Goal: Transaction & Acquisition: Book appointment/travel/reservation

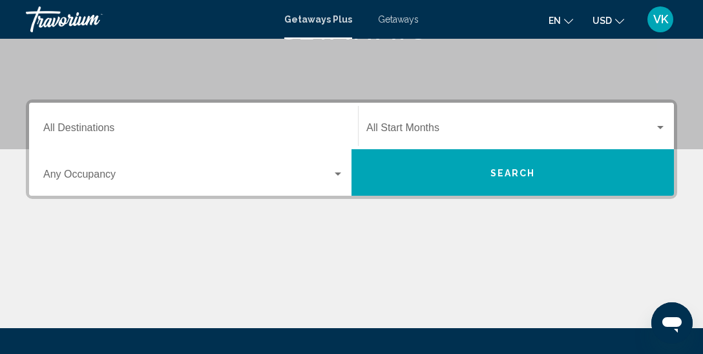
scroll to position [233, 0]
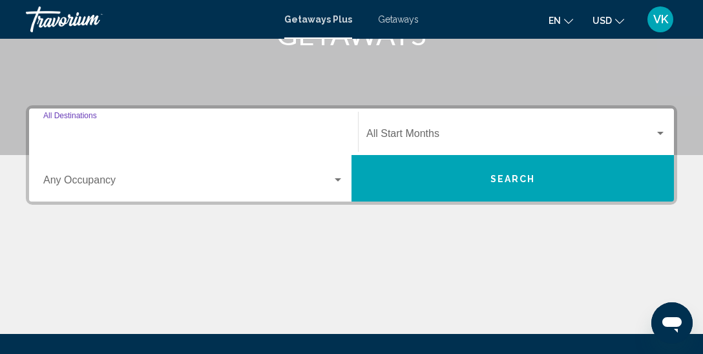
click at [146, 131] on input "Destination All Destinations" at bounding box center [193, 137] width 301 height 12
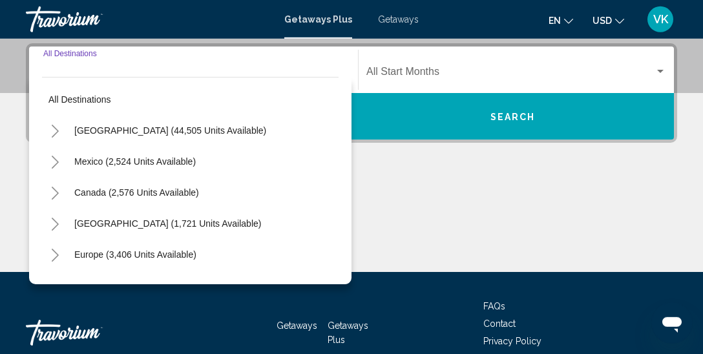
scroll to position [295, 0]
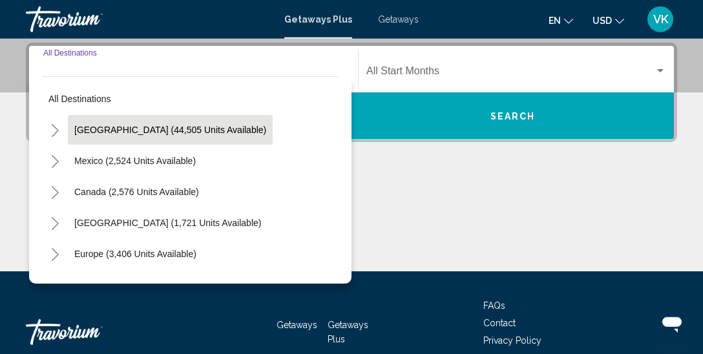
click at [180, 123] on button "[GEOGRAPHIC_DATA] (44,505 units available)" at bounding box center [170, 130] width 205 height 30
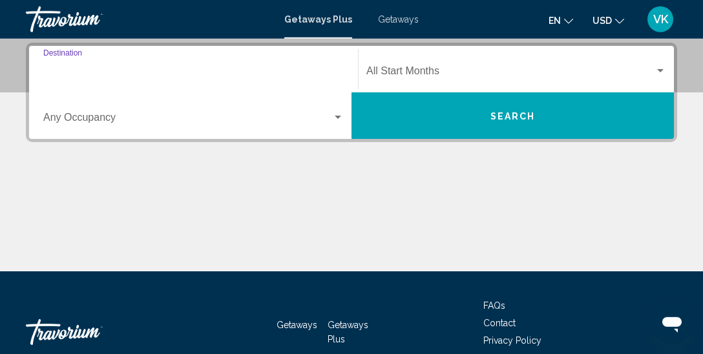
type input "**********"
click at [129, 118] on span "Search widget" at bounding box center [187, 120] width 289 height 12
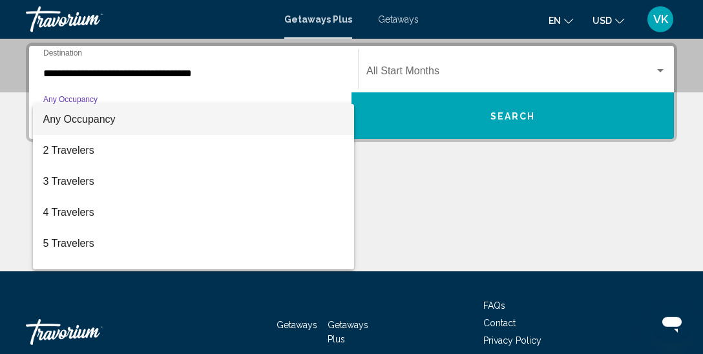
scroll to position [144, 0]
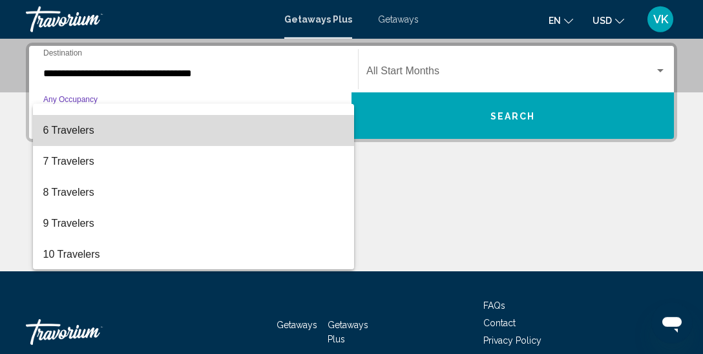
click at [87, 136] on span "6 Travelers" at bounding box center [193, 130] width 301 height 31
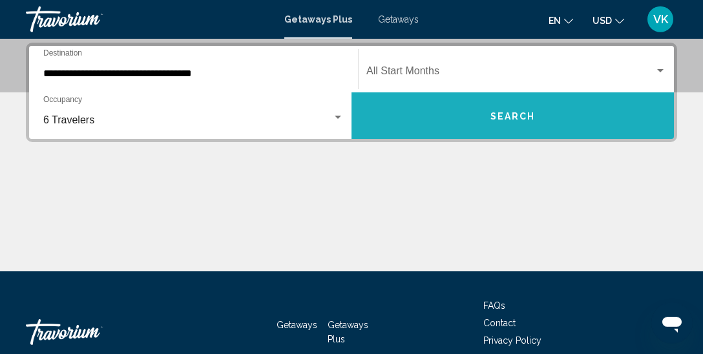
click at [501, 114] on span "Search" at bounding box center [513, 116] width 45 height 10
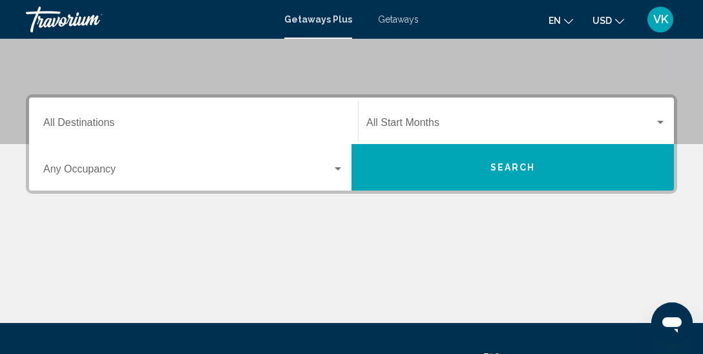
scroll to position [244, 0]
click at [460, 121] on span "Search widget" at bounding box center [511, 126] width 288 height 12
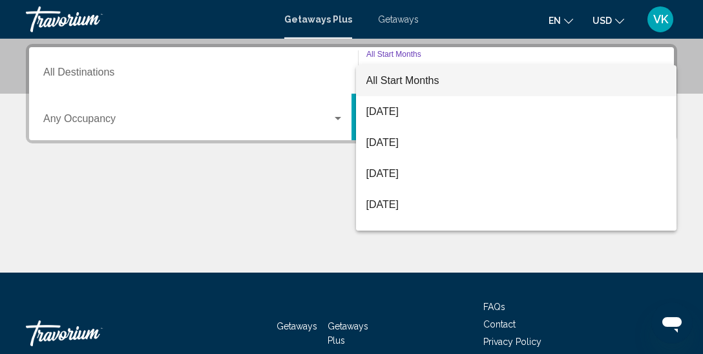
scroll to position [295, 0]
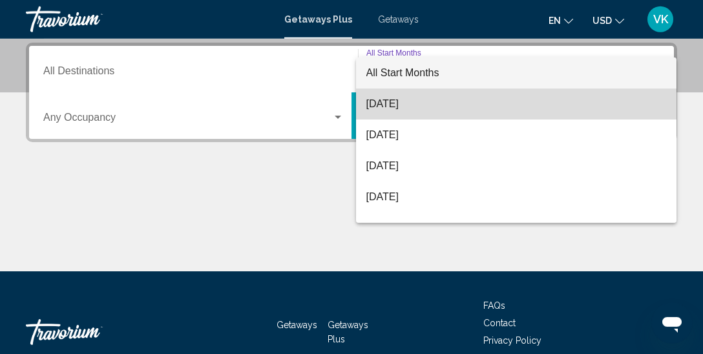
click at [419, 105] on span "August 2025" at bounding box center [517, 104] width 301 height 31
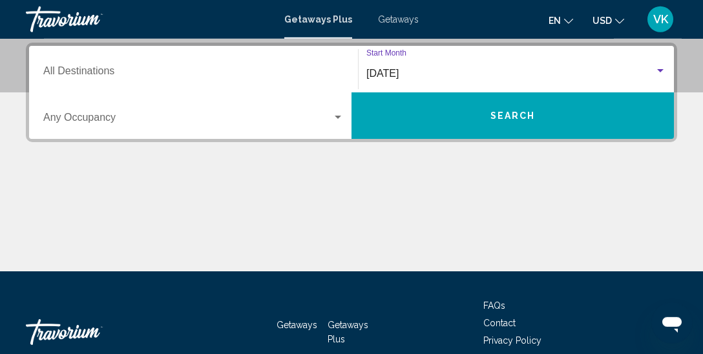
click at [145, 122] on span "Search widget" at bounding box center [187, 120] width 289 height 12
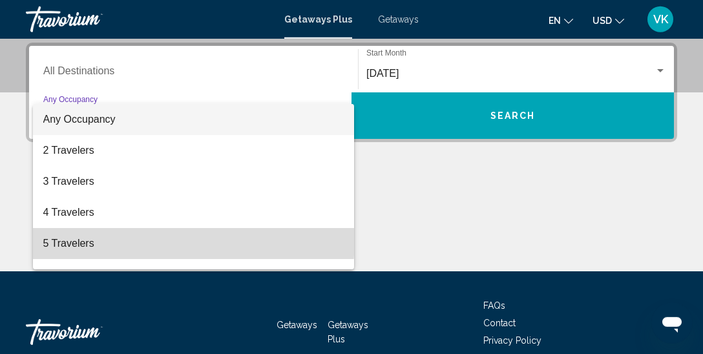
click at [91, 237] on span "5 Travelers" at bounding box center [193, 243] width 301 height 31
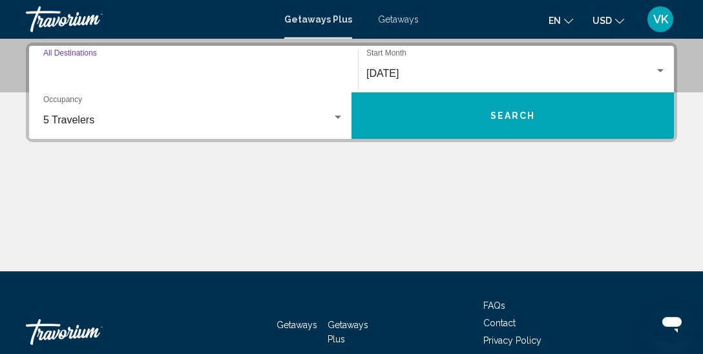
click at [130, 68] on input "Destination All Destinations" at bounding box center [193, 74] width 301 height 12
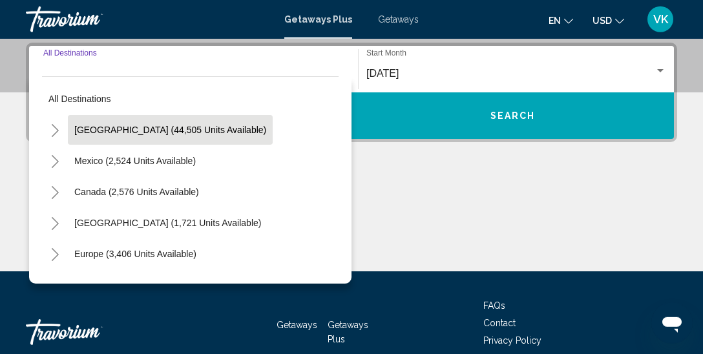
click at [120, 131] on span "[GEOGRAPHIC_DATA] (44,505 units available)" at bounding box center [170, 130] width 192 height 10
type input "**********"
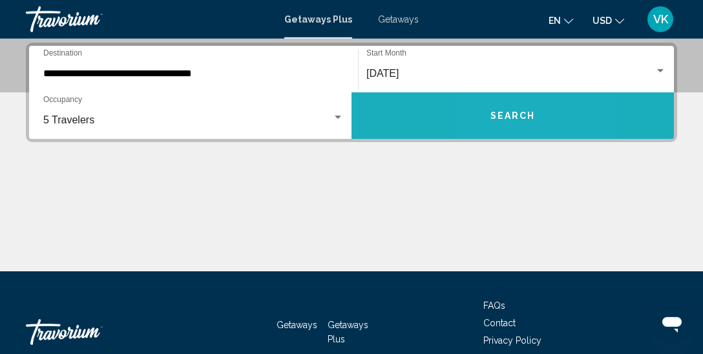
click at [483, 118] on button "Search" at bounding box center [513, 115] width 323 height 47
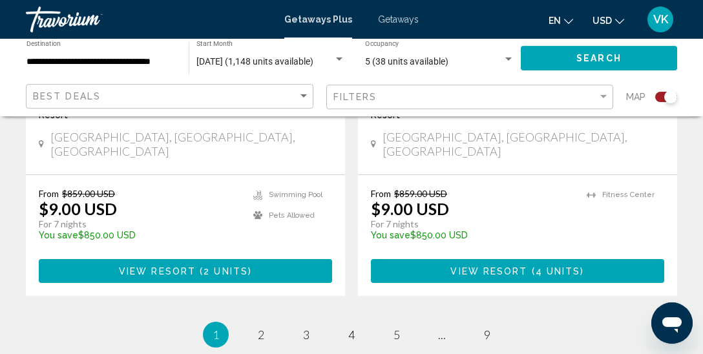
scroll to position [3046, 0]
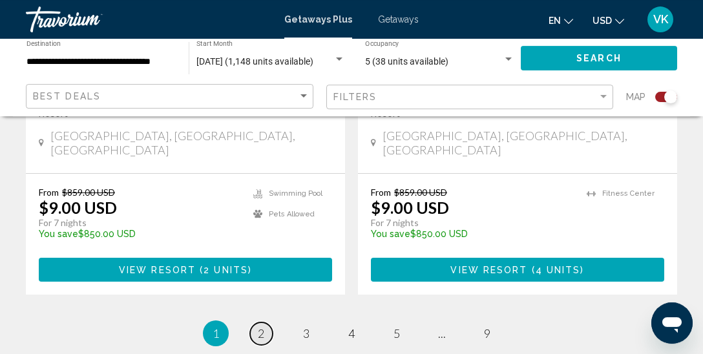
click at [263, 326] on span "2" at bounding box center [261, 333] width 6 height 14
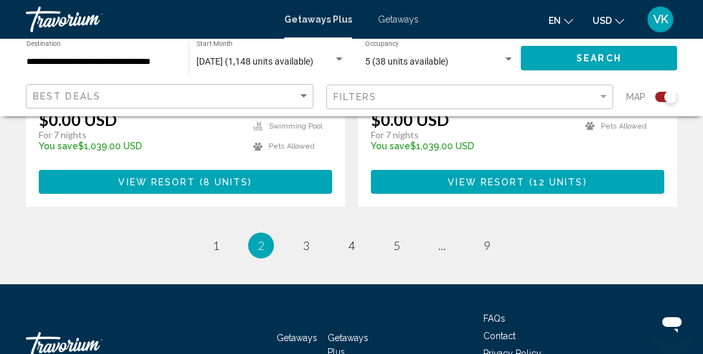
scroll to position [3087, 0]
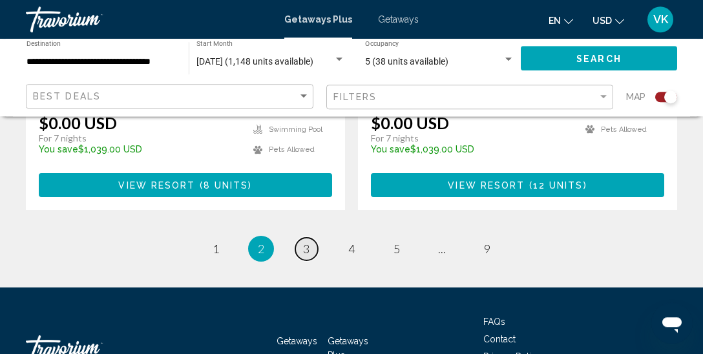
click at [309, 242] on span "3" at bounding box center [306, 249] width 6 height 14
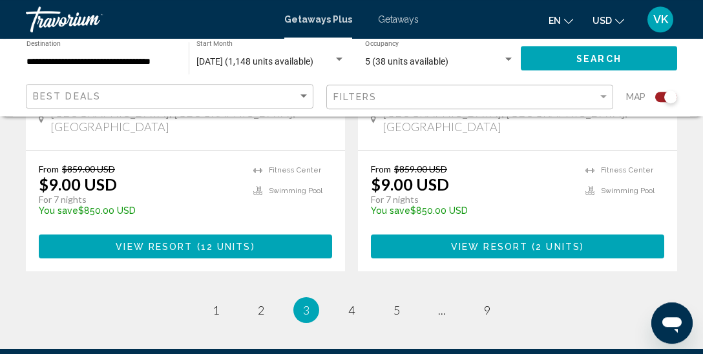
scroll to position [3100, 0]
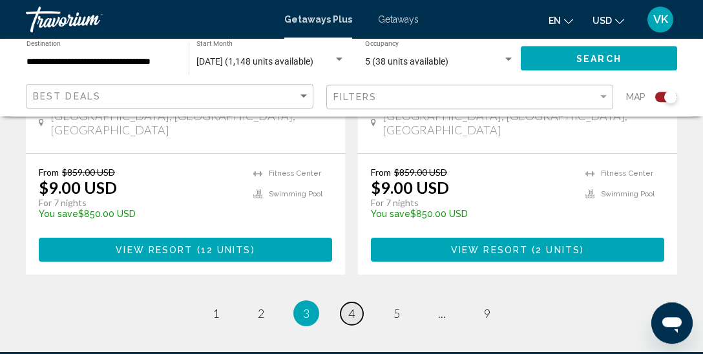
click at [355, 306] on span "4" at bounding box center [351, 313] width 6 height 14
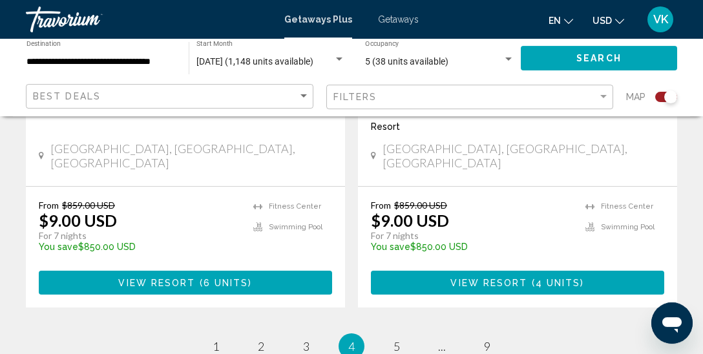
scroll to position [3054, 0]
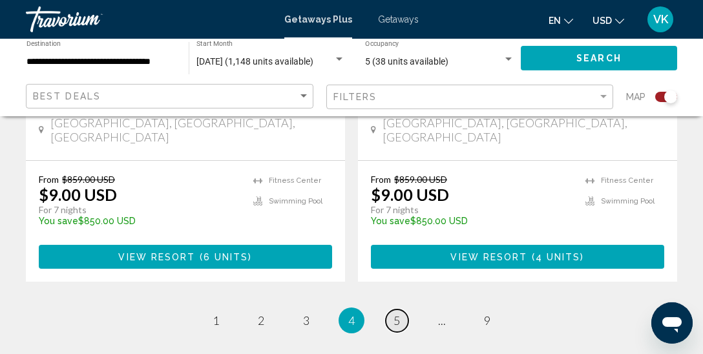
click at [400, 314] on span "5" at bounding box center [397, 321] width 6 height 14
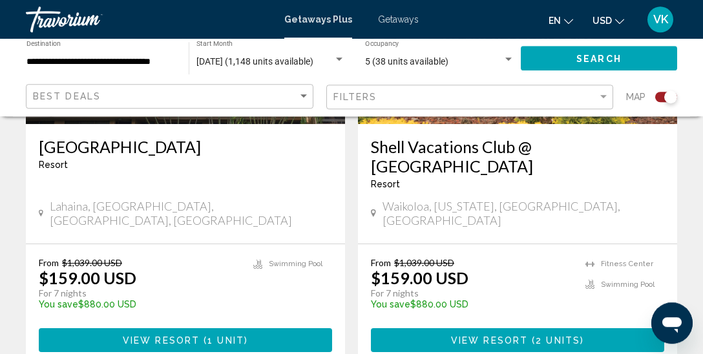
scroll to position [2971, 0]
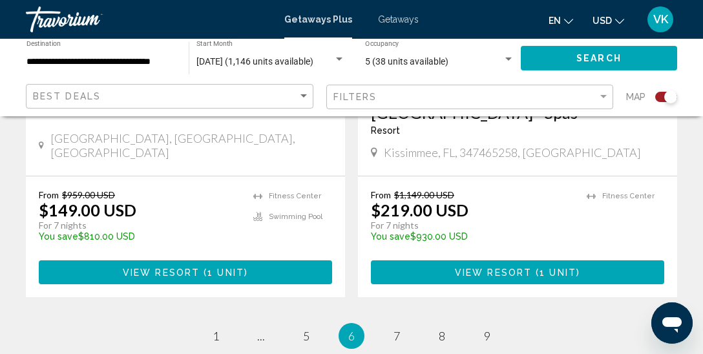
scroll to position [3026, 0]
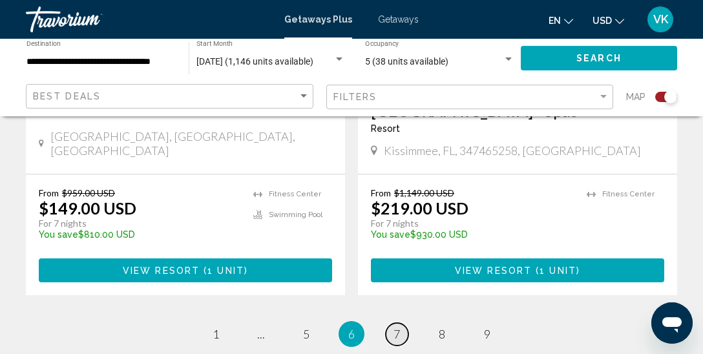
click at [400, 327] on span "7" at bounding box center [397, 334] width 6 height 14
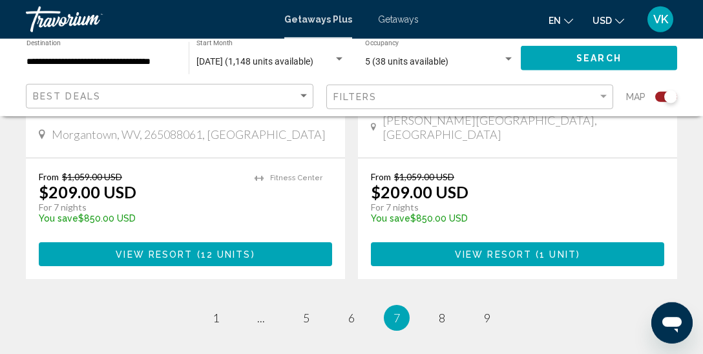
scroll to position [3037, 0]
click at [444, 311] on span "8" at bounding box center [442, 318] width 6 height 14
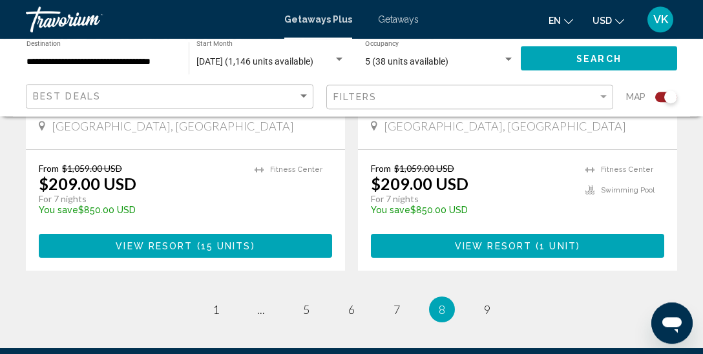
scroll to position [3065, 0]
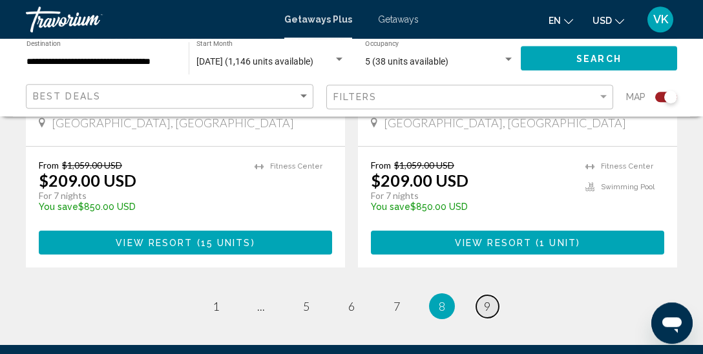
click at [491, 295] on link "page 9" at bounding box center [487, 306] width 23 height 23
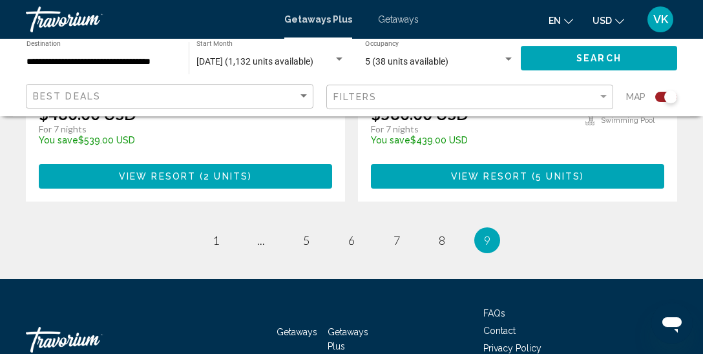
scroll to position [2651, 0]
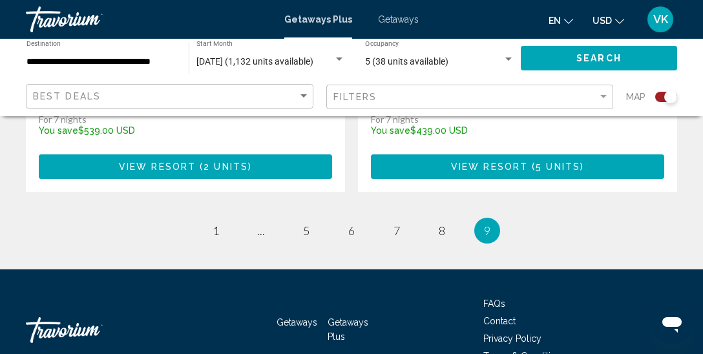
click at [363, 218] on li "page 6" at bounding box center [352, 231] width 26 height 26
click at [352, 224] on span "6" at bounding box center [351, 231] width 6 height 14
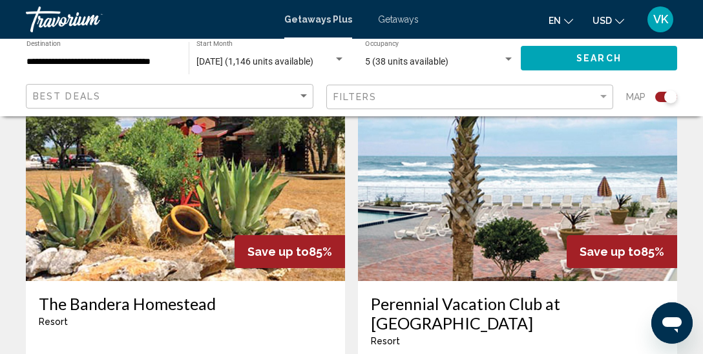
scroll to position [956, 0]
click at [528, 223] on img "Main content" at bounding box center [517, 177] width 319 height 207
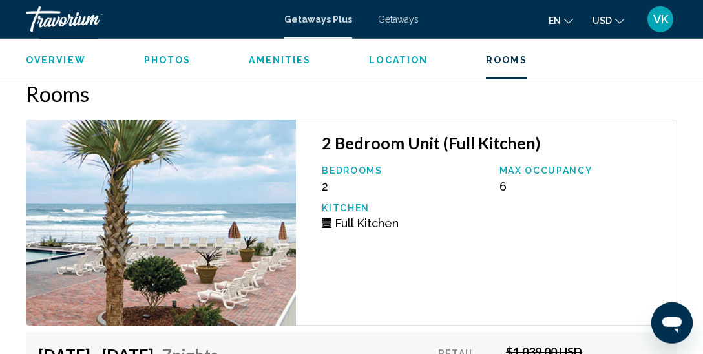
scroll to position [2282, 0]
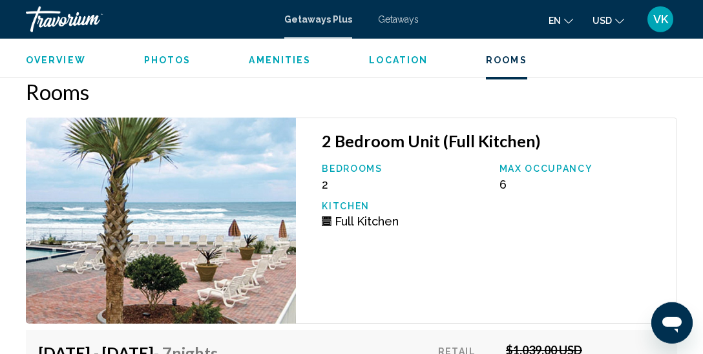
click at [149, 199] on img "Main content" at bounding box center [161, 221] width 270 height 206
click at [170, 61] on span "Photos" at bounding box center [167, 60] width 47 height 10
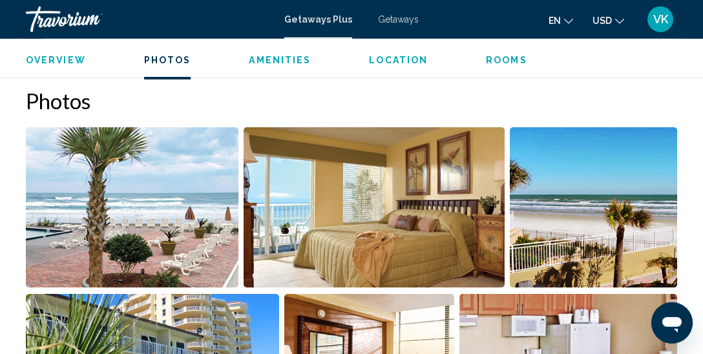
scroll to position [813, 0]
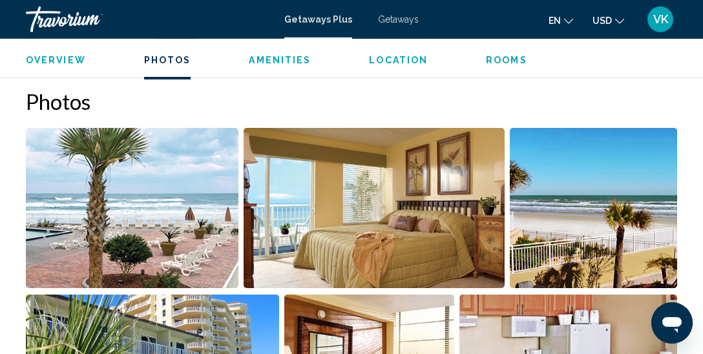
click at [137, 187] on img "Open full-screen image slider" at bounding box center [132, 208] width 213 height 160
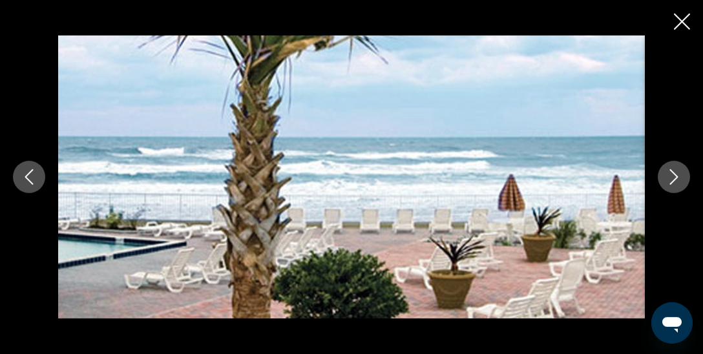
click at [675, 177] on icon "Next image" at bounding box center [675, 177] width 16 height 16
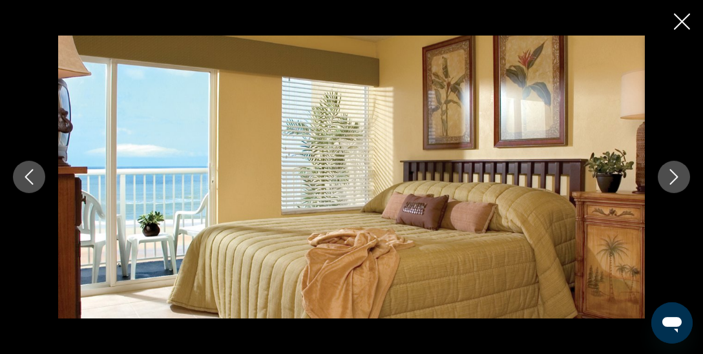
click at [675, 177] on icon "Next image" at bounding box center [675, 177] width 16 height 16
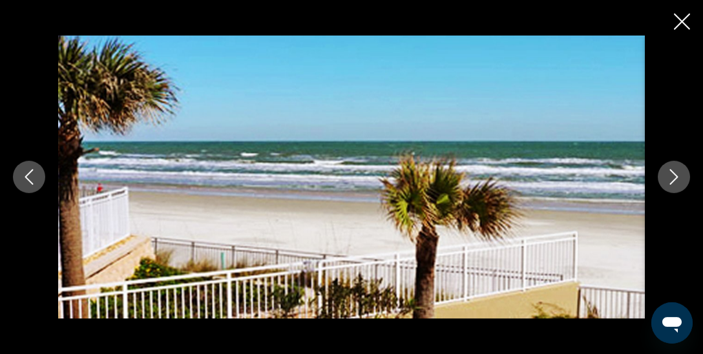
click at [675, 177] on icon "Next image" at bounding box center [675, 177] width 16 height 16
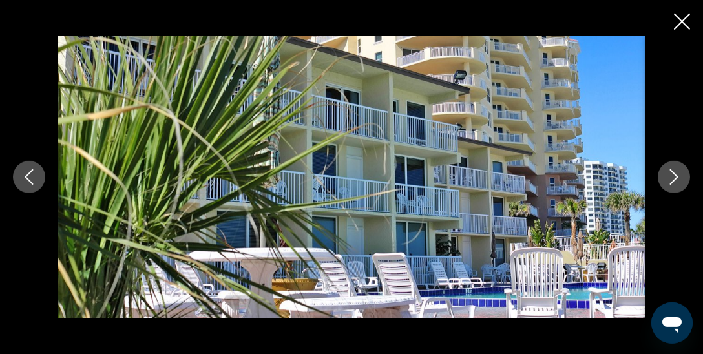
click at [675, 177] on icon "Next image" at bounding box center [675, 177] width 16 height 16
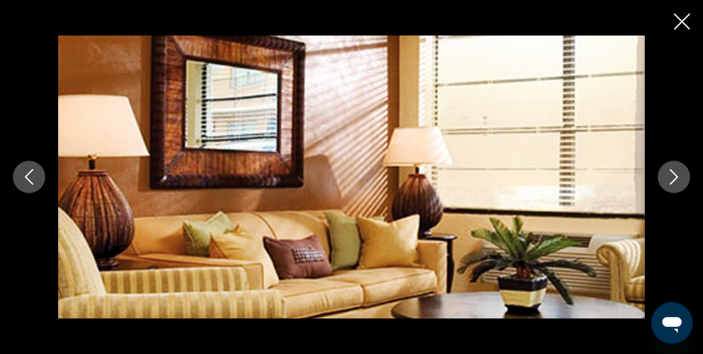
click at [675, 177] on icon "Next image" at bounding box center [675, 177] width 16 height 16
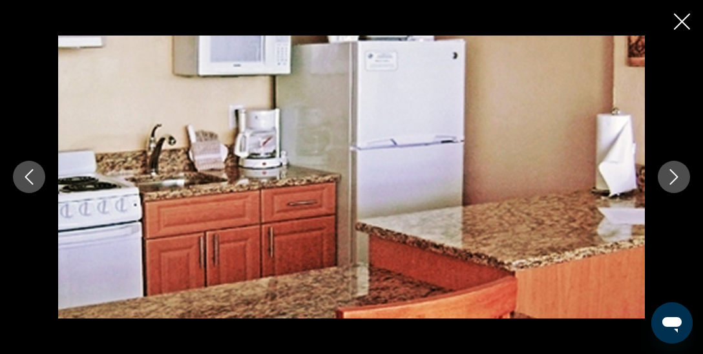
click at [675, 177] on icon "Next image" at bounding box center [675, 177] width 16 height 16
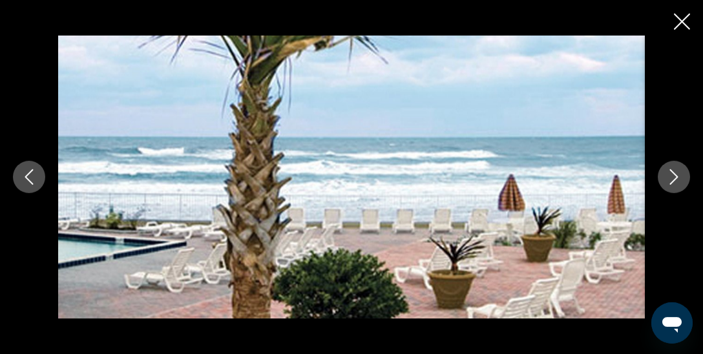
click at [675, 177] on icon "Next image" at bounding box center [675, 177] width 16 height 16
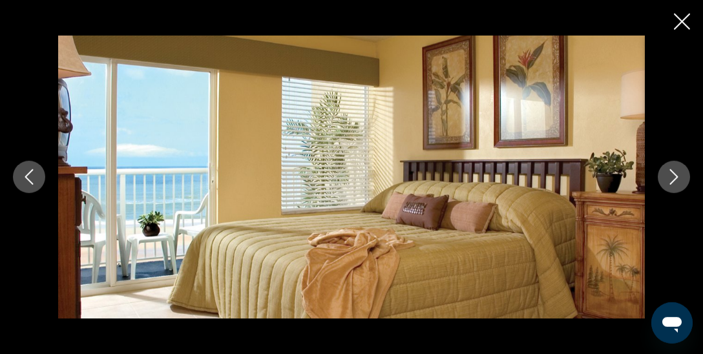
scroll to position [1701, 0]
click at [679, 25] on icon "Close slideshow" at bounding box center [682, 22] width 16 height 16
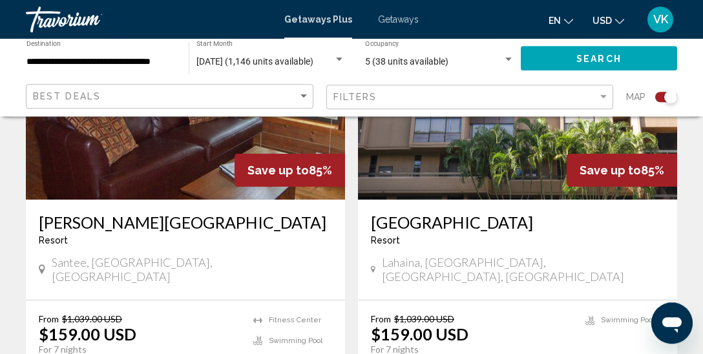
scroll to position [584, 0]
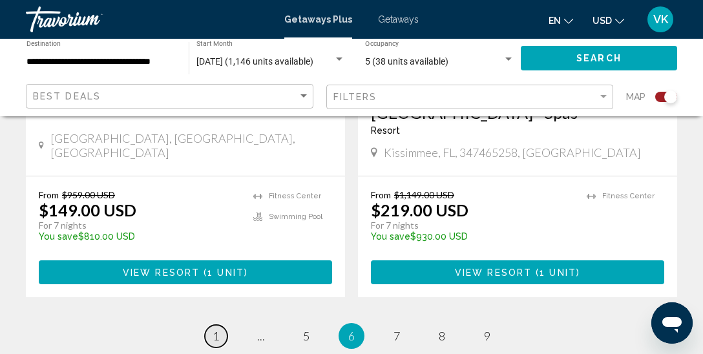
click at [210, 325] on link "page 1" at bounding box center [216, 336] width 23 height 23
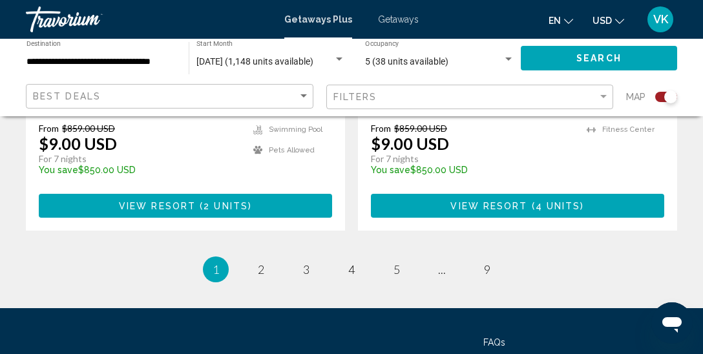
scroll to position [3104, 0]
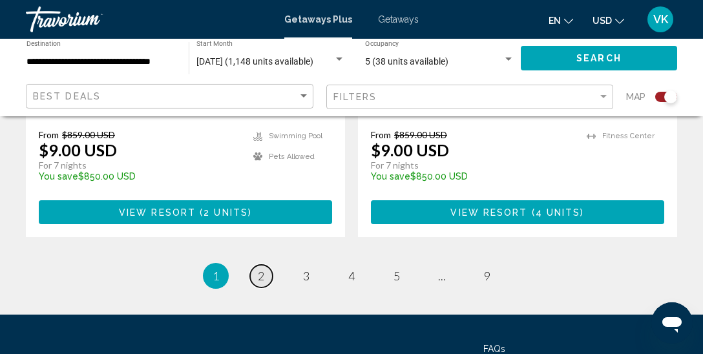
click at [261, 269] on span "2" at bounding box center [261, 276] width 6 height 14
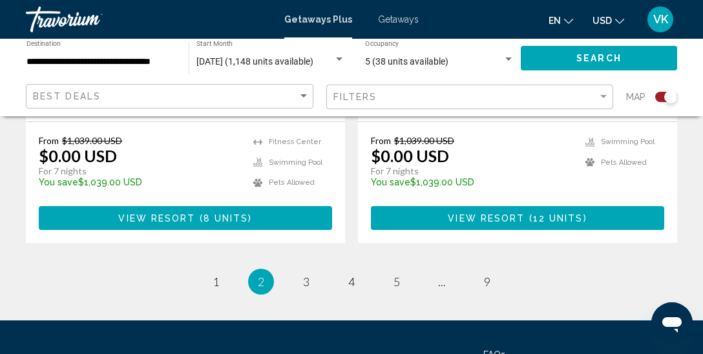
scroll to position [3090, 0]
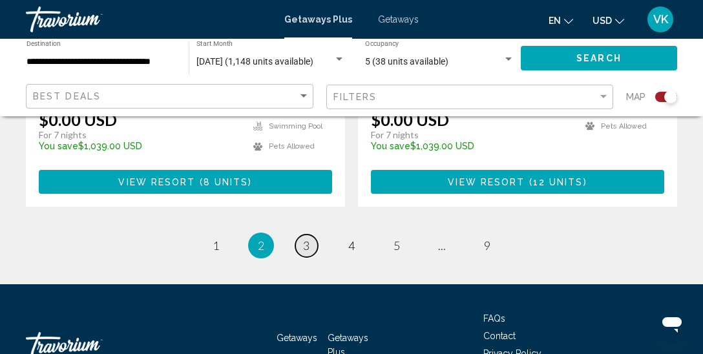
click at [306, 239] on span "3" at bounding box center [306, 246] width 6 height 14
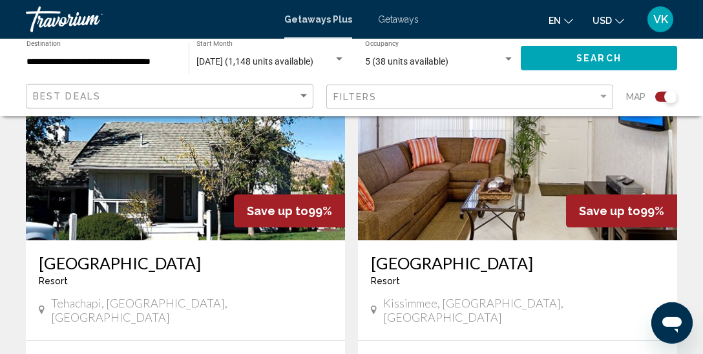
scroll to position [542, 0]
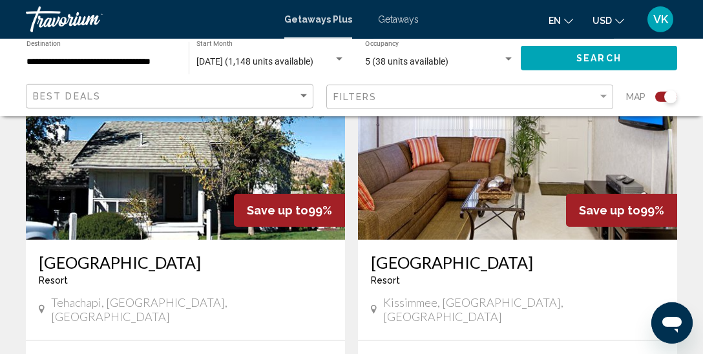
click at [190, 183] on img "Main content" at bounding box center [185, 136] width 319 height 207
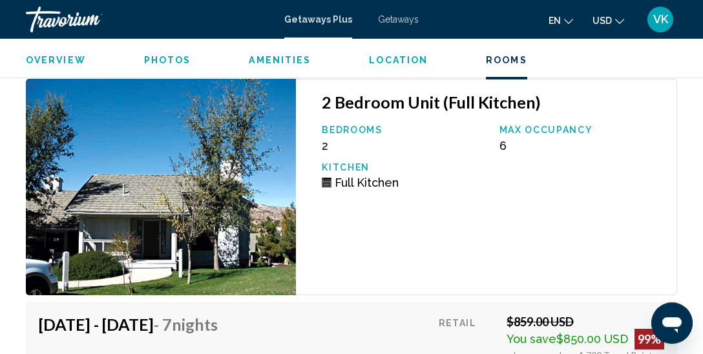
scroll to position [2552, 0]
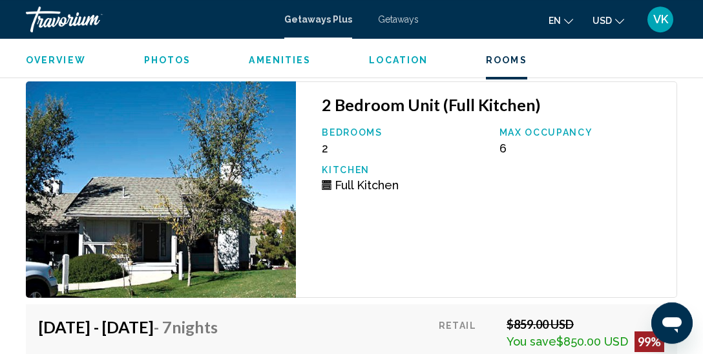
click at [179, 62] on span "Photos" at bounding box center [167, 60] width 47 height 10
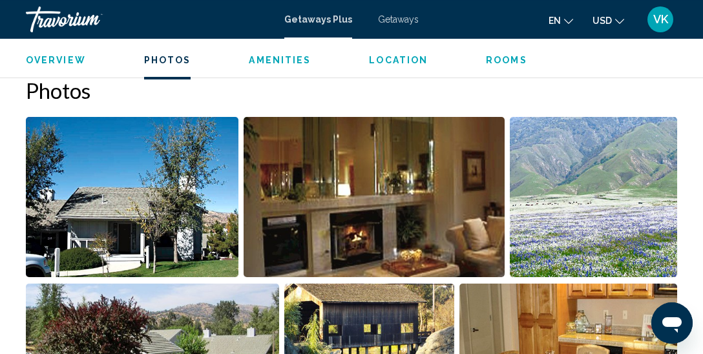
scroll to position [792, 0]
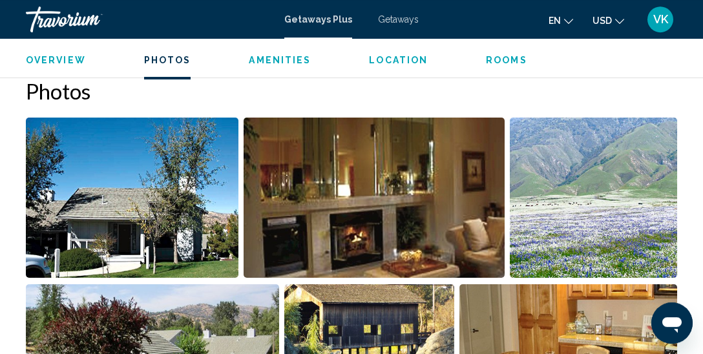
click at [125, 189] on img "Open full-screen image slider" at bounding box center [132, 198] width 213 height 160
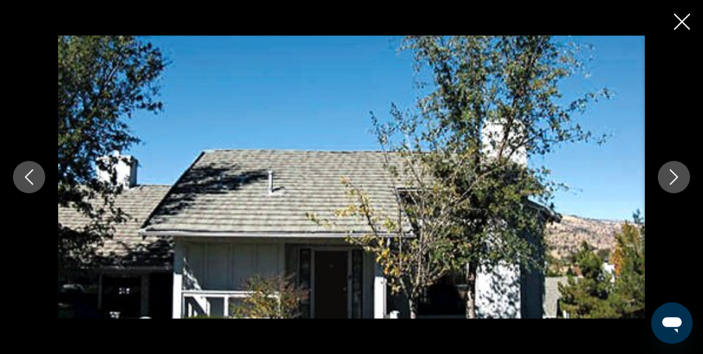
click at [681, 178] on icon "Next image" at bounding box center [675, 177] width 16 height 16
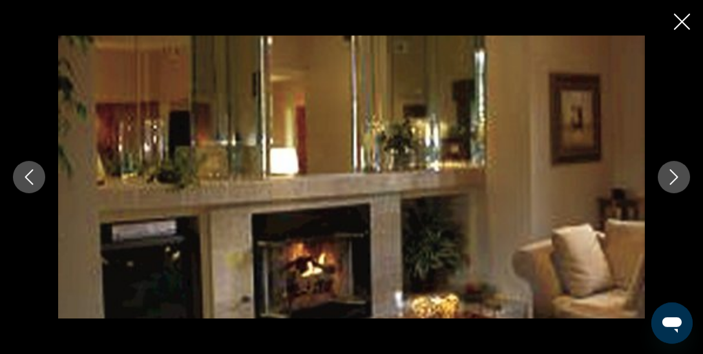
click at [681, 178] on icon "Next image" at bounding box center [675, 177] width 16 height 16
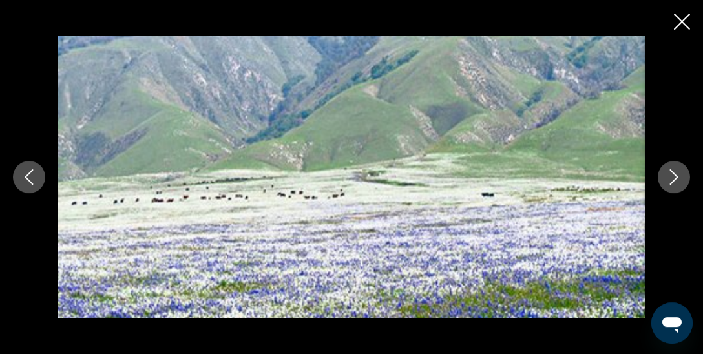
click at [681, 178] on icon "Next image" at bounding box center [675, 177] width 16 height 16
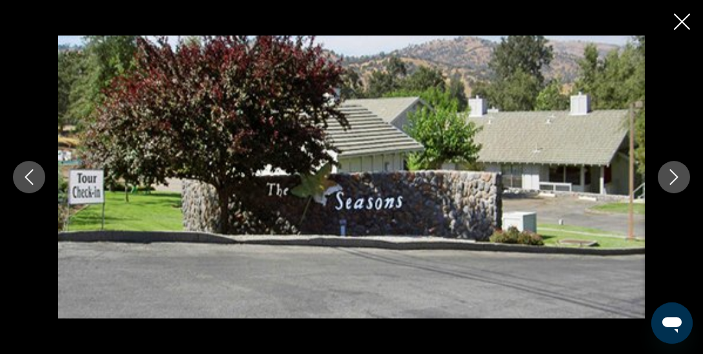
click at [681, 178] on icon "Next image" at bounding box center [675, 177] width 16 height 16
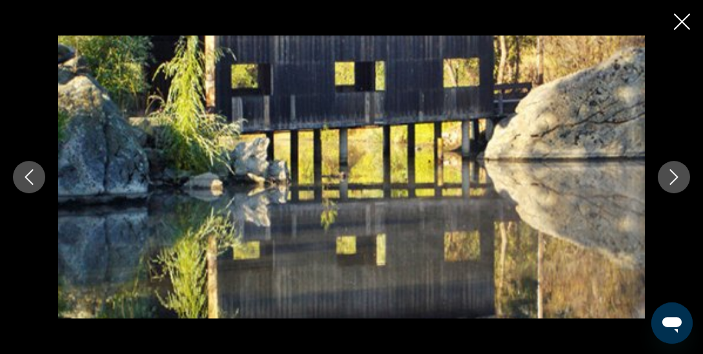
click at [681, 178] on icon "Next image" at bounding box center [675, 177] width 16 height 16
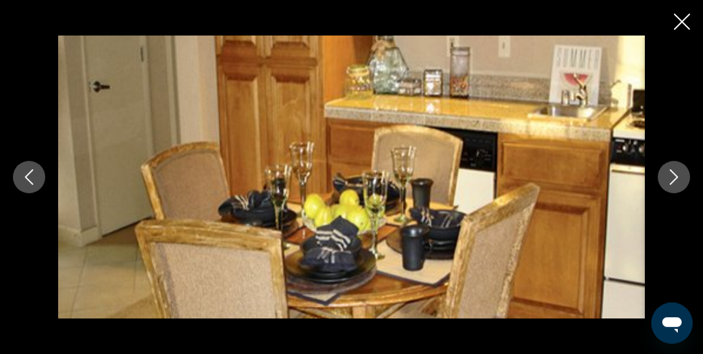
click at [681, 178] on icon "Next image" at bounding box center [675, 177] width 16 height 16
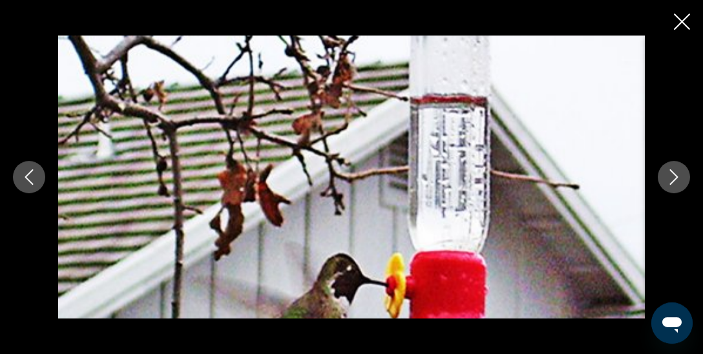
click at [681, 178] on icon "Next image" at bounding box center [675, 177] width 16 height 16
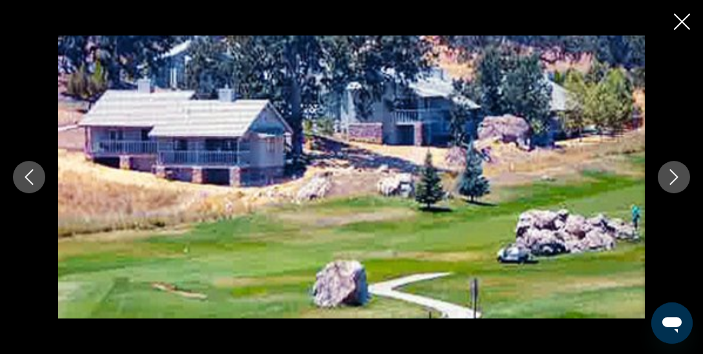
click at [681, 178] on icon "Next image" at bounding box center [675, 177] width 16 height 16
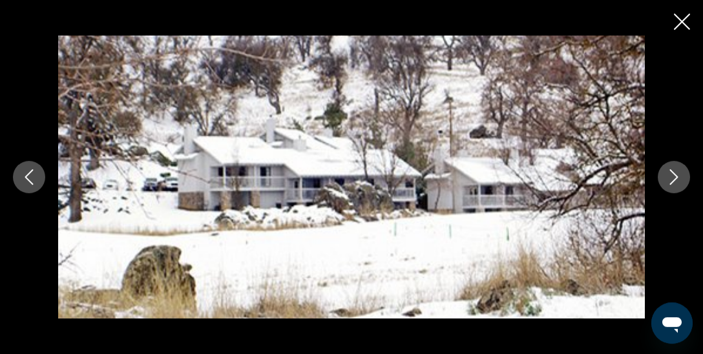
click at [681, 178] on icon "Next image" at bounding box center [675, 177] width 16 height 16
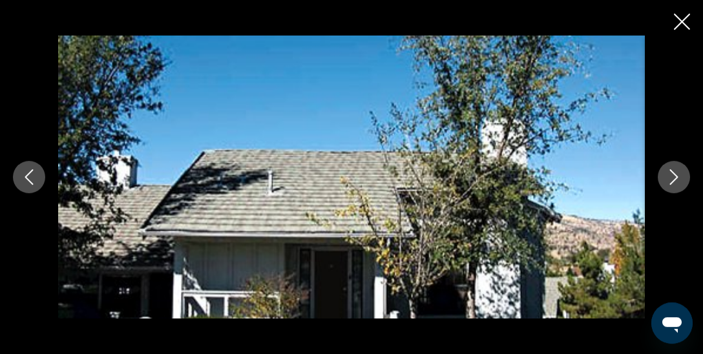
click at [685, 18] on icon "Close slideshow" at bounding box center [682, 22] width 16 height 16
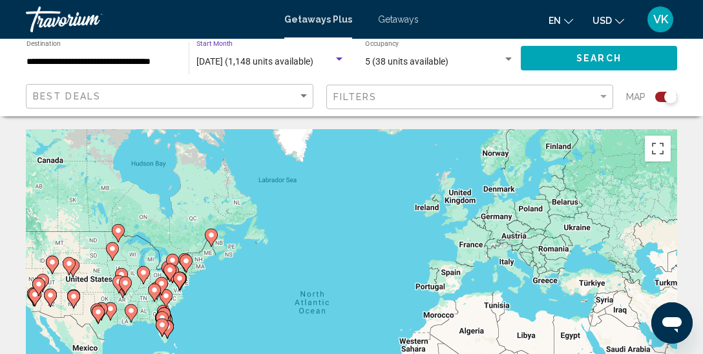
click at [282, 65] on span "August 2025 (1,148 units available)" at bounding box center [255, 61] width 117 height 10
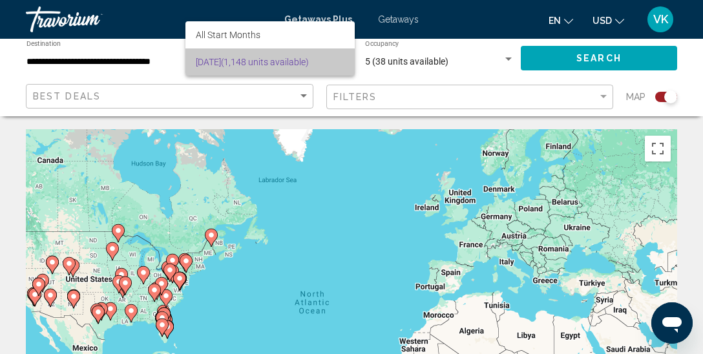
click at [301, 61] on span "August 2025 (1,148 units available)" at bounding box center [270, 61] width 149 height 27
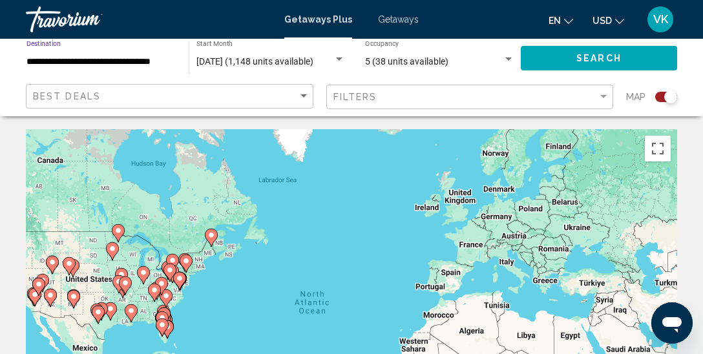
click at [149, 63] on input "**********" at bounding box center [101, 62] width 149 height 10
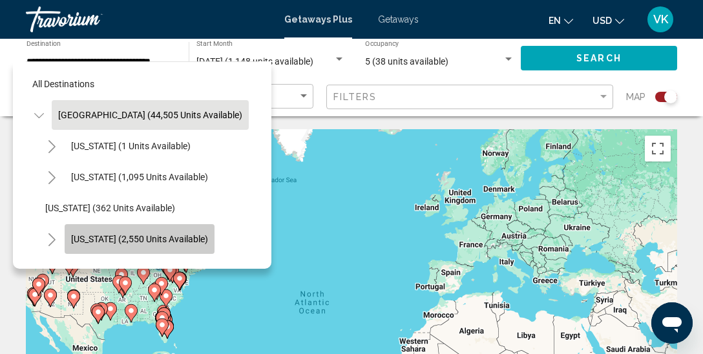
click at [193, 234] on span "[US_STATE] (2,550 units available)" at bounding box center [139, 239] width 137 height 10
type input "**********"
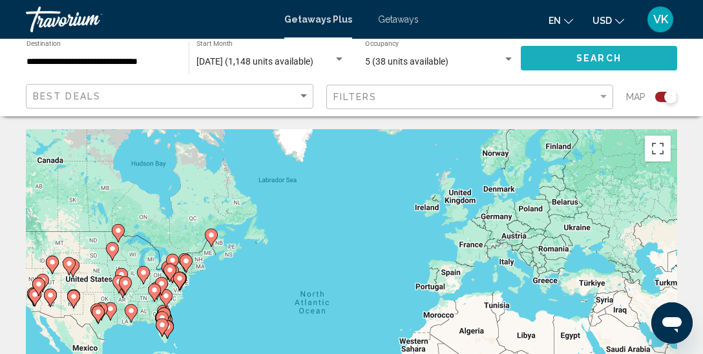
click at [568, 63] on button "Search" at bounding box center [599, 58] width 156 height 24
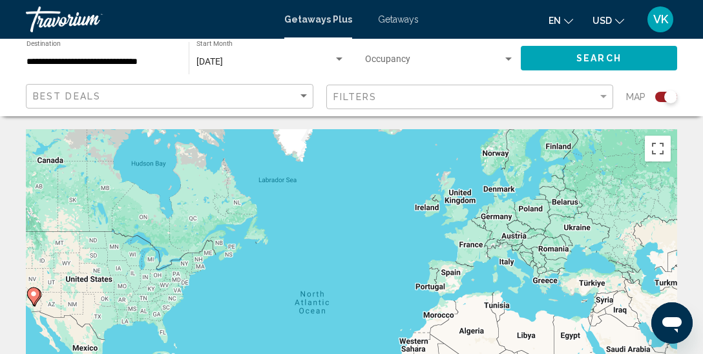
drag, startPoint x: 568, startPoint y: 63, endPoint x: 464, endPoint y: 57, distance: 104.9
click at [464, 57] on div "Occupancy Any Occupancy Search" at bounding box center [521, 58] width 339 height 39
click at [464, 57] on span "Search widget" at bounding box center [434, 62] width 138 height 10
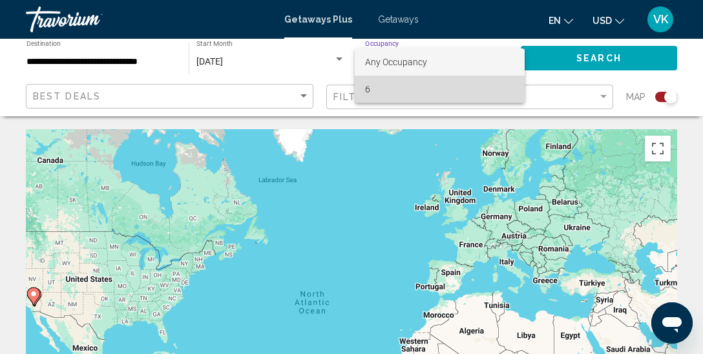
click at [372, 90] on span "6" at bounding box center [439, 89] width 149 height 27
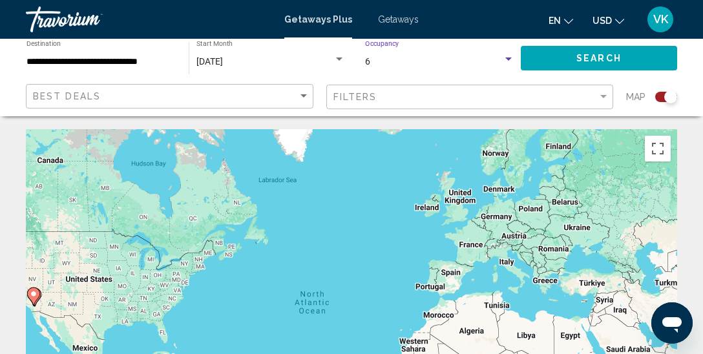
click at [511, 58] on div "Search widget" at bounding box center [509, 59] width 6 height 3
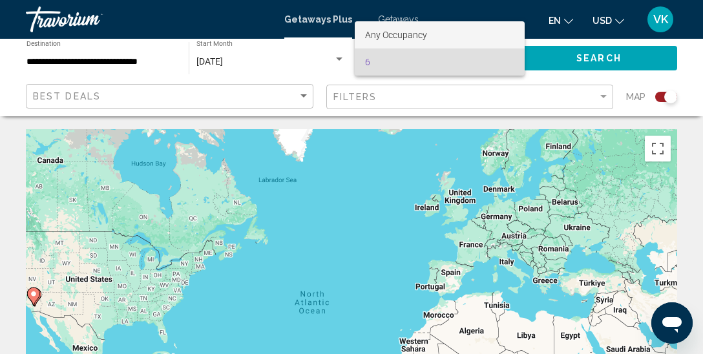
click at [419, 37] on span "Any Occupancy" at bounding box center [396, 35] width 62 height 10
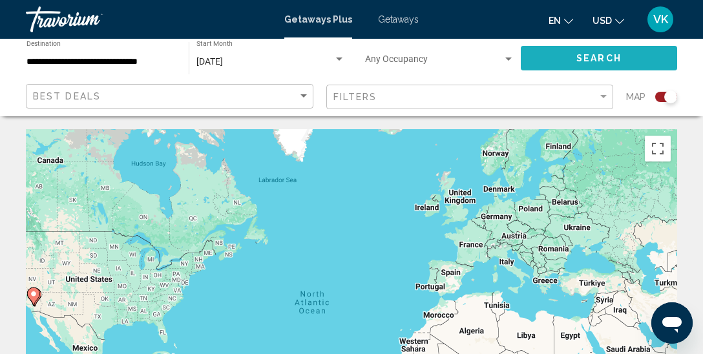
click at [587, 56] on span "Search" at bounding box center [599, 59] width 45 height 10
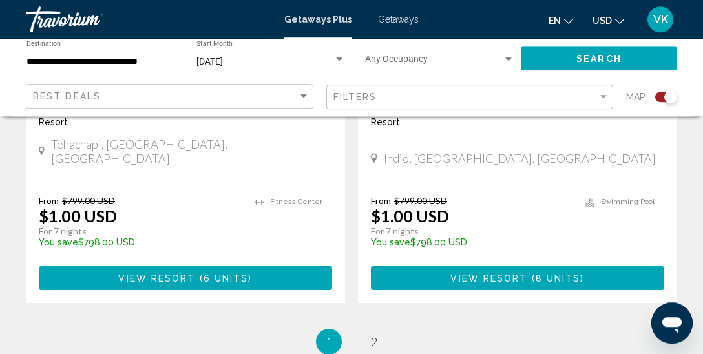
scroll to position [3026, 0]
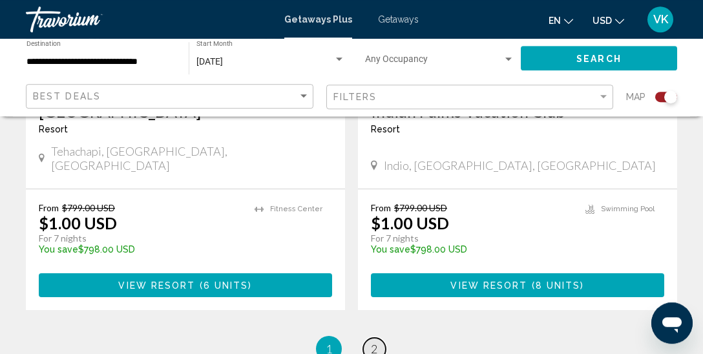
click at [378, 342] on span "2" at bounding box center [374, 349] width 6 height 14
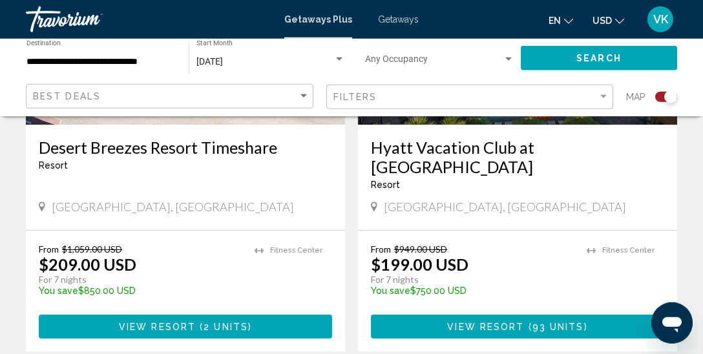
scroll to position [1587, 0]
click at [336, 59] on div "Search widget" at bounding box center [340, 59] width 12 height 10
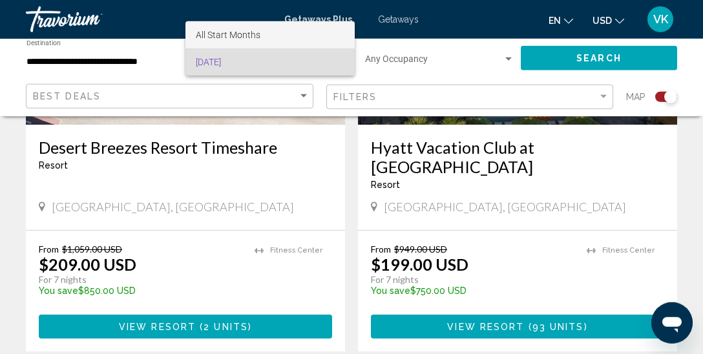
click at [261, 30] on span "All Start Months" at bounding box center [270, 34] width 149 height 27
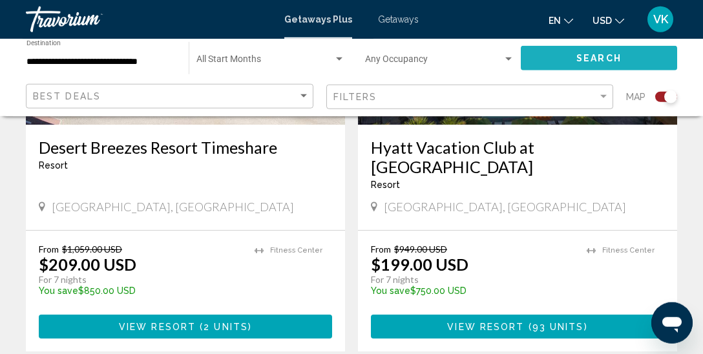
click at [590, 58] on span "Search" at bounding box center [599, 59] width 45 height 10
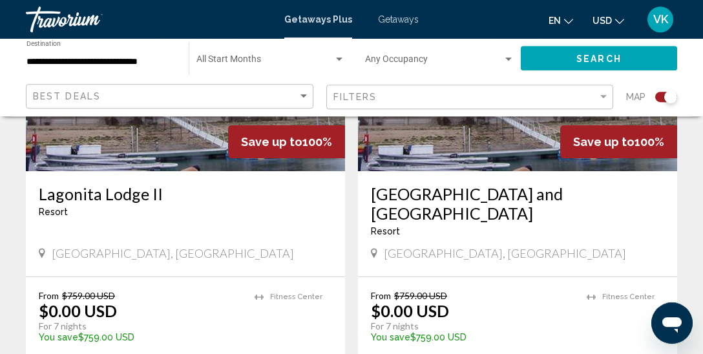
scroll to position [2964, 0]
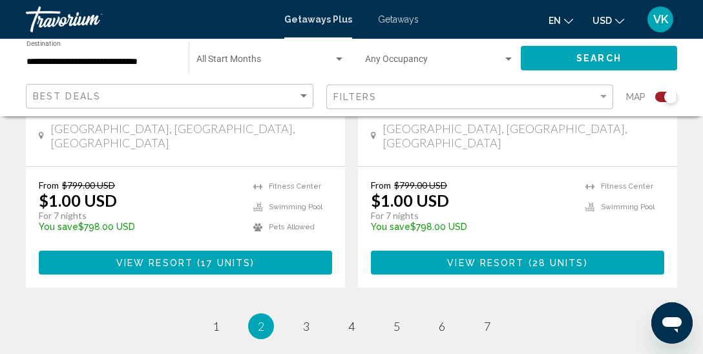
scroll to position [3029, 0]
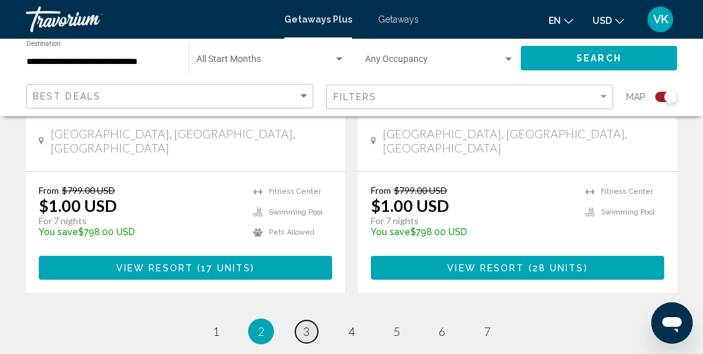
click at [310, 321] on link "page 3" at bounding box center [306, 332] width 23 height 23
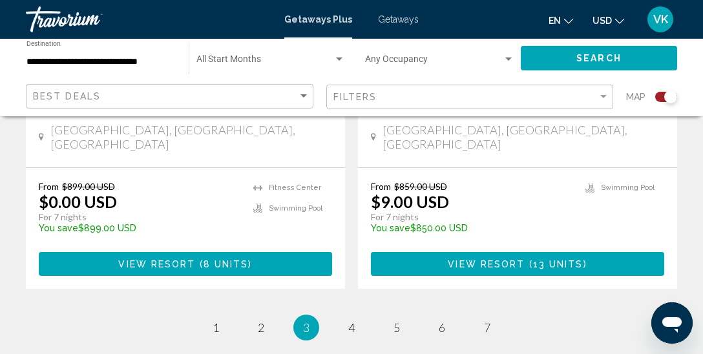
scroll to position [3062, 0]
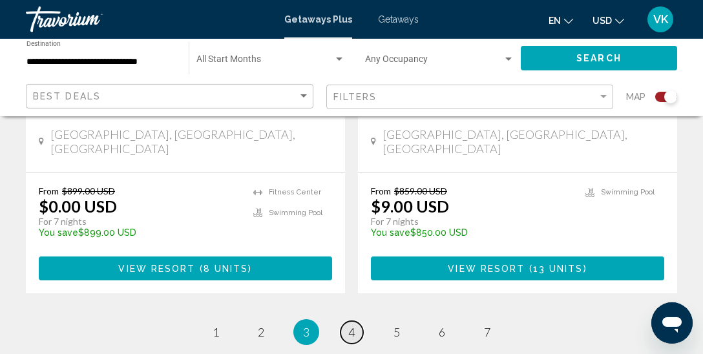
click at [346, 321] on link "page 4" at bounding box center [352, 332] width 23 height 23
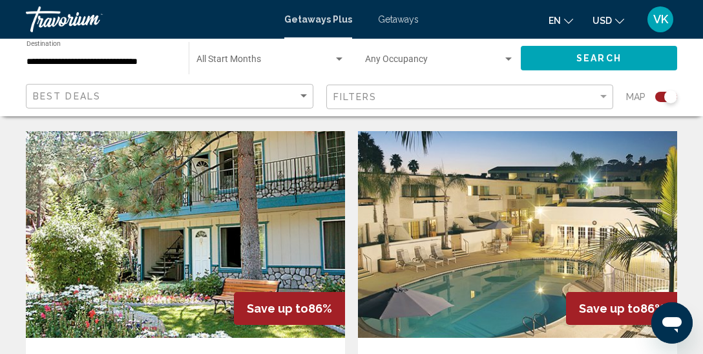
scroll to position [2777, 0]
click at [534, 175] on img "Main content" at bounding box center [517, 234] width 319 height 207
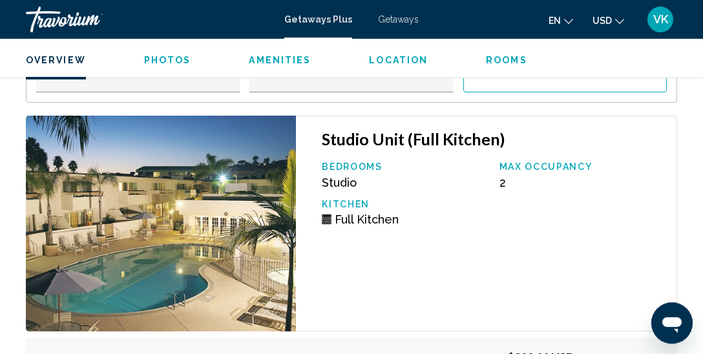
scroll to position [2549, 0]
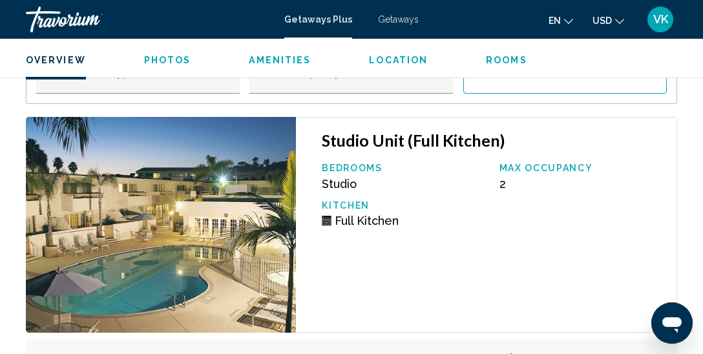
click at [173, 65] on span "Photos" at bounding box center [167, 60] width 47 height 10
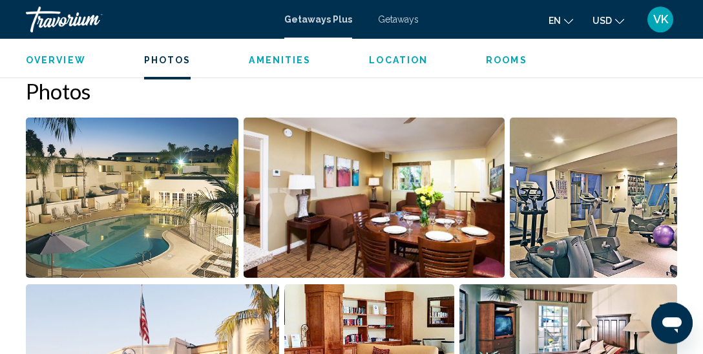
scroll to position [823, 0]
click at [160, 175] on img "Open full-screen image slider" at bounding box center [132, 198] width 213 height 160
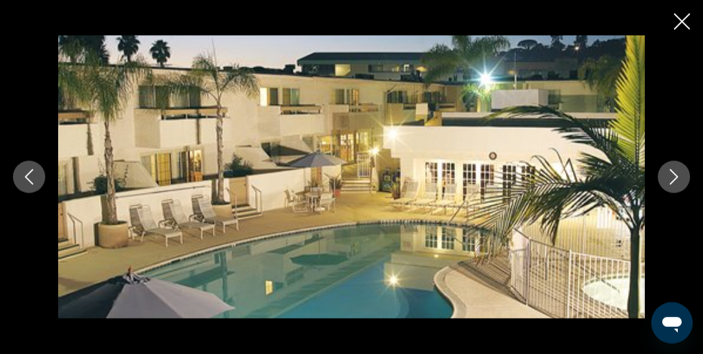
click at [669, 177] on icon "Next image" at bounding box center [675, 177] width 16 height 16
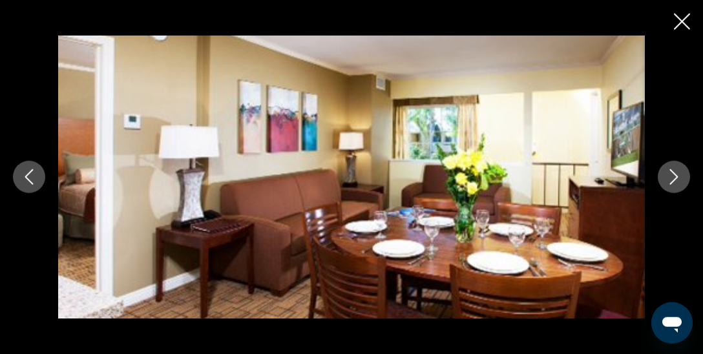
click at [669, 177] on icon "Next image" at bounding box center [675, 177] width 16 height 16
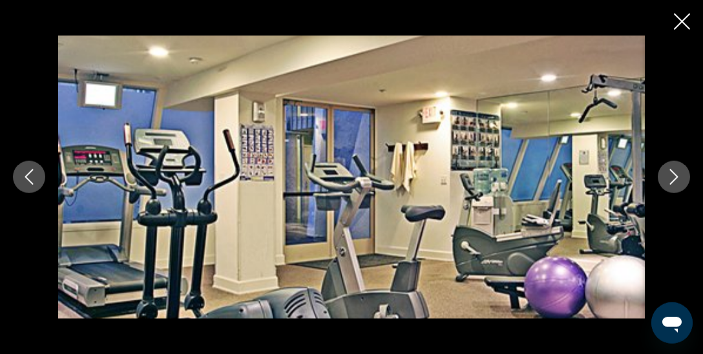
click at [669, 177] on icon "Next image" at bounding box center [675, 177] width 16 height 16
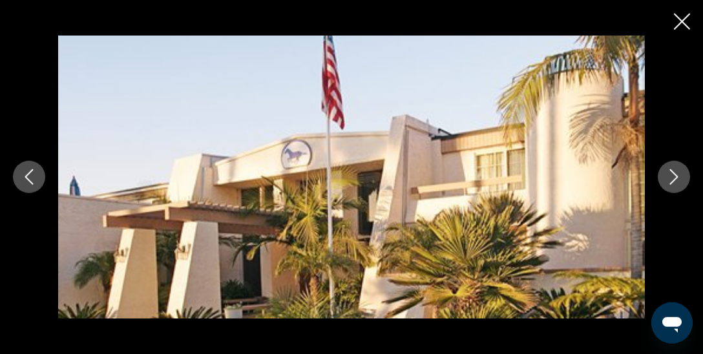
click at [669, 177] on icon "Next image" at bounding box center [675, 177] width 16 height 16
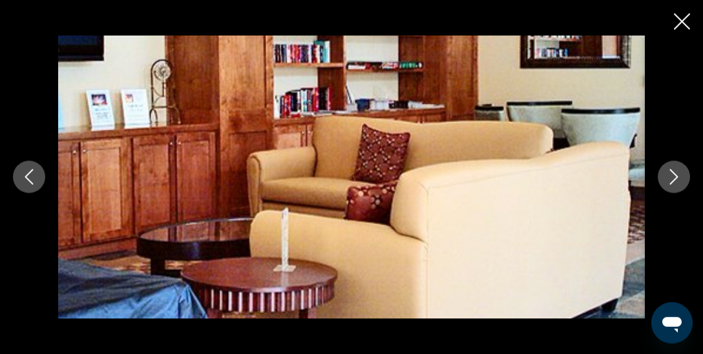
click at [669, 177] on icon "Next image" at bounding box center [675, 177] width 16 height 16
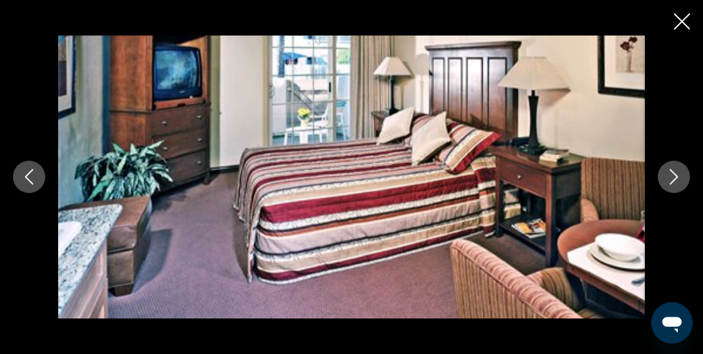
click at [669, 177] on icon "Next image" at bounding box center [675, 177] width 16 height 16
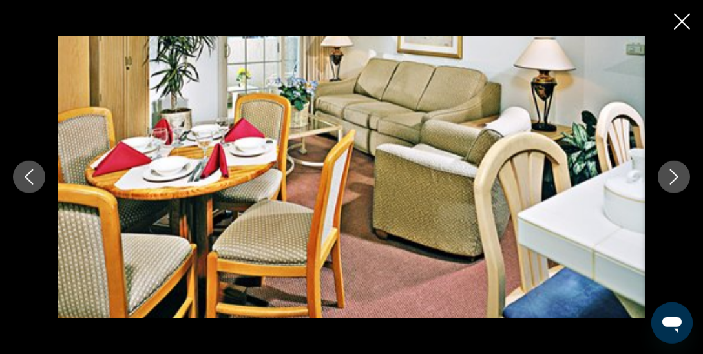
click at [669, 177] on icon "Next image" at bounding box center [675, 177] width 16 height 16
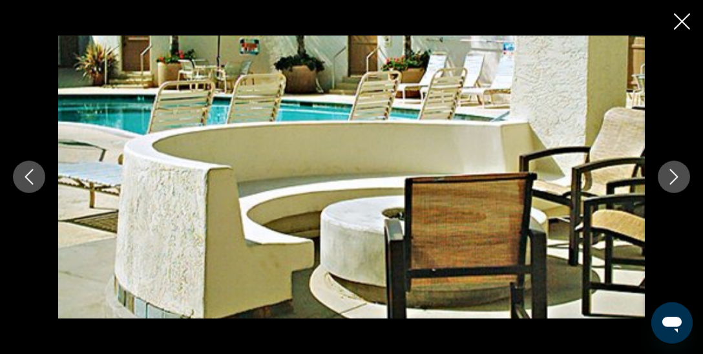
click at [669, 177] on icon "Next image" at bounding box center [675, 177] width 16 height 16
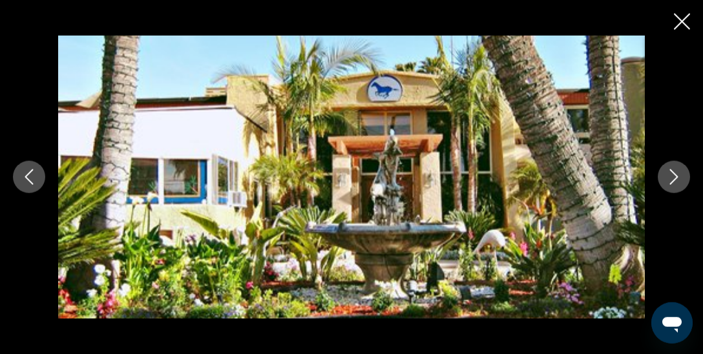
click at [669, 177] on icon "Next image" at bounding box center [675, 177] width 16 height 16
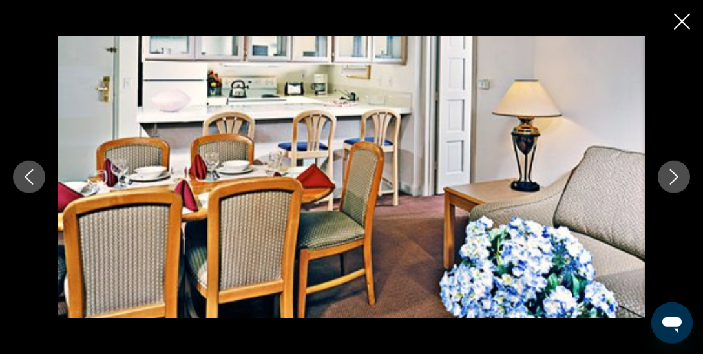
click at [669, 177] on icon "Next image" at bounding box center [675, 177] width 16 height 16
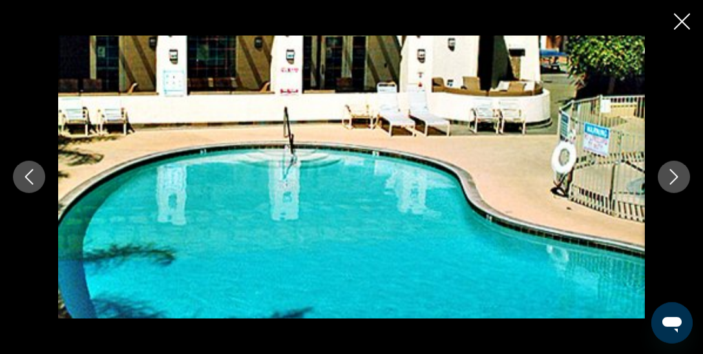
click at [669, 177] on icon "Next image" at bounding box center [675, 177] width 16 height 16
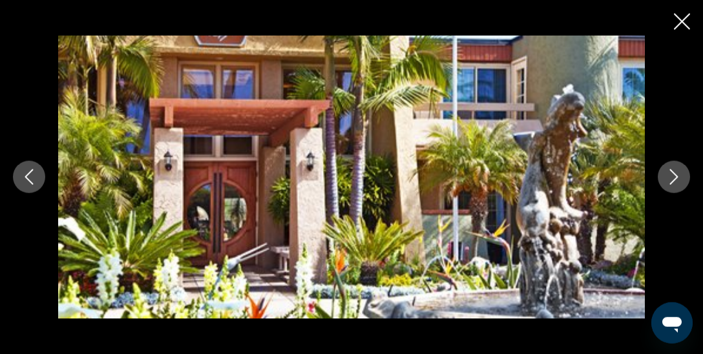
click at [669, 177] on icon "Next image" at bounding box center [675, 177] width 16 height 16
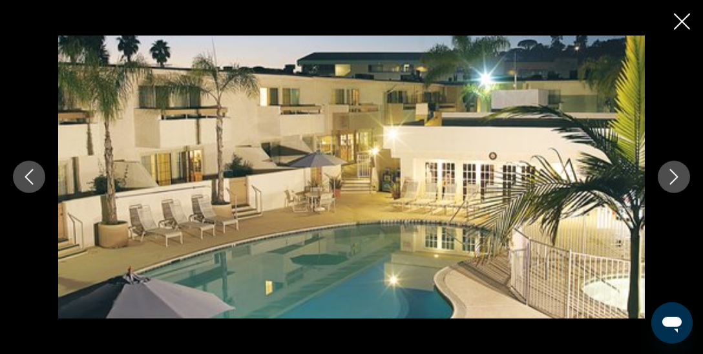
click at [681, 28] on icon "Close slideshow" at bounding box center [682, 22] width 16 height 16
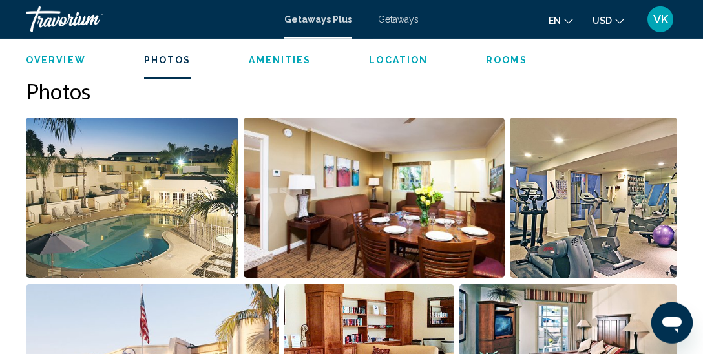
click at [407, 63] on span "Location" at bounding box center [398, 60] width 59 height 10
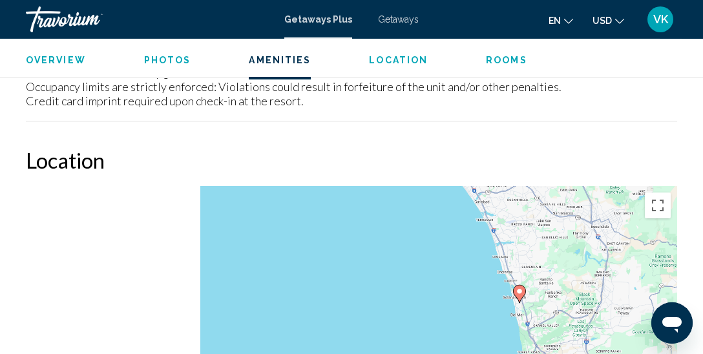
scroll to position [1925, 0]
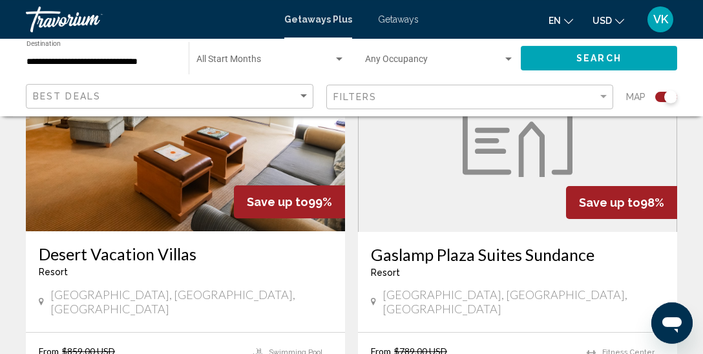
scroll to position [1498, 0]
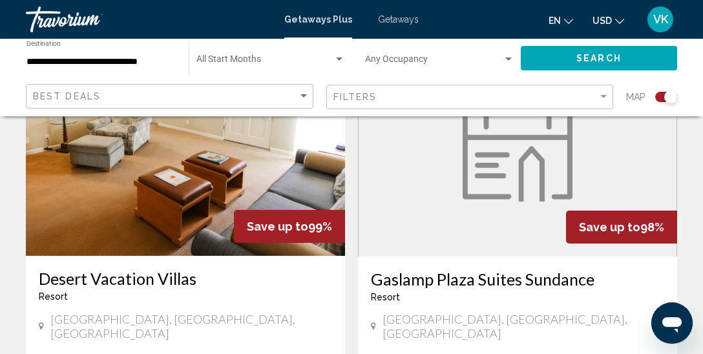
click at [498, 171] on figure "Main content" at bounding box center [518, 153] width 318 height 207
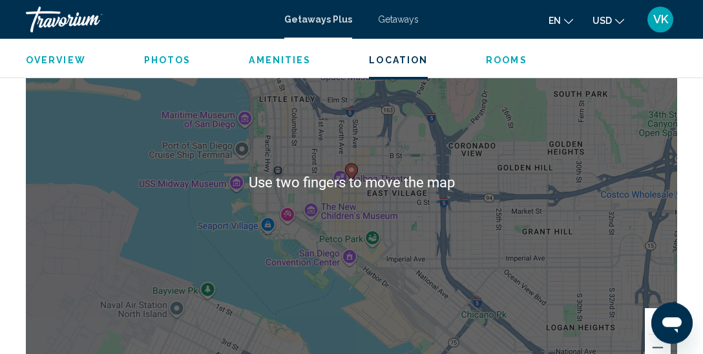
scroll to position [2009, 0]
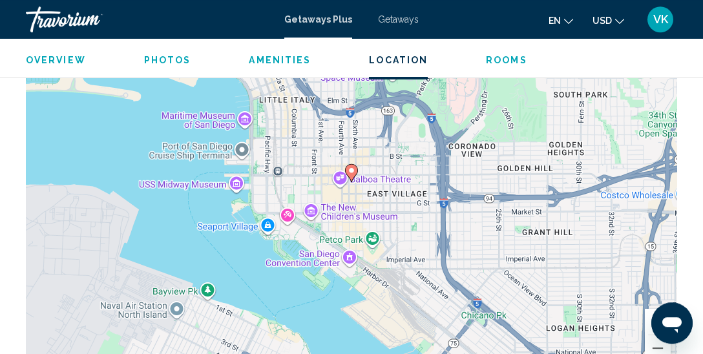
click at [165, 65] on button "Photos" at bounding box center [167, 60] width 47 height 12
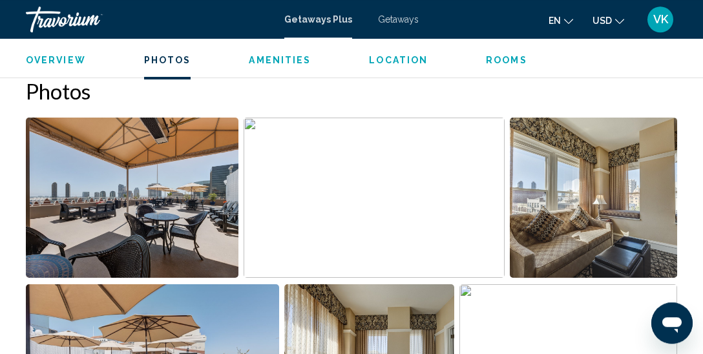
scroll to position [823, 0]
click at [67, 56] on span "Overview" at bounding box center [56, 60] width 60 height 10
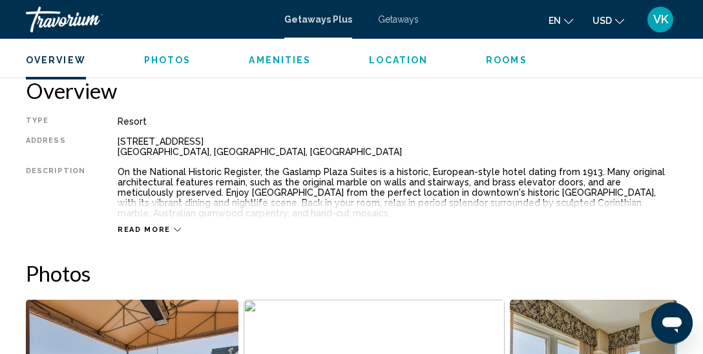
scroll to position [640, 0]
click at [149, 230] on span "Read more" at bounding box center [144, 230] width 53 height 8
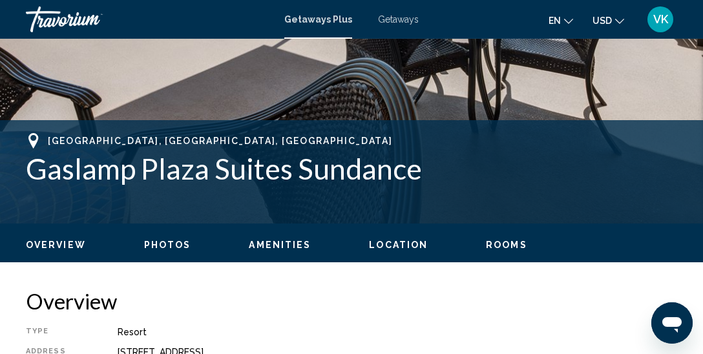
scroll to position [429, 0]
click at [179, 239] on button "Photos" at bounding box center [167, 245] width 47 height 12
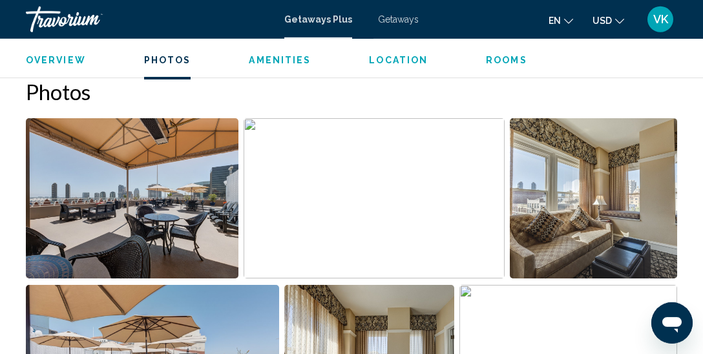
scroll to position [822, 0]
click at [147, 217] on img "Open full-screen image slider" at bounding box center [132, 198] width 213 height 160
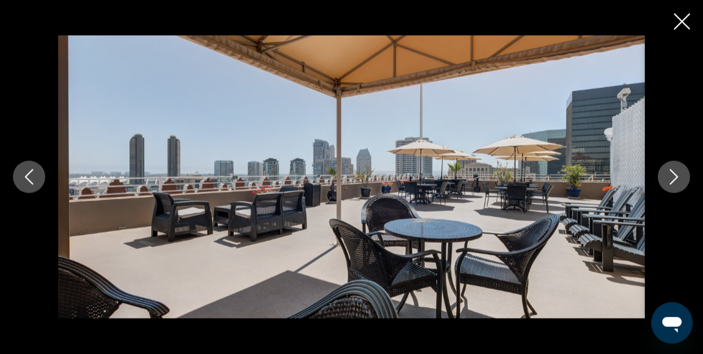
click at [147, 217] on img "Main content" at bounding box center [351, 177] width 587 height 283
click at [677, 180] on icon "Next image" at bounding box center [675, 177] width 16 height 16
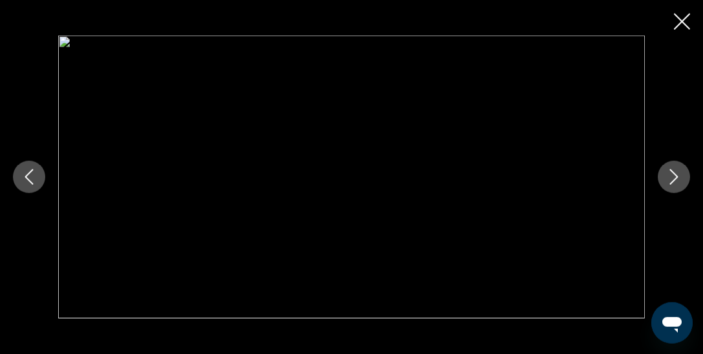
click at [677, 180] on icon "Next image" at bounding box center [675, 177] width 16 height 16
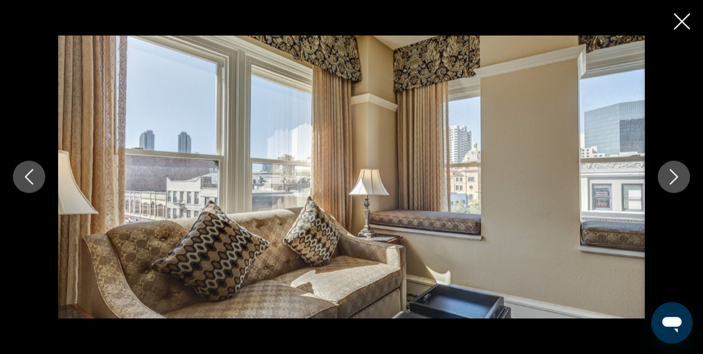
click at [677, 180] on icon "Next image" at bounding box center [675, 177] width 16 height 16
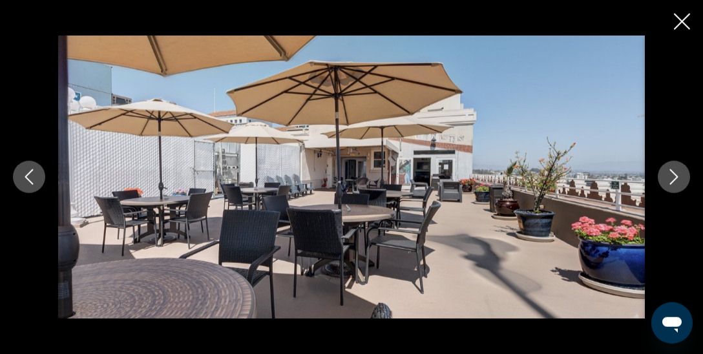
click at [677, 180] on icon "Next image" at bounding box center [675, 177] width 16 height 16
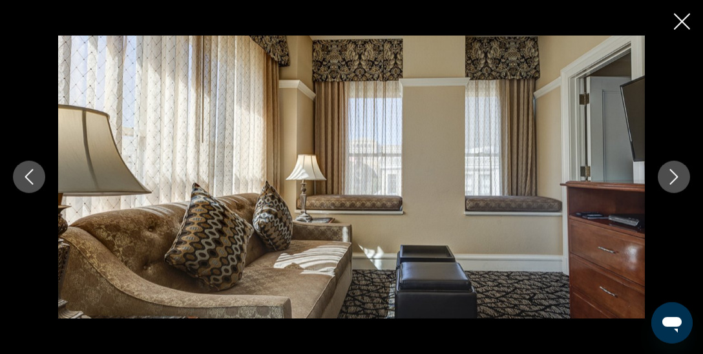
click at [677, 180] on icon "Next image" at bounding box center [675, 177] width 16 height 16
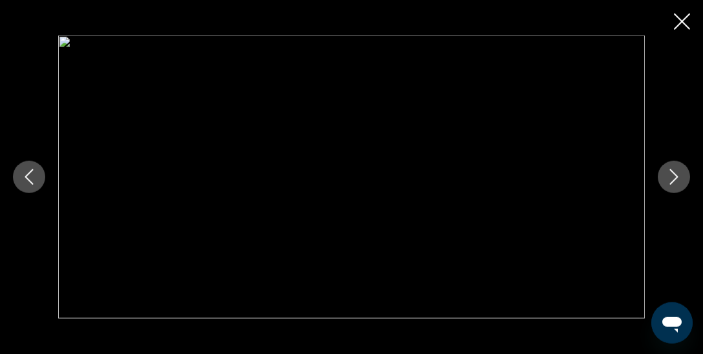
click at [680, 28] on icon "Close slideshow" at bounding box center [682, 22] width 16 height 16
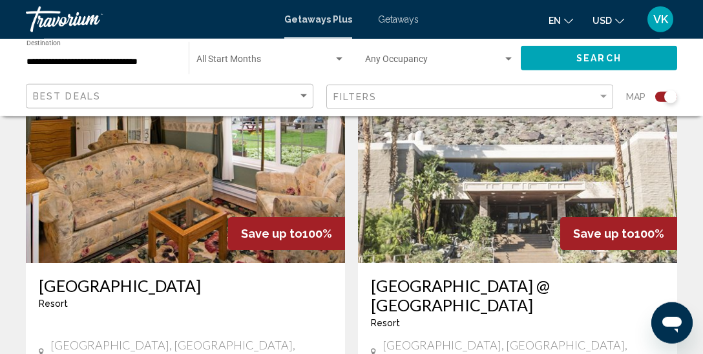
scroll to position [994, 0]
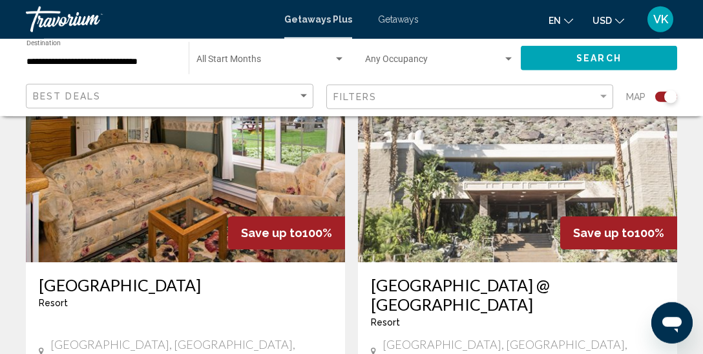
click at [270, 200] on img "Main content" at bounding box center [185, 159] width 319 height 207
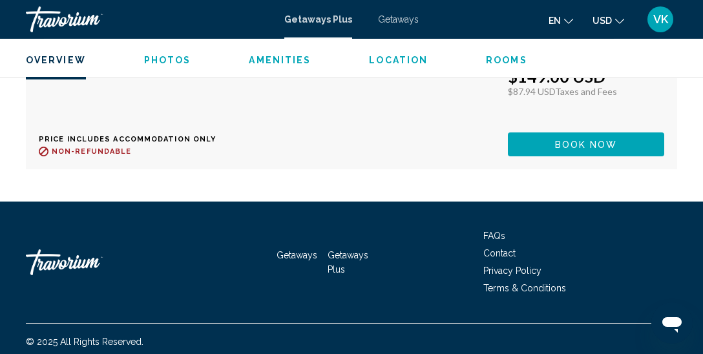
scroll to position [6515, 0]
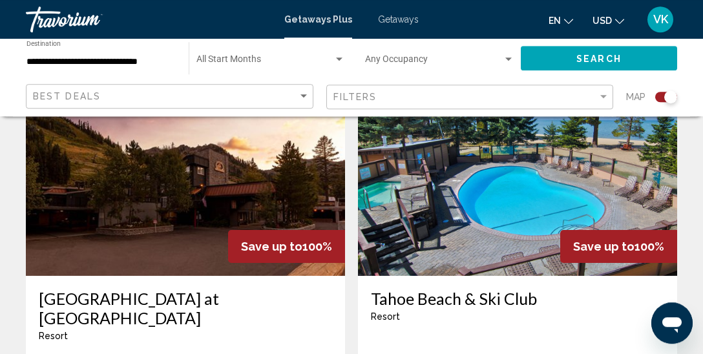
scroll to position [1910, 0]
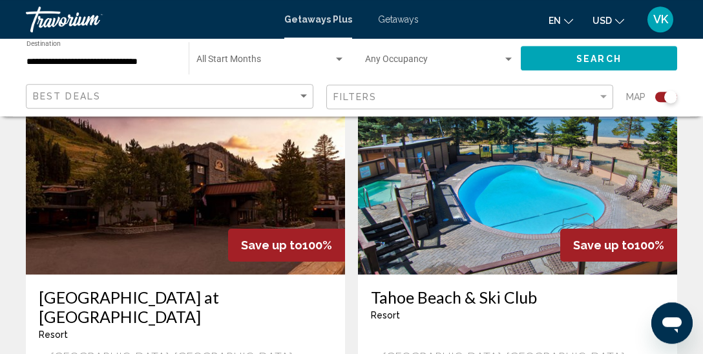
click at [467, 288] on h3 "Tahoe Beach & Ski Club" at bounding box center [518, 297] width 294 height 19
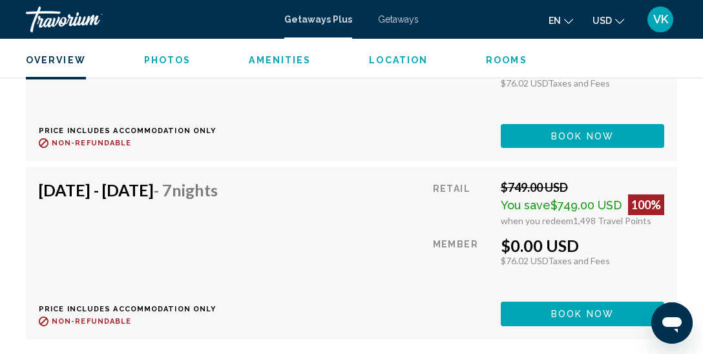
scroll to position [3855, 0]
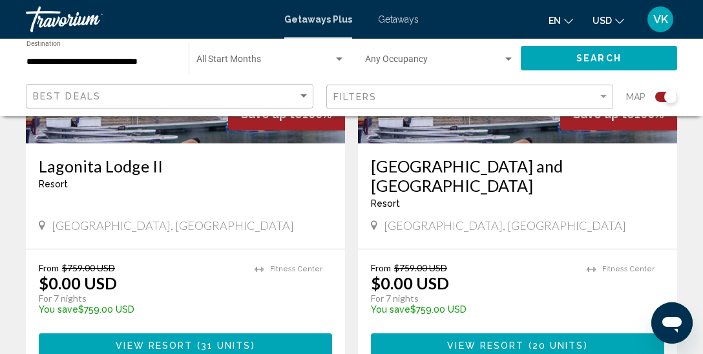
scroll to position [3001, 0]
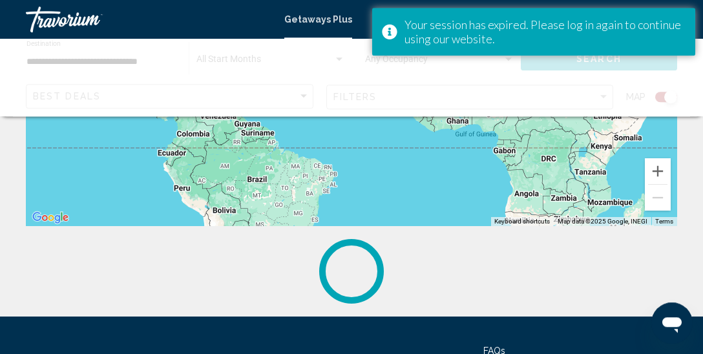
scroll to position [298, 0]
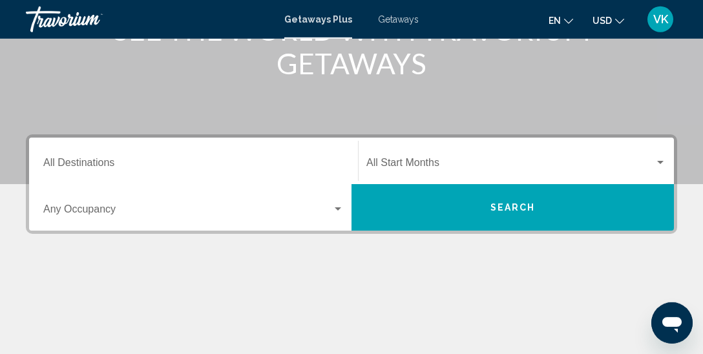
scroll to position [204, 0]
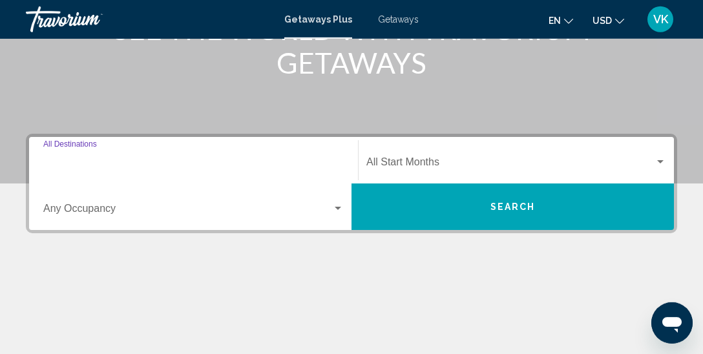
click at [100, 162] on input "Destination All Destinations" at bounding box center [193, 165] width 301 height 12
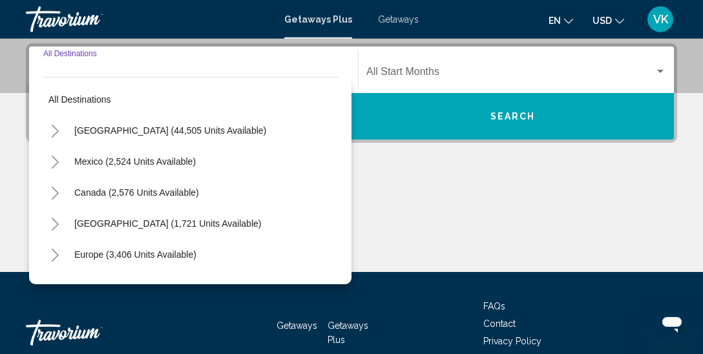
scroll to position [295, 0]
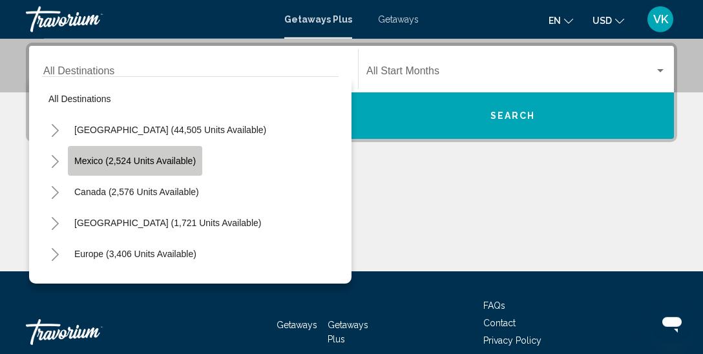
click at [167, 167] on button "Mexico (2,524 units available)" at bounding box center [135, 161] width 134 height 30
type input "**********"
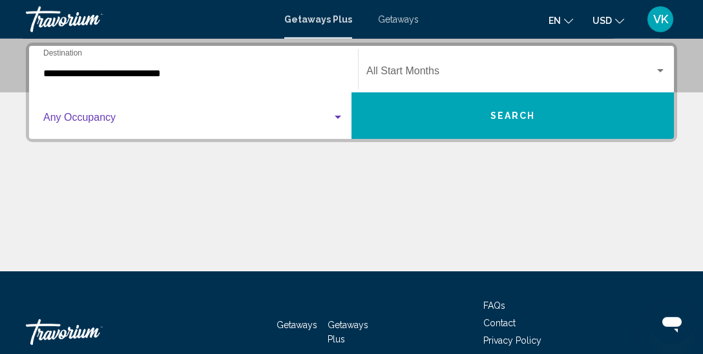
click at [330, 115] on span "Search widget" at bounding box center [187, 120] width 289 height 12
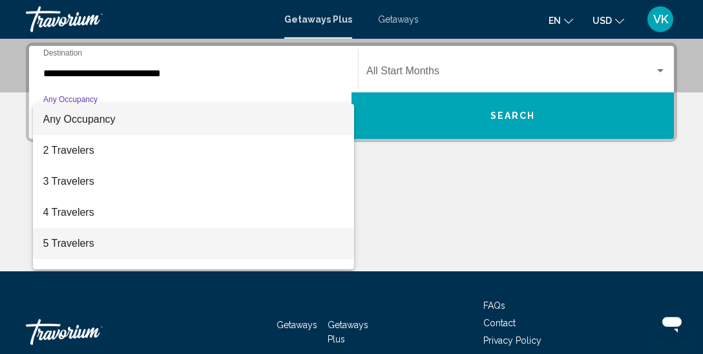
click at [109, 245] on span "5 Travelers" at bounding box center [193, 243] width 301 height 31
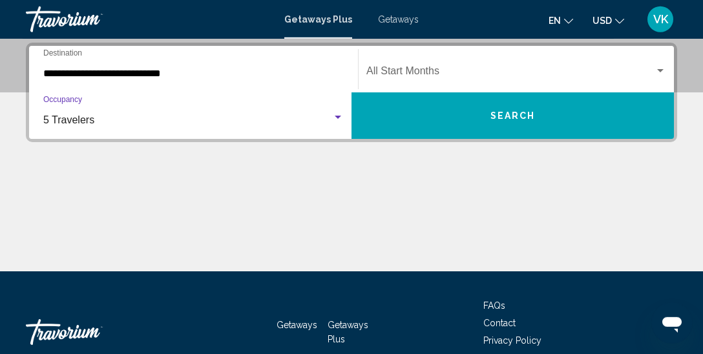
click at [488, 114] on button "Search" at bounding box center [513, 115] width 323 height 47
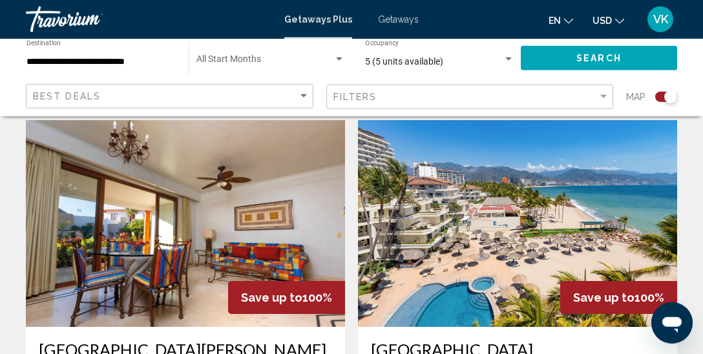
scroll to position [2802, 0]
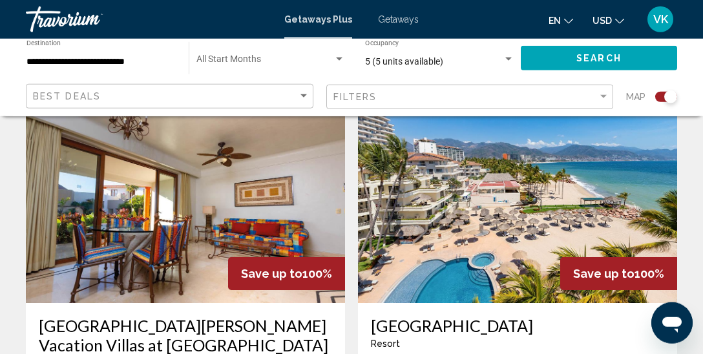
click at [433, 316] on h3 "[GEOGRAPHIC_DATA]" at bounding box center [518, 325] width 294 height 19
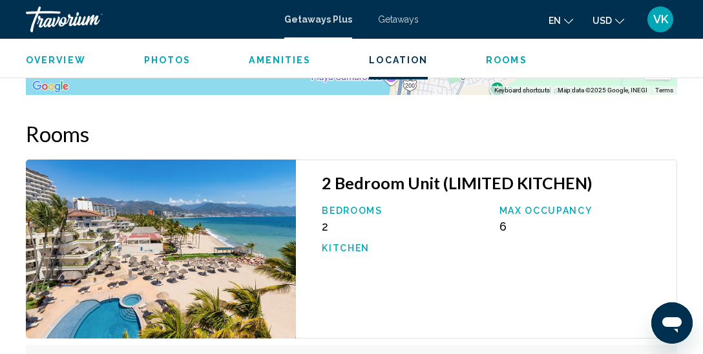
scroll to position [2435, 0]
click at [159, 58] on span "Photos" at bounding box center [167, 60] width 47 height 10
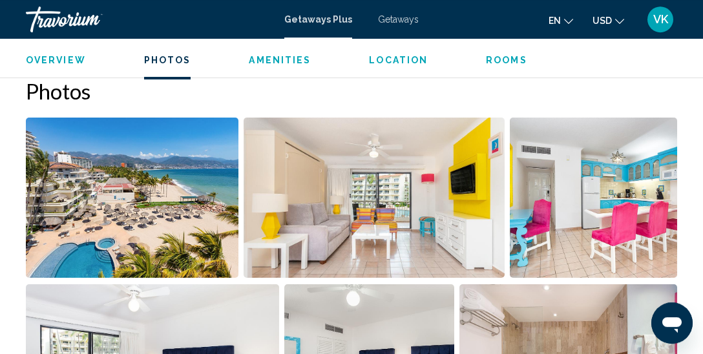
scroll to position [823, 0]
click at [151, 180] on img "Open full-screen image slider" at bounding box center [132, 198] width 213 height 160
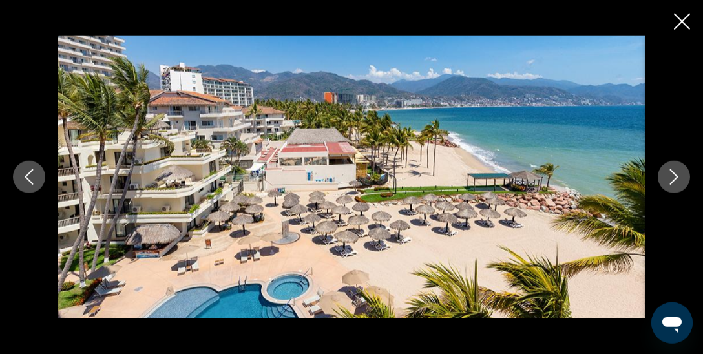
click at [680, 178] on icon "Next image" at bounding box center [675, 177] width 16 height 16
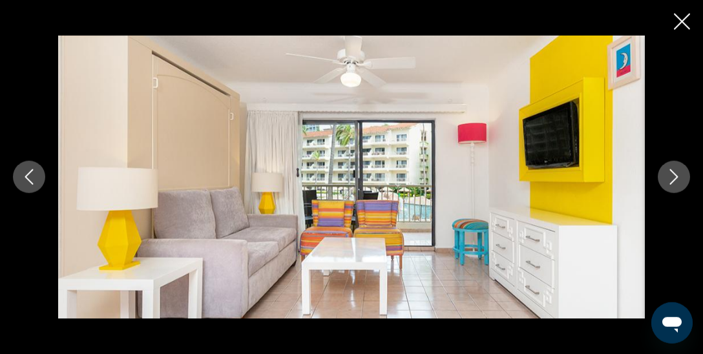
click at [680, 178] on icon "Next image" at bounding box center [675, 177] width 16 height 16
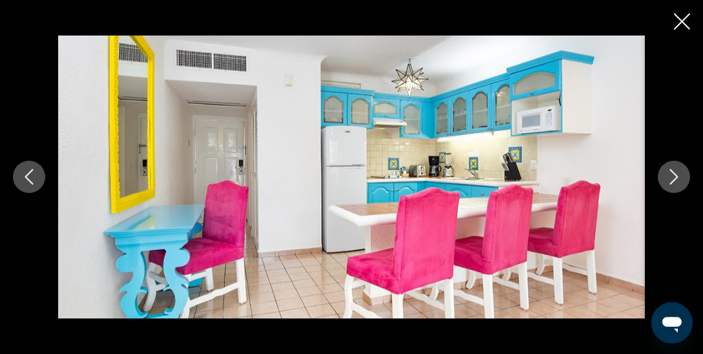
click at [680, 178] on icon "Next image" at bounding box center [675, 177] width 16 height 16
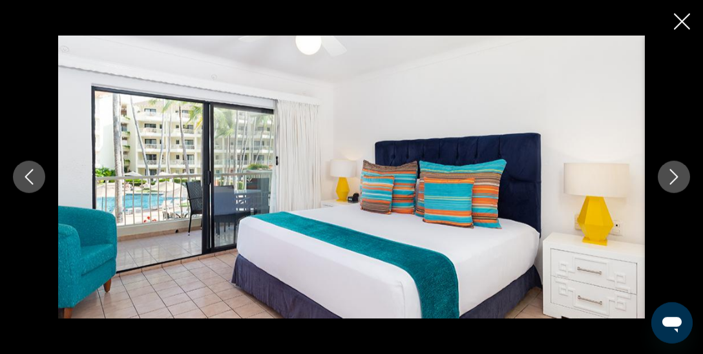
click at [680, 178] on icon "Next image" at bounding box center [675, 177] width 16 height 16
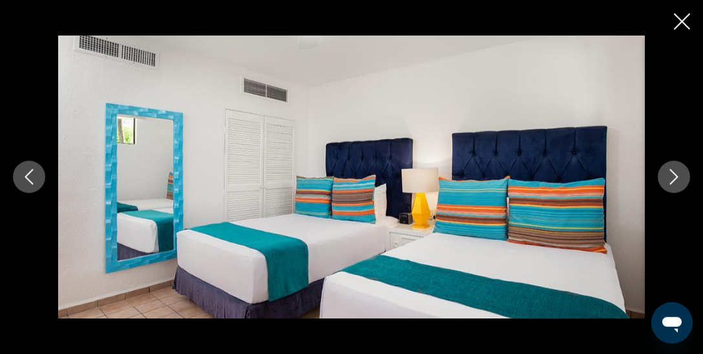
click at [680, 178] on icon "Next image" at bounding box center [675, 177] width 16 height 16
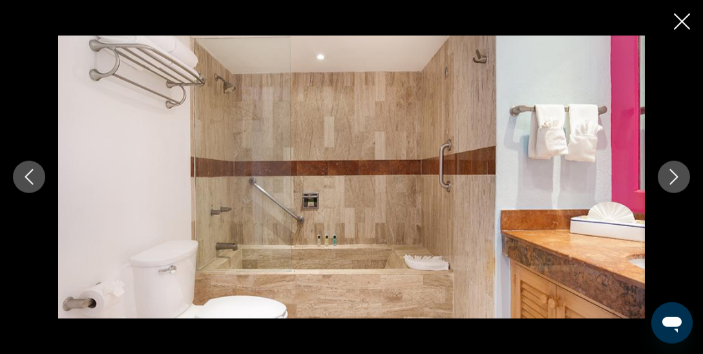
click at [680, 178] on icon "Next image" at bounding box center [675, 177] width 16 height 16
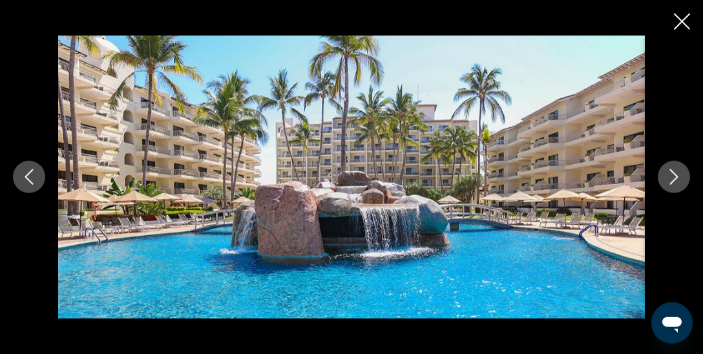
click at [680, 178] on icon "Next image" at bounding box center [675, 177] width 16 height 16
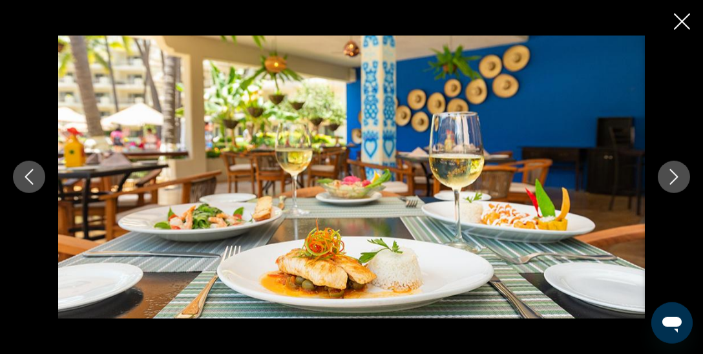
click at [680, 178] on icon "Next image" at bounding box center [675, 177] width 16 height 16
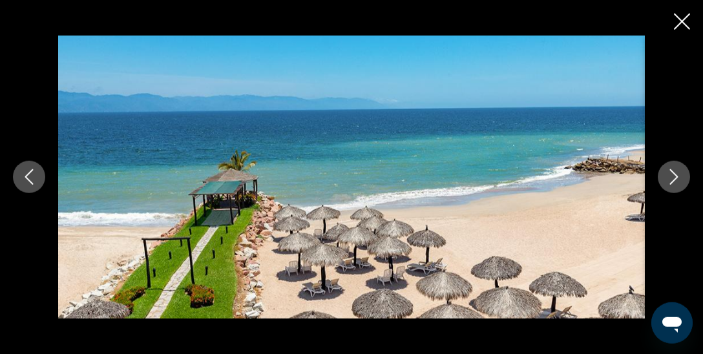
click at [680, 178] on icon "Next image" at bounding box center [675, 177] width 16 height 16
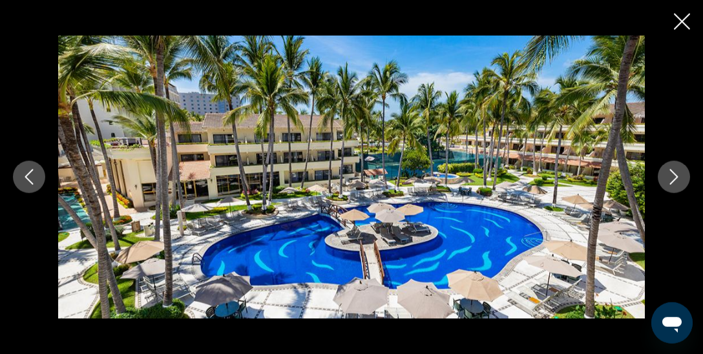
click at [680, 178] on icon "Next image" at bounding box center [675, 177] width 16 height 16
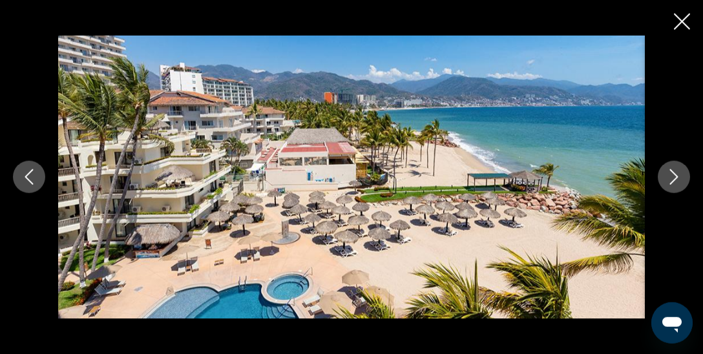
click at [682, 21] on icon "Close slideshow" at bounding box center [682, 22] width 16 height 16
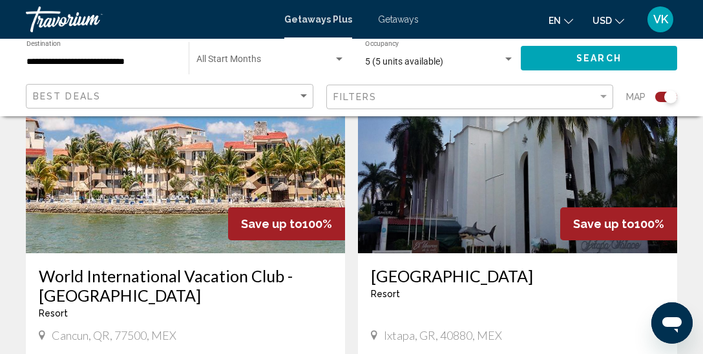
scroll to position [1056, 0]
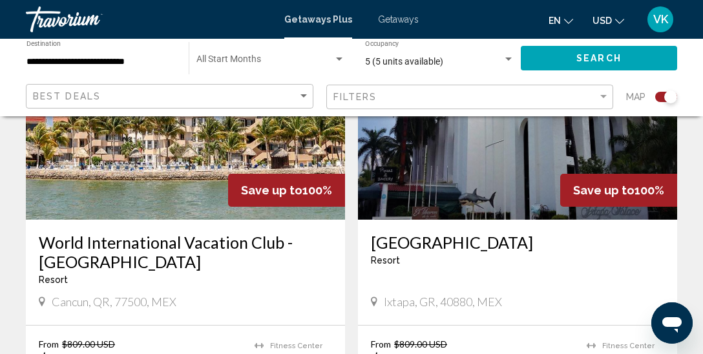
click at [133, 169] on img "Main content" at bounding box center [185, 116] width 319 height 207
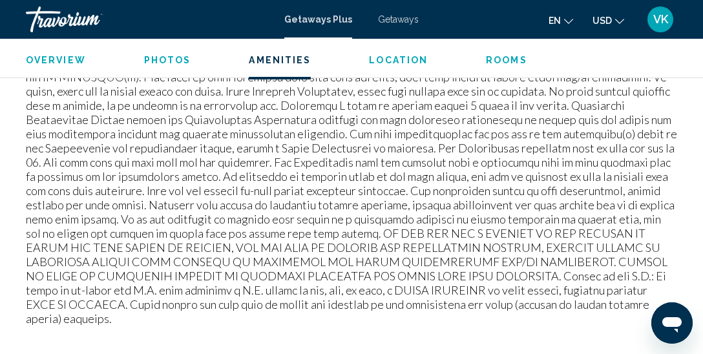
scroll to position [1568, 0]
click at [155, 58] on span "Photos" at bounding box center [167, 60] width 47 height 10
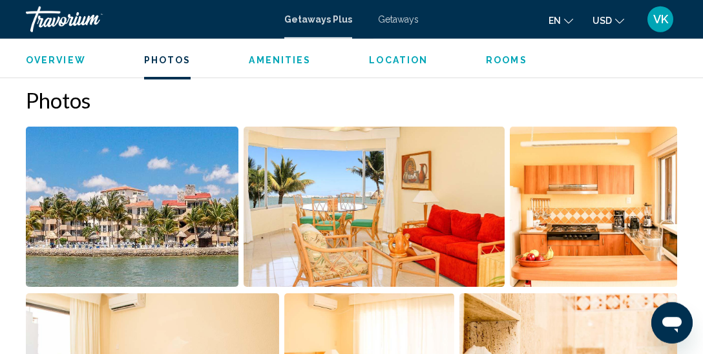
scroll to position [813, 0]
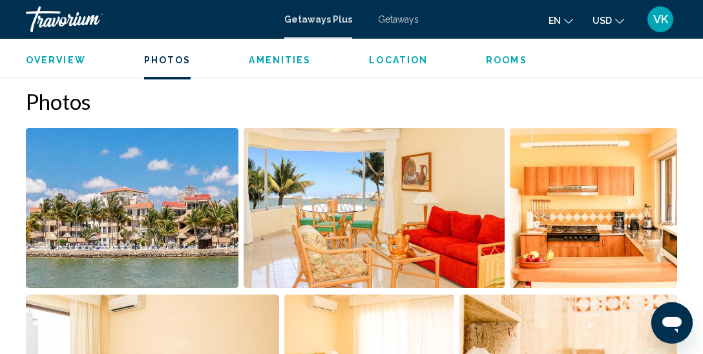
click at [156, 202] on img "Open full-screen image slider" at bounding box center [132, 208] width 213 height 160
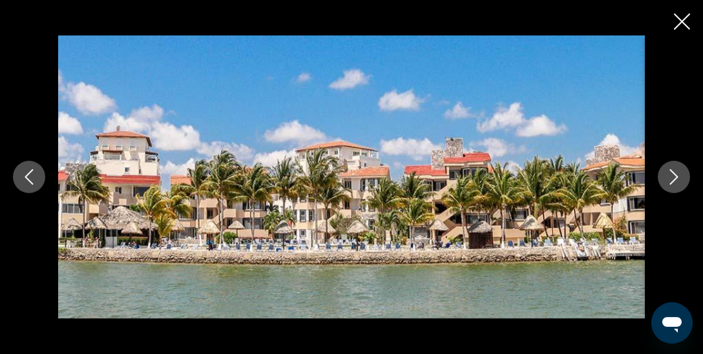
click at [675, 177] on icon "Next image" at bounding box center [675, 177] width 16 height 16
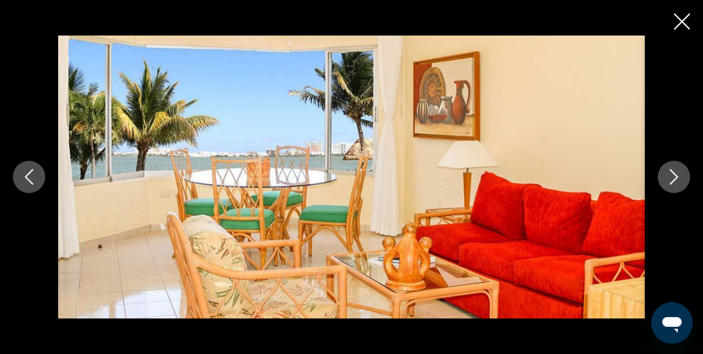
click at [675, 177] on icon "Next image" at bounding box center [675, 177] width 16 height 16
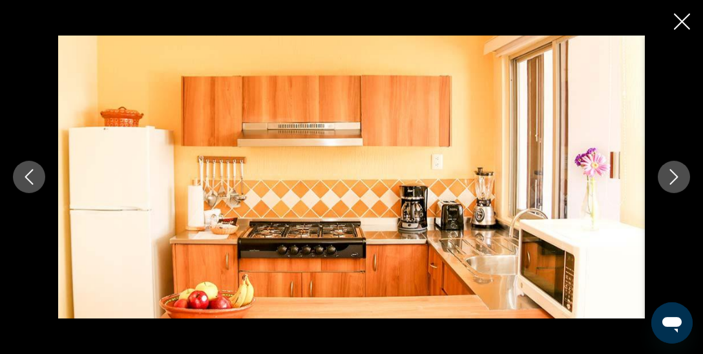
click at [675, 177] on icon "Next image" at bounding box center [675, 177] width 16 height 16
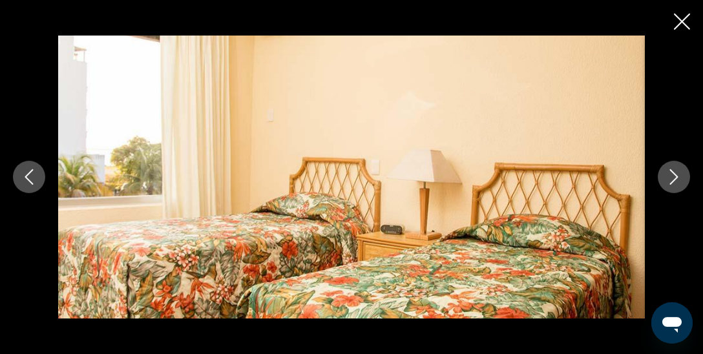
click at [675, 177] on icon "Next image" at bounding box center [675, 177] width 16 height 16
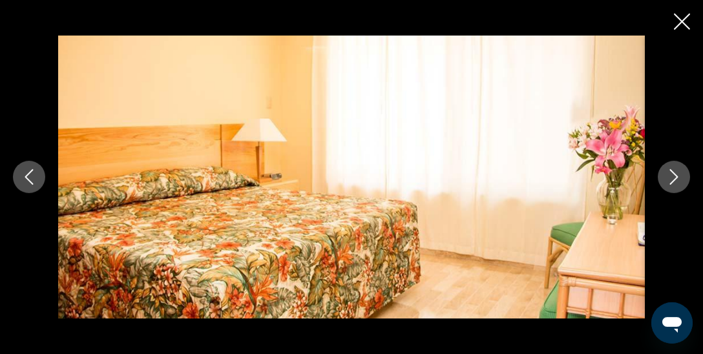
click at [675, 177] on icon "Next image" at bounding box center [675, 177] width 16 height 16
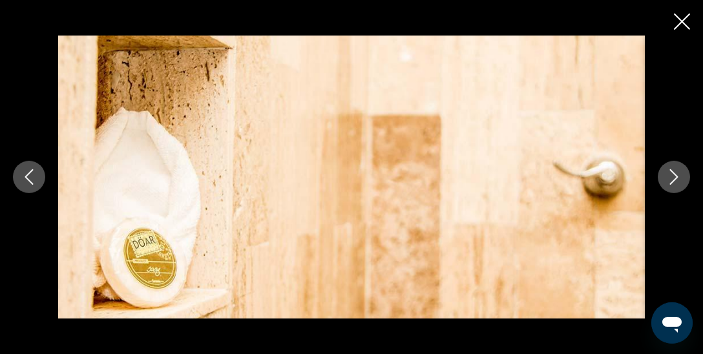
click at [675, 177] on icon "Next image" at bounding box center [675, 177] width 16 height 16
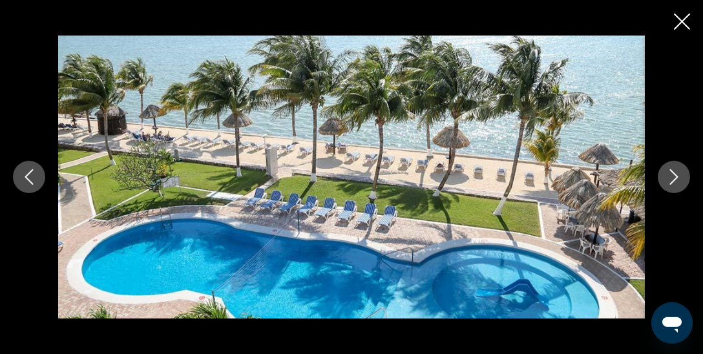
click at [675, 177] on icon "Next image" at bounding box center [675, 177] width 16 height 16
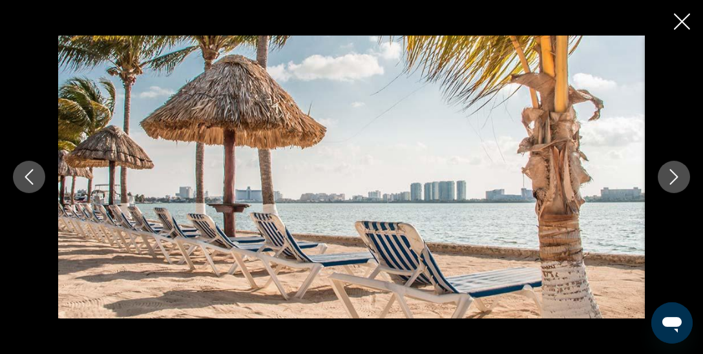
click at [675, 177] on icon "Next image" at bounding box center [675, 177] width 16 height 16
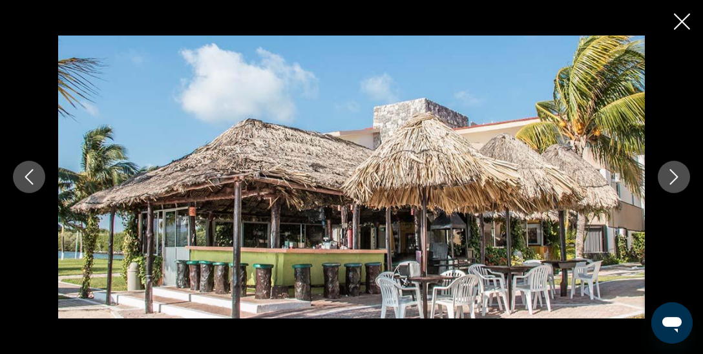
click at [675, 177] on icon "Next image" at bounding box center [675, 177] width 16 height 16
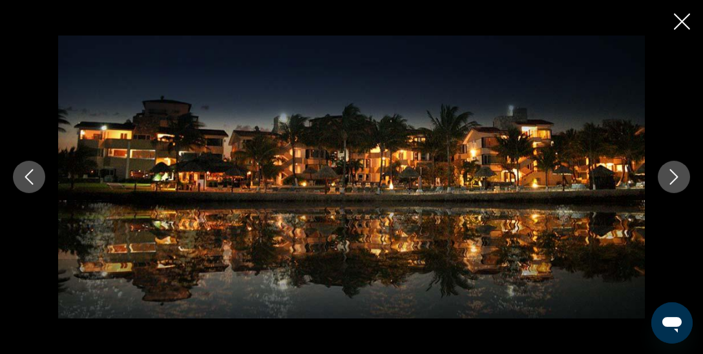
click at [675, 177] on icon "Next image" at bounding box center [675, 177] width 16 height 16
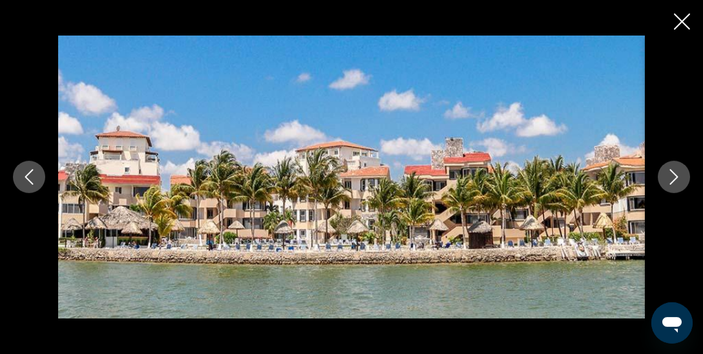
click at [684, 17] on icon "Close slideshow" at bounding box center [682, 22] width 16 height 16
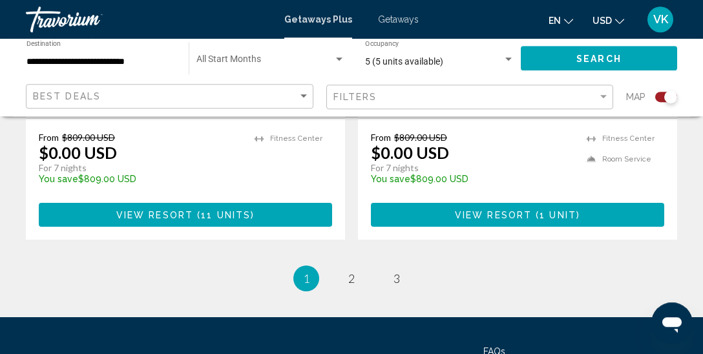
scroll to position [3126, 0]
click at [354, 272] on span "2" at bounding box center [351, 279] width 6 height 14
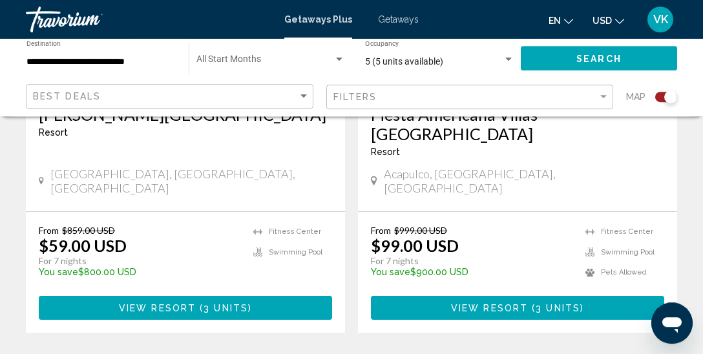
scroll to position [3018, 0]
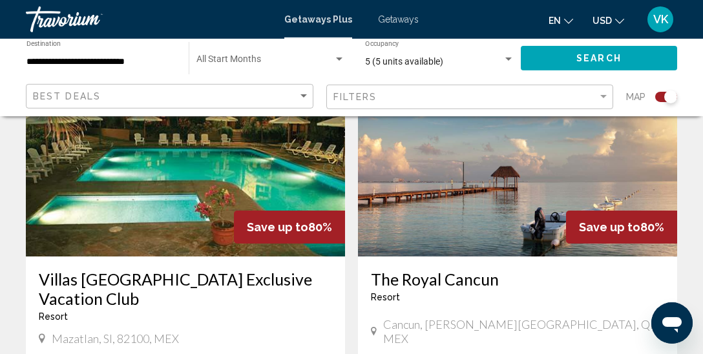
scroll to position [971, 0]
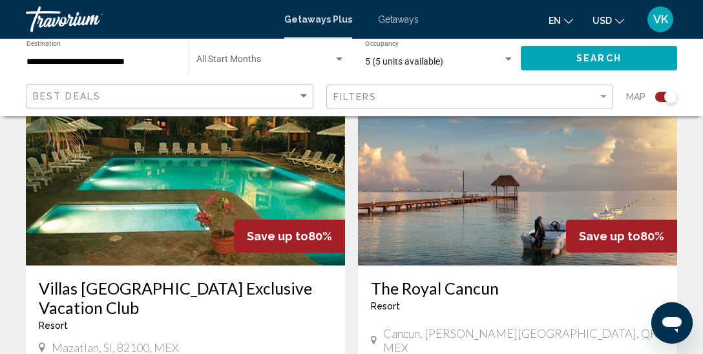
click at [570, 195] on img "Main content" at bounding box center [517, 162] width 319 height 207
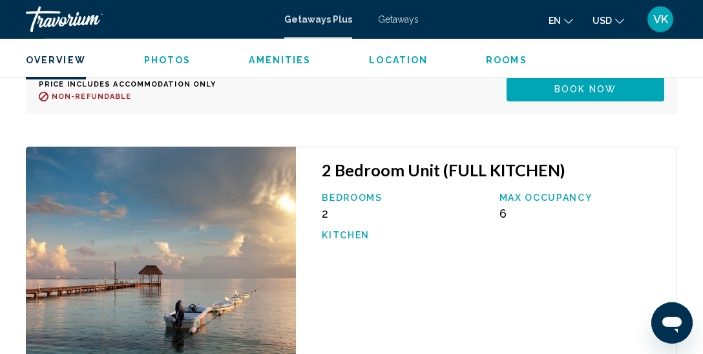
scroll to position [2957, 0]
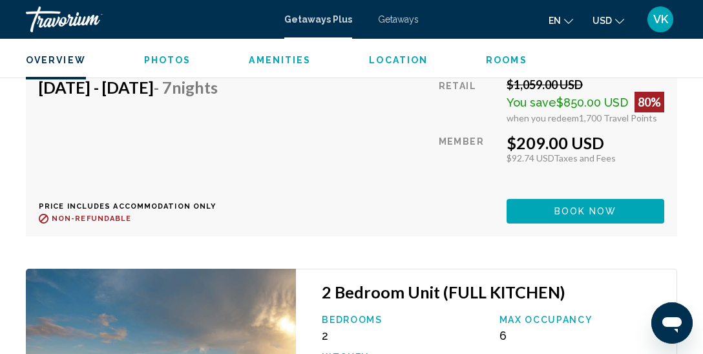
scroll to position [2834, 0]
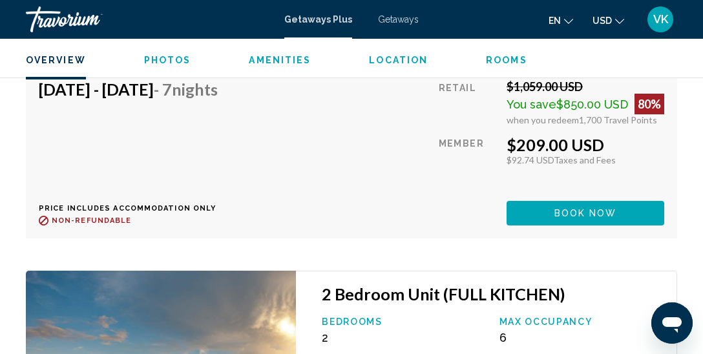
click at [155, 65] on span "Photos" at bounding box center [167, 60] width 47 height 10
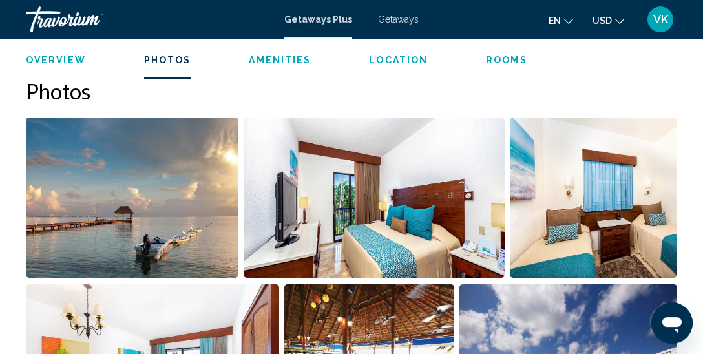
scroll to position [823, 0]
click at [136, 251] on img "Open full-screen image slider" at bounding box center [132, 198] width 213 height 160
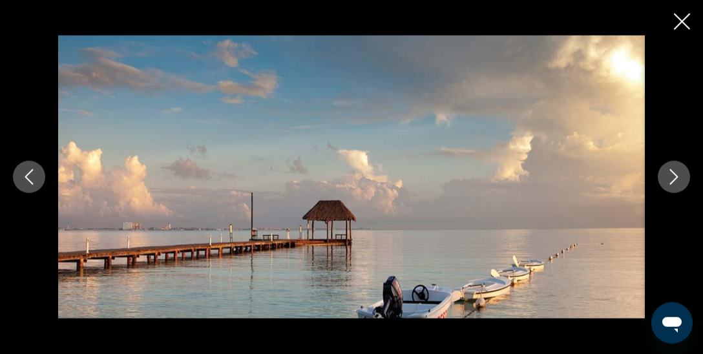
click at [674, 182] on icon "Next image" at bounding box center [674, 177] width 8 height 16
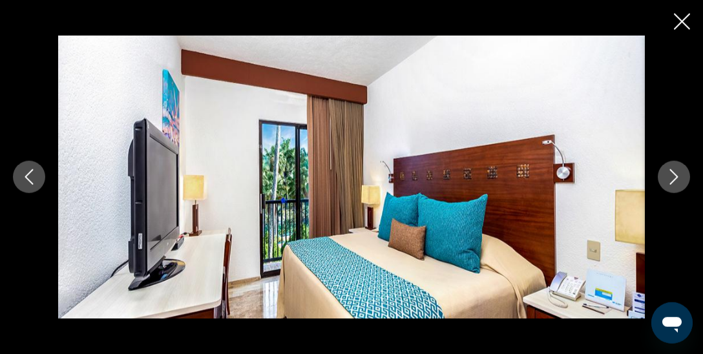
click at [674, 182] on icon "Next image" at bounding box center [674, 177] width 8 height 16
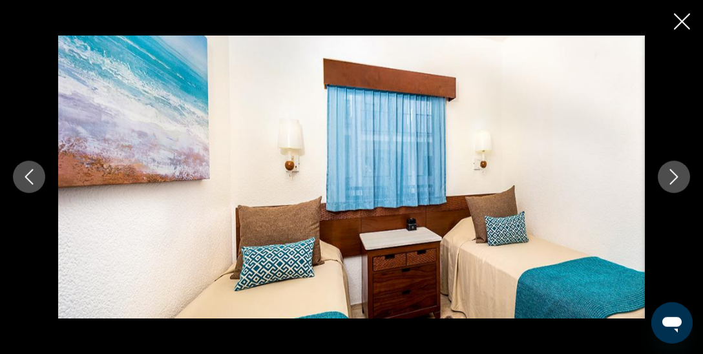
click at [674, 182] on icon "Next image" at bounding box center [674, 177] width 8 height 16
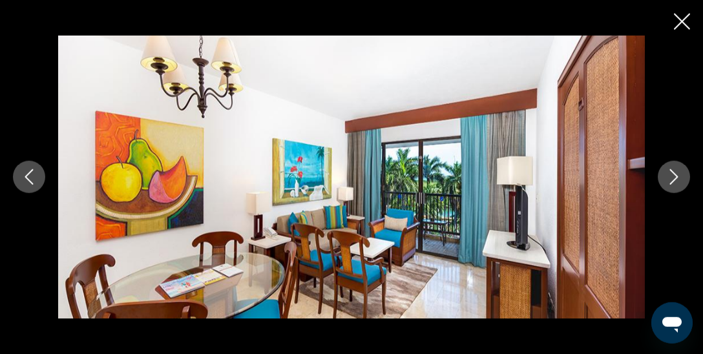
click at [674, 182] on icon "Next image" at bounding box center [674, 177] width 8 height 16
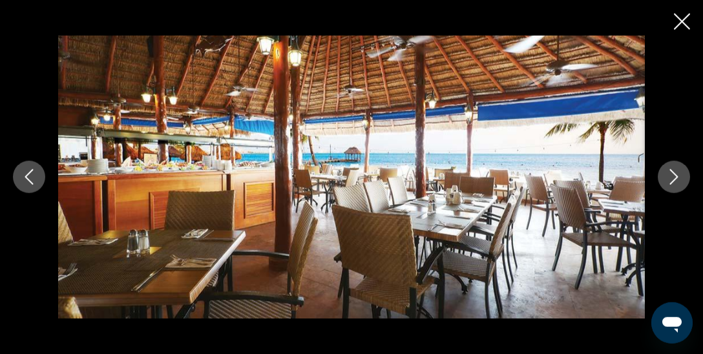
click at [674, 182] on icon "Next image" at bounding box center [674, 177] width 8 height 16
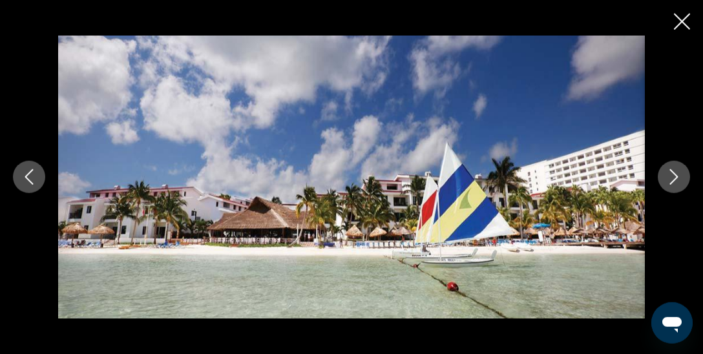
click at [674, 182] on icon "Next image" at bounding box center [674, 177] width 8 height 16
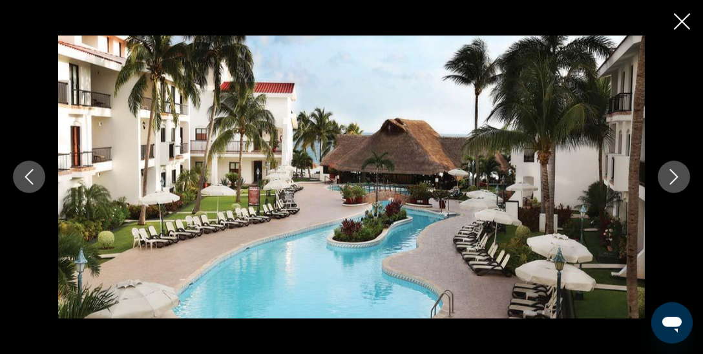
click at [674, 182] on icon "Next image" at bounding box center [674, 177] width 8 height 16
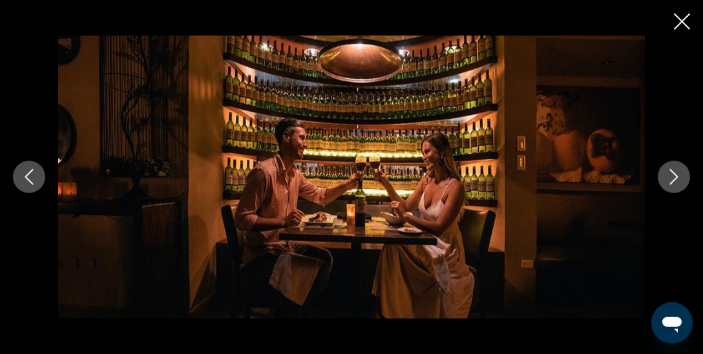
click at [674, 182] on icon "Next image" at bounding box center [674, 177] width 8 height 16
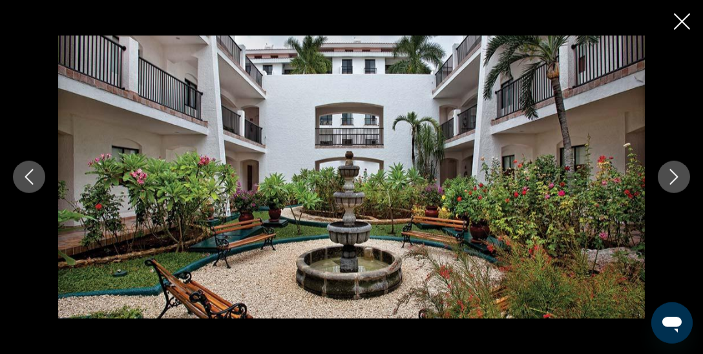
click at [674, 182] on icon "Next image" at bounding box center [674, 177] width 8 height 16
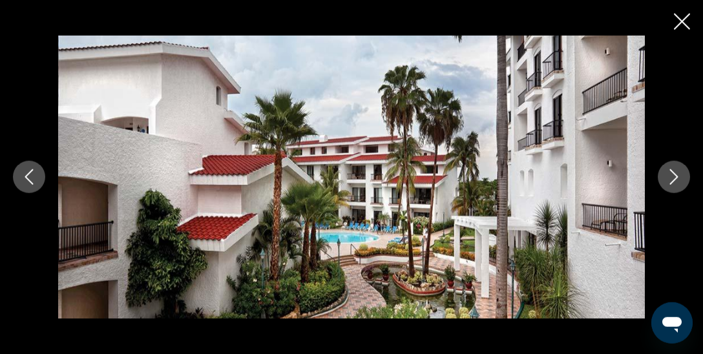
click at [674, 182] on icon "Next image" at bounding box center [674, 177] width 8 height 16
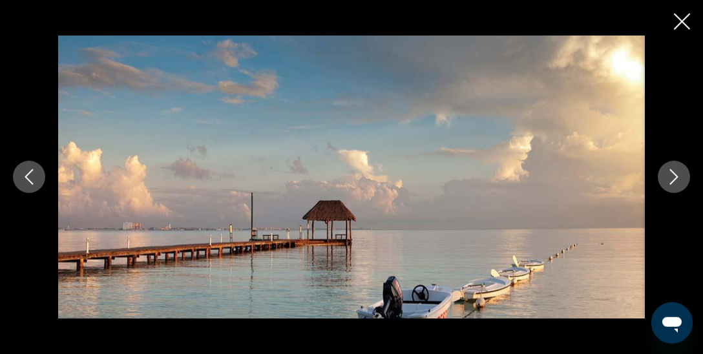
click at [679, 19] on icon "Close slideshow" at bounding box center [682, 22] width 16 height 16
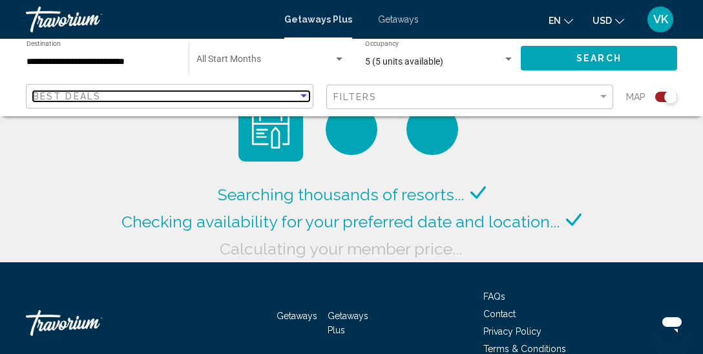
click at [97, 95] on span "Best Deals" at bounding box center [67, 96] width 68 height 10
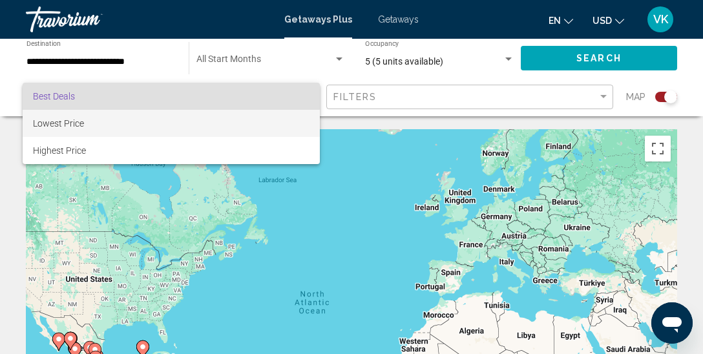
click at [83, 122] on span "Lowest Price" at bounding box center [58, 123] width 51 height 10
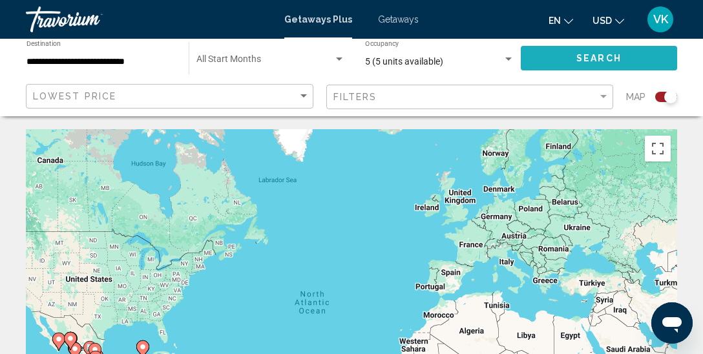
click at [562, 61] on button "Search" at bounding box center [599, 58] width 156 height 24
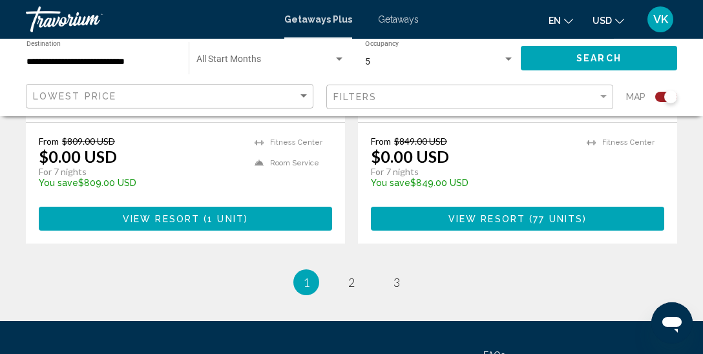
scroll to position [3110, 0]
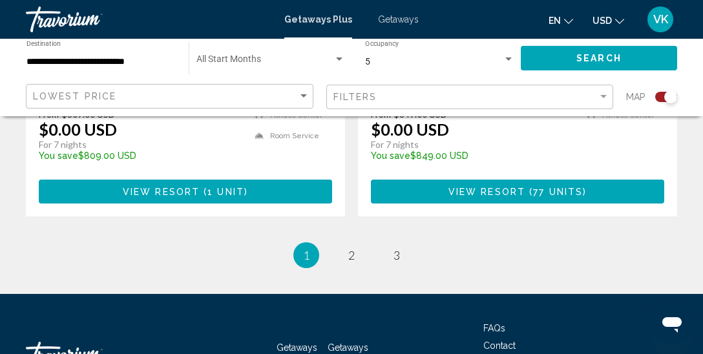
click at [138, 54] on div "**********" at bounding box center [101, 59] width 149 height 36
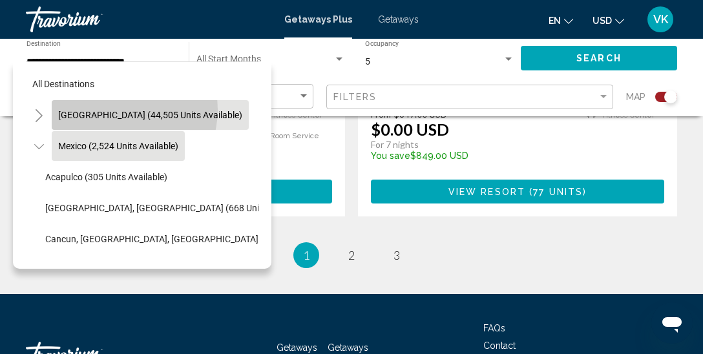
click at [116, 109] on button "[GEOGRAPHIC_DATA] (44,505 units available)" at bounding box center [150, 115] width 197 height 30
type input "**********"
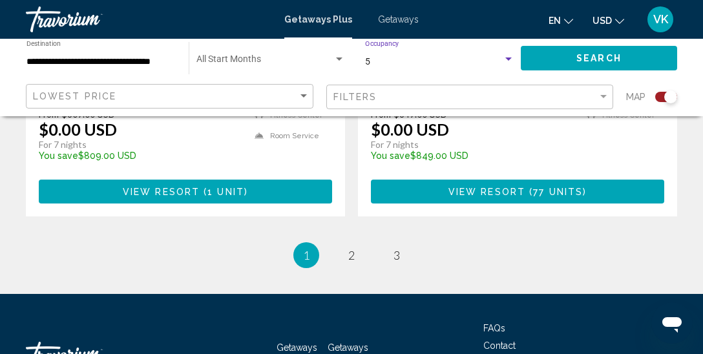
click at [502, 63] on div "5" at bounding box center [434, 62] width 138 height 10
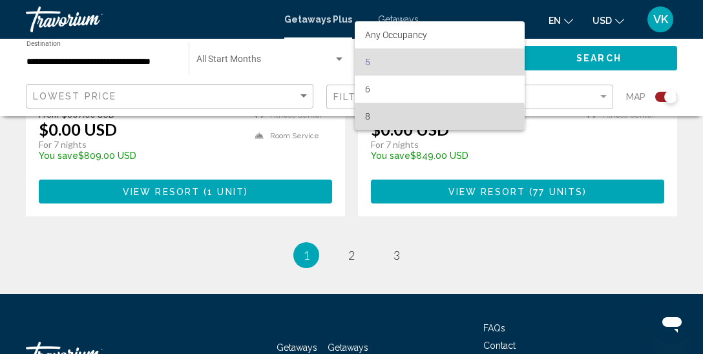
click at [376, 116] on span "8" at bounding box center [439, 116] width 149 height 27
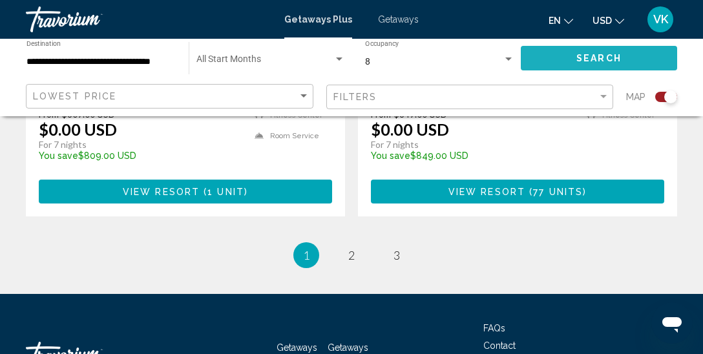
click at [618, 54] on span "Search" at bounding box center [599, 59] width 45 height 10
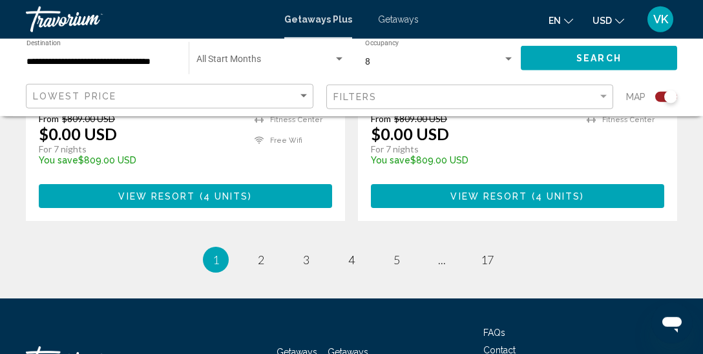
scroll to position [3120, 0]
click at [263, 253] on span "2" at bounding box center [261, 260] width 6 height 14
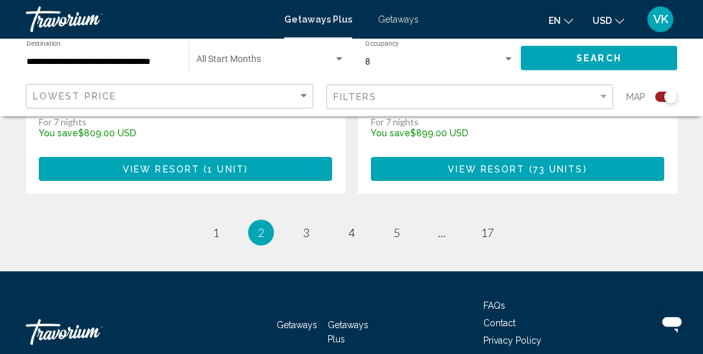
scroll to position [3118, 0]
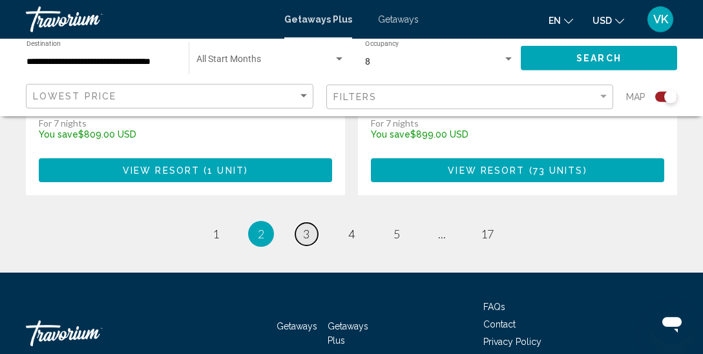
click at [312, 223] on link "page 3" at bounding box center [306, 234] width 23 height 23
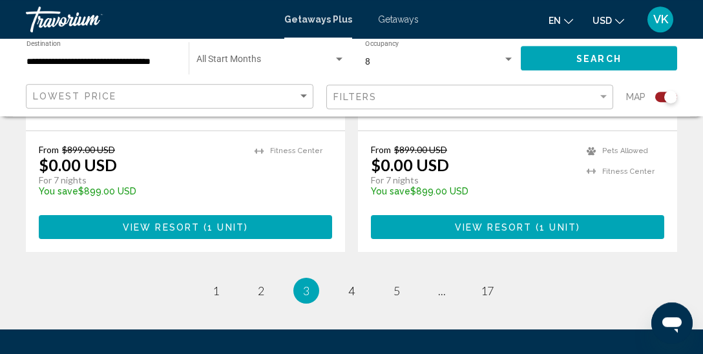
scroll to position [3056, 0]
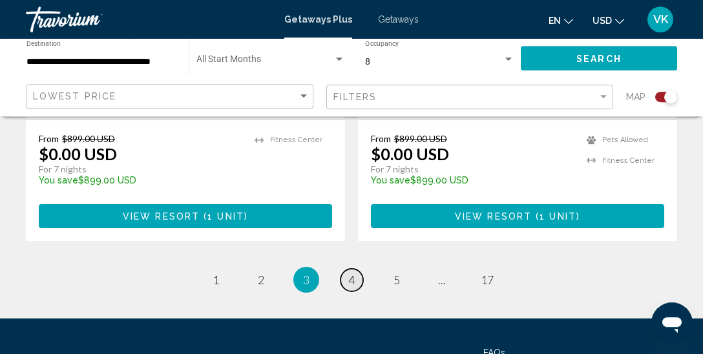
click at [356, 269] on link "page 4" at bounding box center [352, 280] width 23 height 23
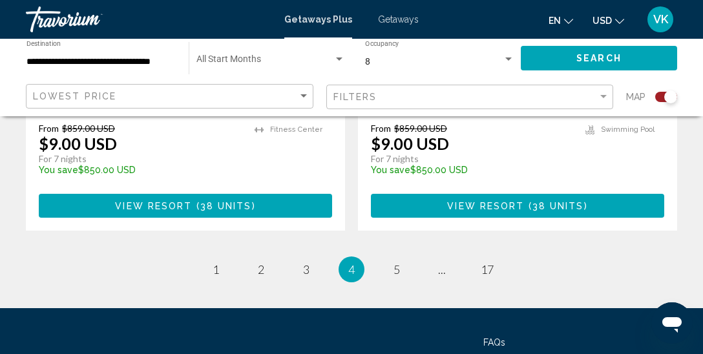
scroll to position [3102, 0]
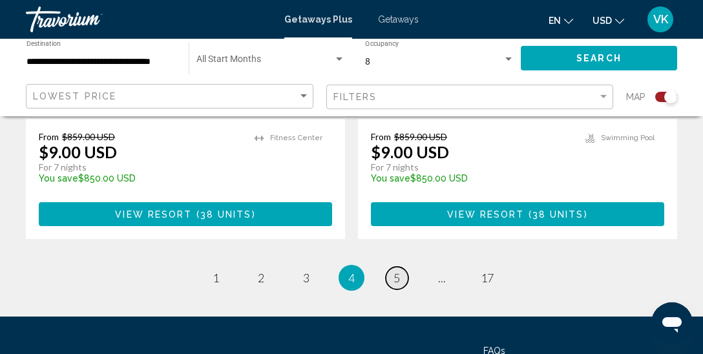
click at [396, 271] on span "5" at bounding box center [397, 278] width 6 height 14
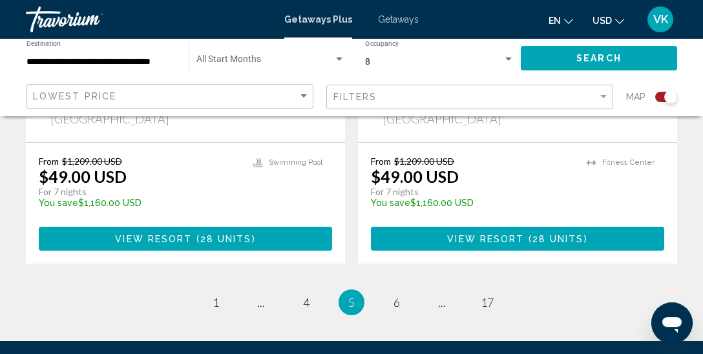
scroll to position [3056, 0]
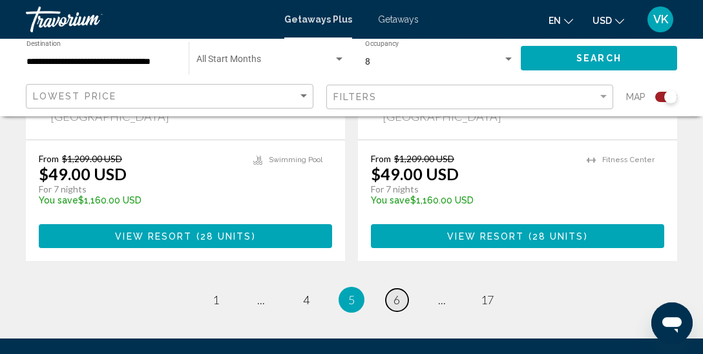
click at [399, 293] on span "6" at bounding box center [397, 300] width 6 height 14
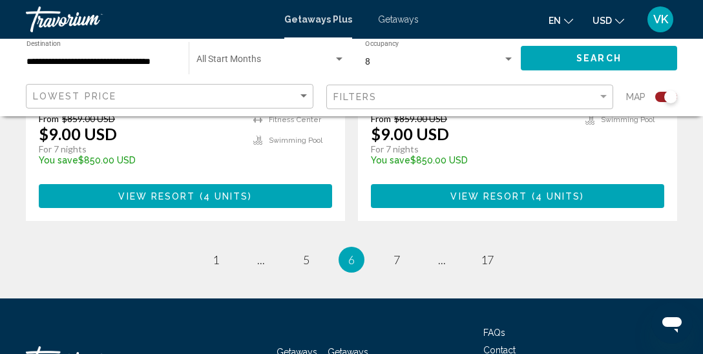
scroll to position [3097, 0]
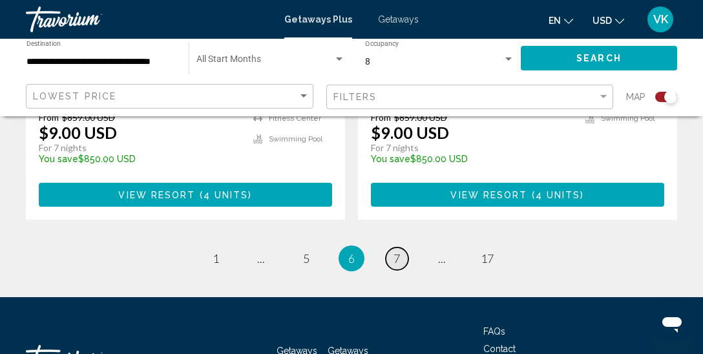
click at [399, 248] on link "page 7" at bounding box center [397, 259] width 23 height 23
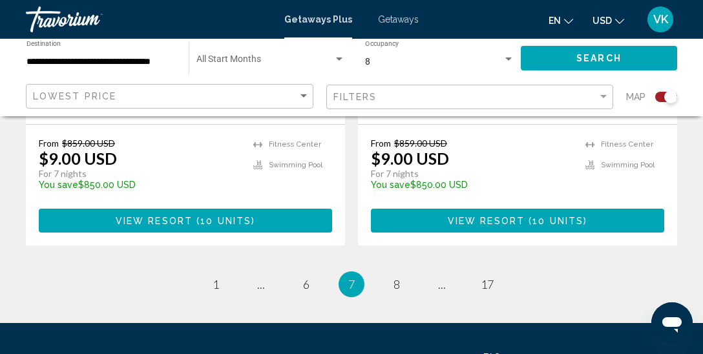
scroll to position [3068, 0]
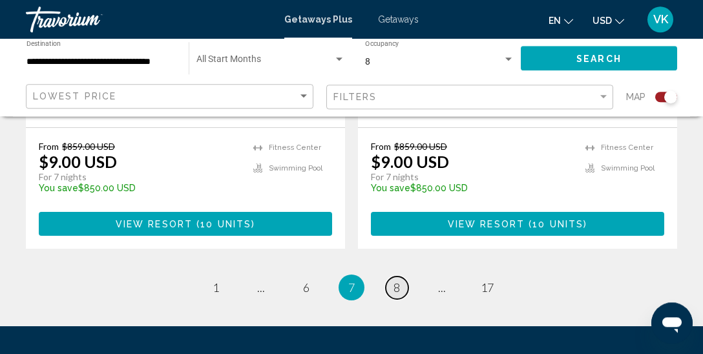
click at [397, 281] on span "8" at bounding box center [397, 288] width 6 height 14
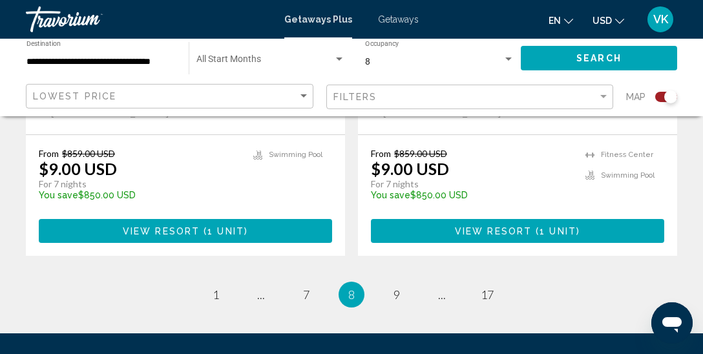
scroll to position [3119, 0]
click at [397, 288] on span "9" at bounding box center [397, 295] width 6 height 14
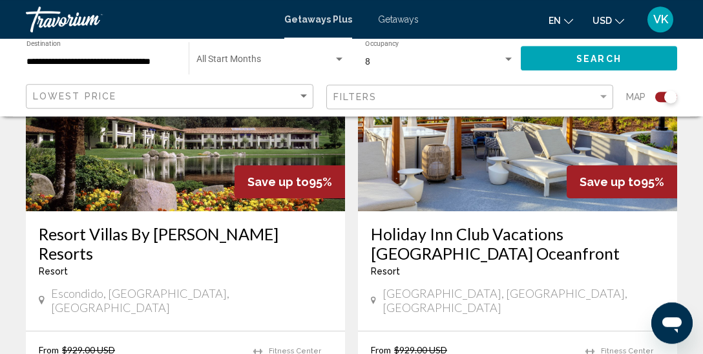
scroll to position [2884, 0]
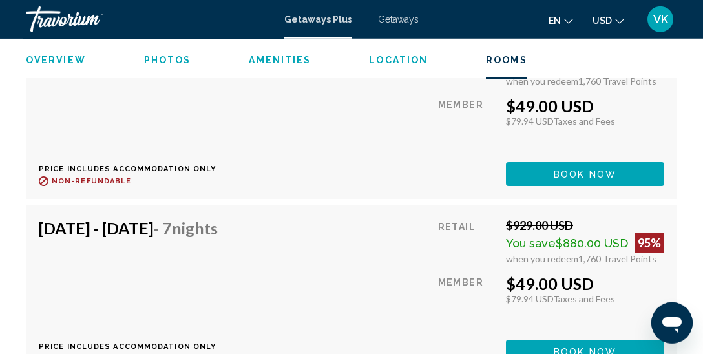
scroll to position [3421, 0]
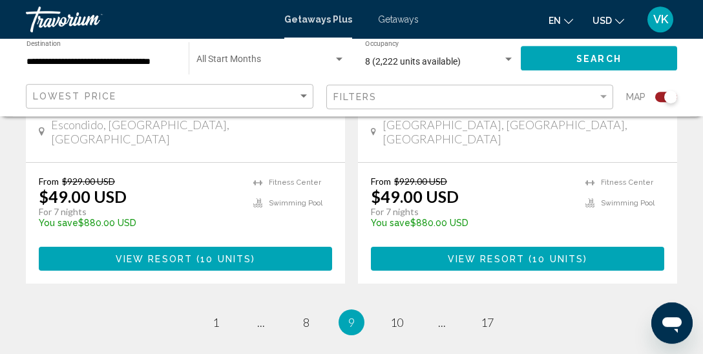
scroll to position [3053, 0]
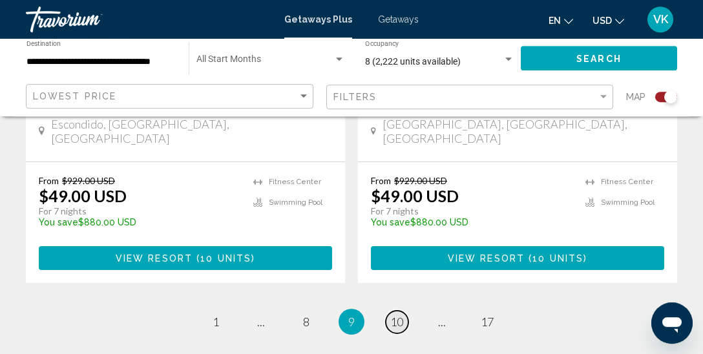
click at [394, 315] on span "10" at bounding box center [397, 322] width 13 height 14
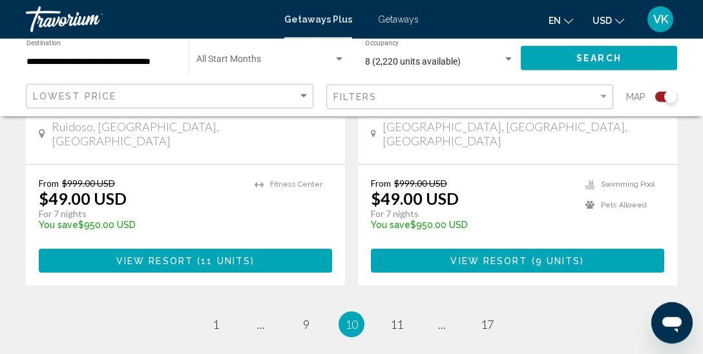
scroll to position [3110, 0]
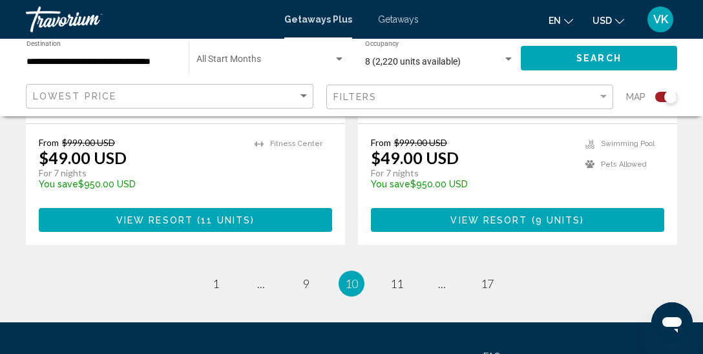
click at [401, 277] on span "11" at bounding box center [397, 284] width 13 height 14
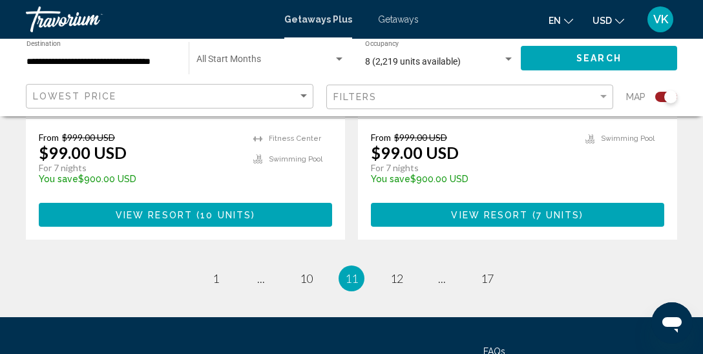
scroll to position [3070, 0]
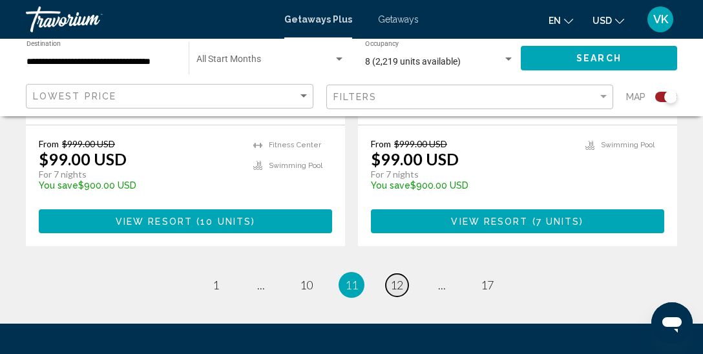
click at [398, 278] on span "12" at bounding box center [397, 285] width 13 height 14
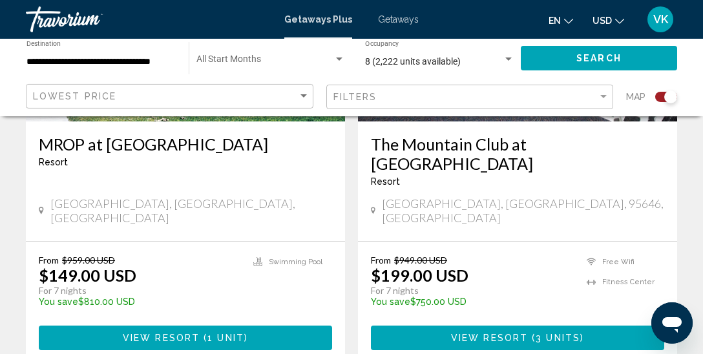
scroll to position [2496, 0]
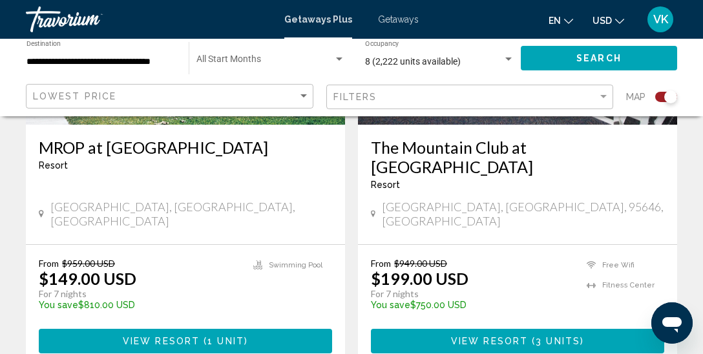
click at [530, 337] on span "Main content" at bounding box center [530, 342] width 4 height 10
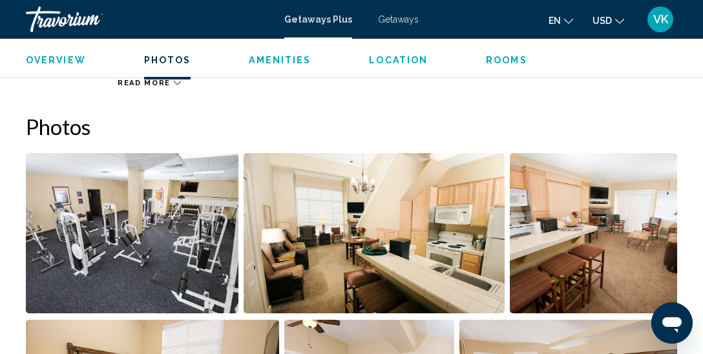
scroll to position [810, 0]
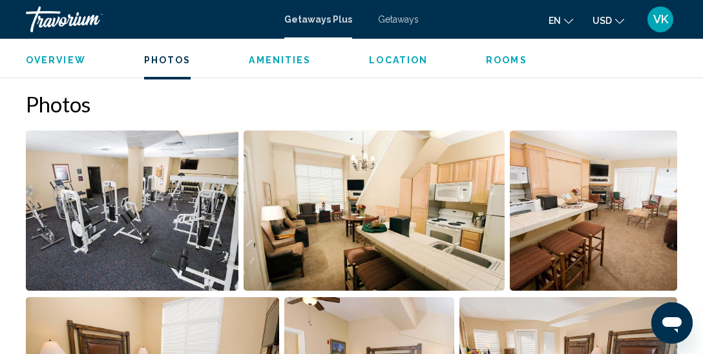
click at [116, 199] on img "Open full-screen image slider" at bounding box center [132, 211] width 213 height 160
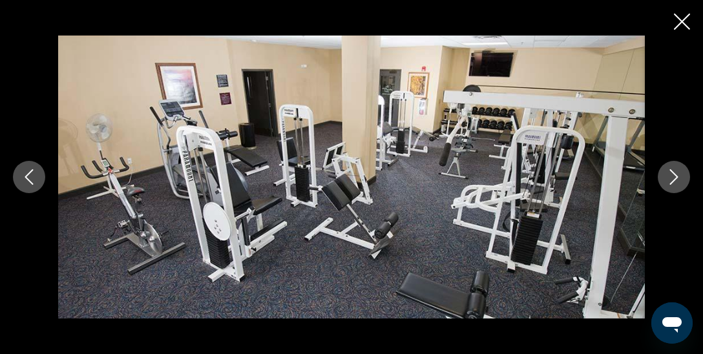
click at [670, 178] on icon "Next image" at bounding box center [675, 177] width 16 height 16
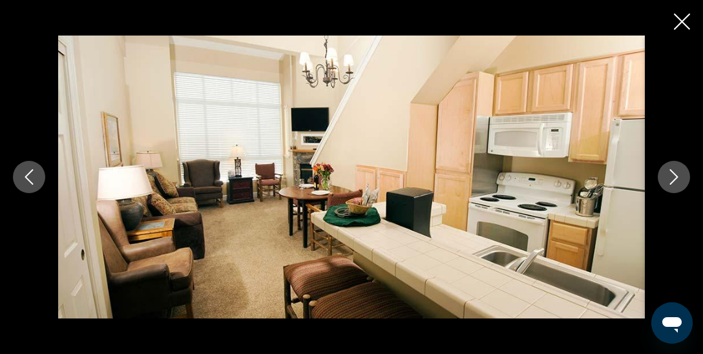
click at [670, 178] on icon "Next image" at bounding box center [675, 177] width 16 height 16
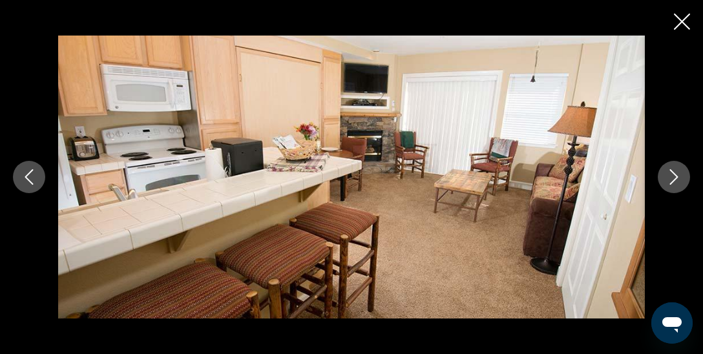
click at [670, 178] on icon "Next image" at bounding box center [675, 177] width 16 height 16
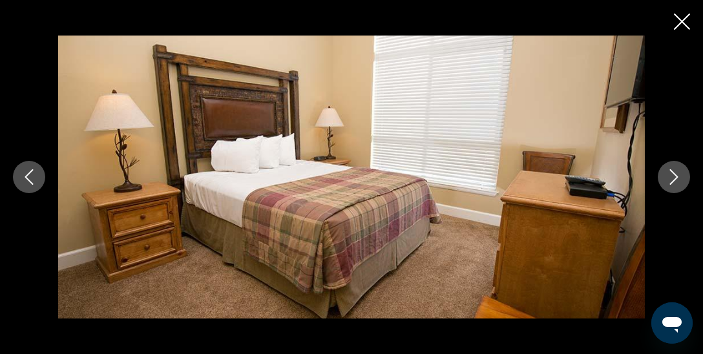
click at [670, 178] on icon "Next image" at bounding box center [675, 177] width 16 height 16
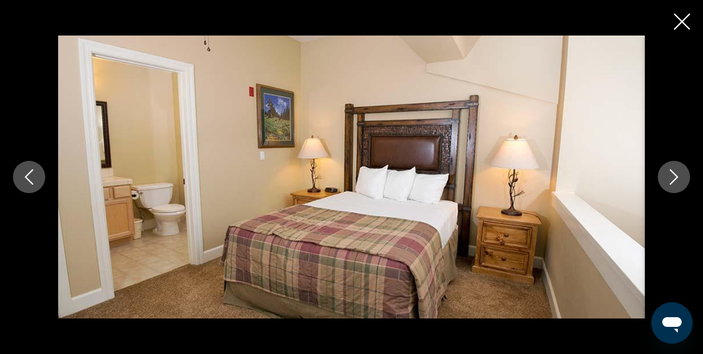
click at [670, 178] on icon "Next image" at bounding box center [675, 177] width 16 height 16
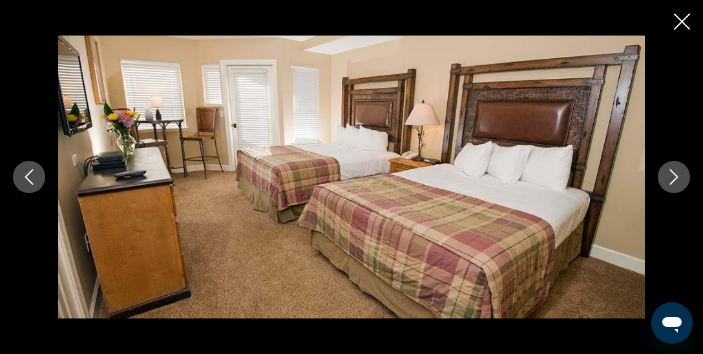
click at [670, 178] on icon "Next image" at bounding box center [675, 177] width 16 height 16
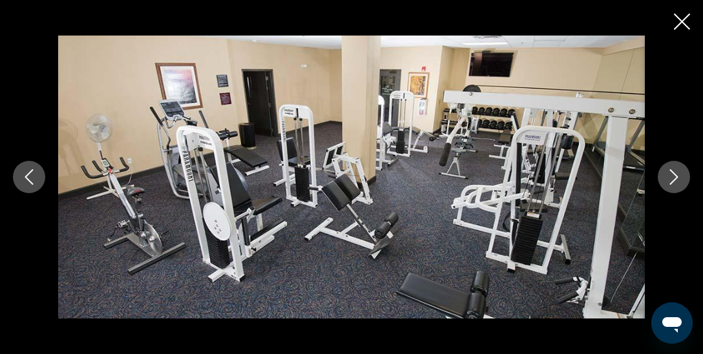
click at [685, 23] on icon "Close slideshow" at bounding box center [682, 22] width 16 height 16
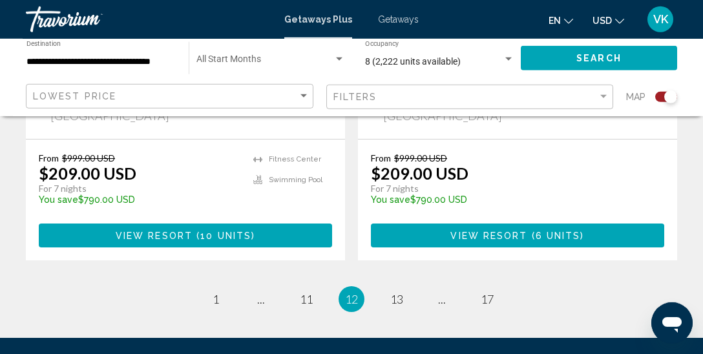
scroll to position [3059, 0]
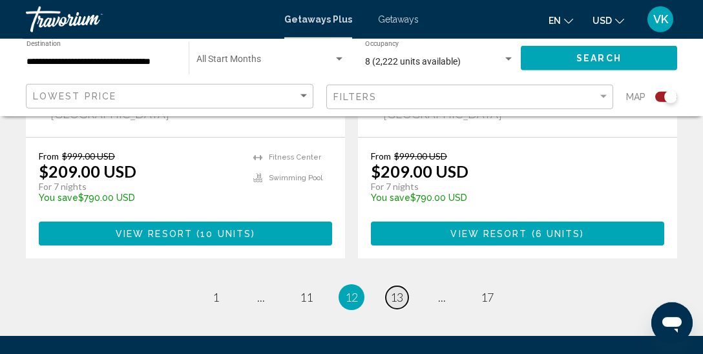
click at [398, 290] on span "13" at bounding box center [397, 297] width 13 height 14
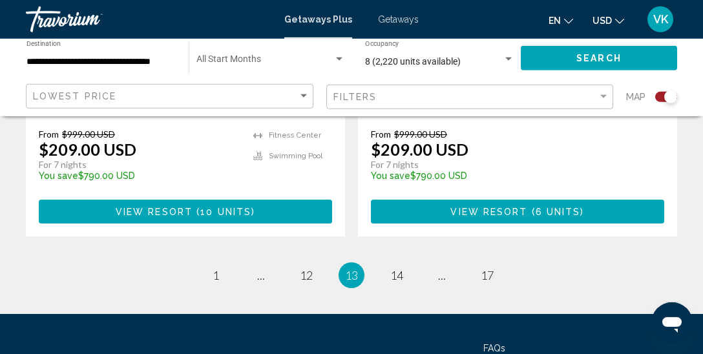
scroll to position [3090, 0]
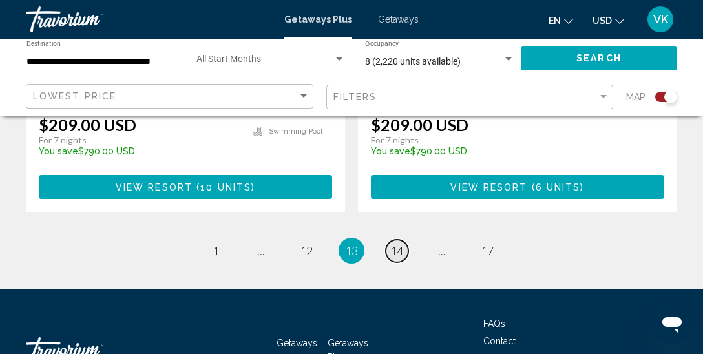
click at [401, 244] on span "14" at bounding box center [397, 251] width 13 height 14
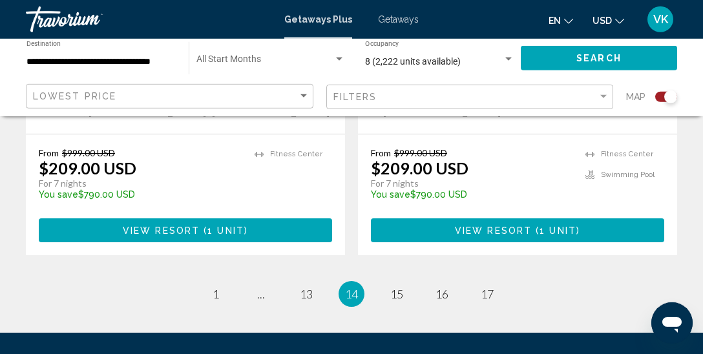
scroll to position [3035, 0]
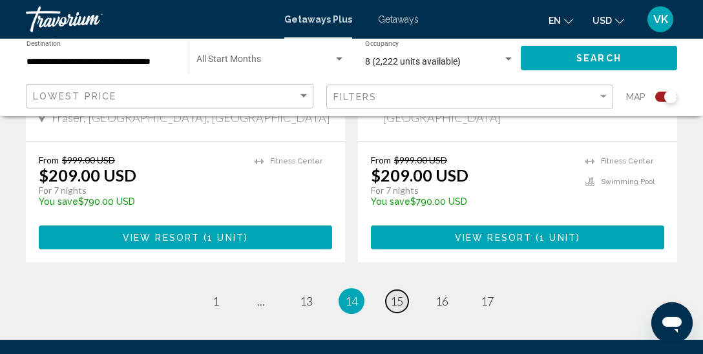
click at [397, 294] on span "15" at bounding box center [397, 301] width 13 height 14
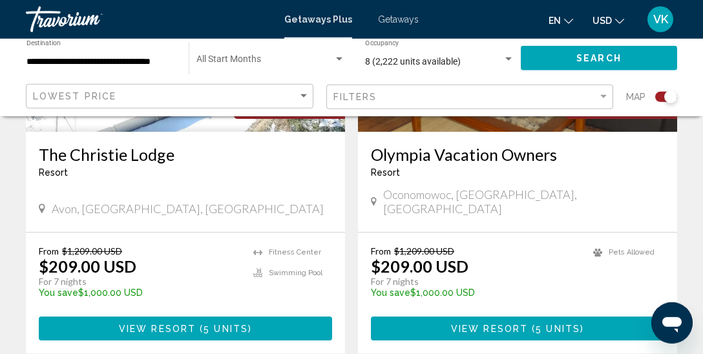
scroll to position [2963, 0]
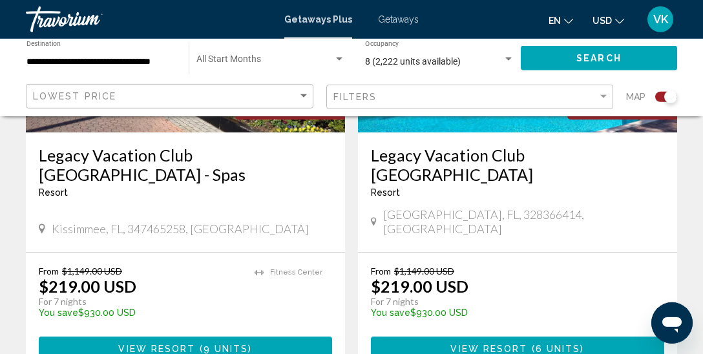
scroll to position [2974, 0]
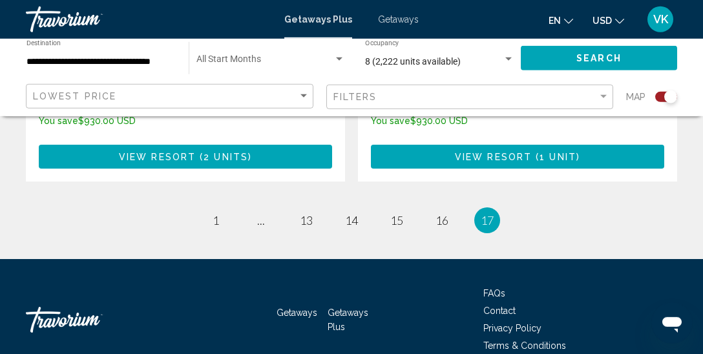
scroll to position [823, 0]
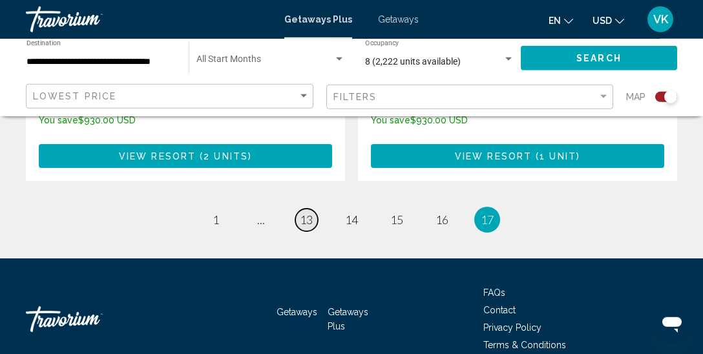
click at [303, 213] on span "13" at bounding box center [306, 220] width 13 height 14
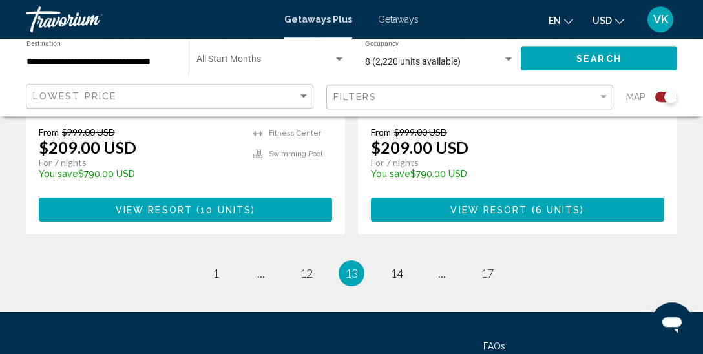
scroll to position [3068, 0]
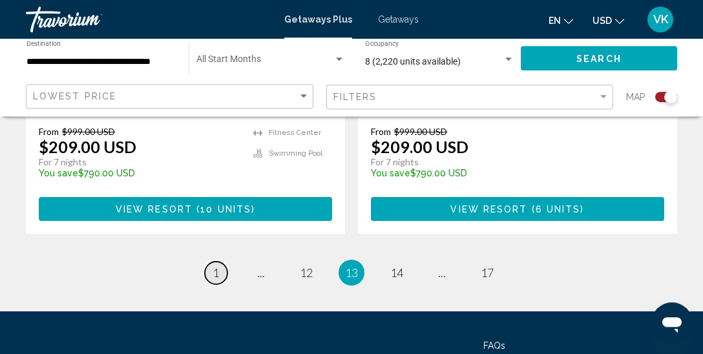
click at [218, 266] on span "1" at bounding box center [216, 273] width 6 height 14
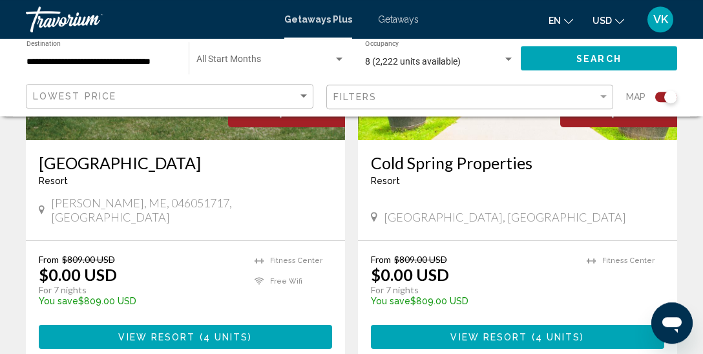
scroll to position [2980, 0]
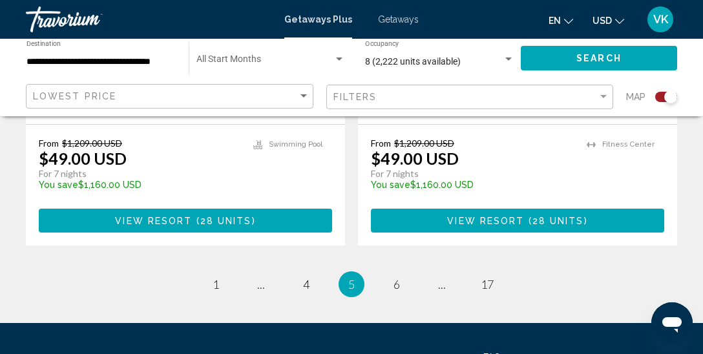
scroll to position [3067, 0]
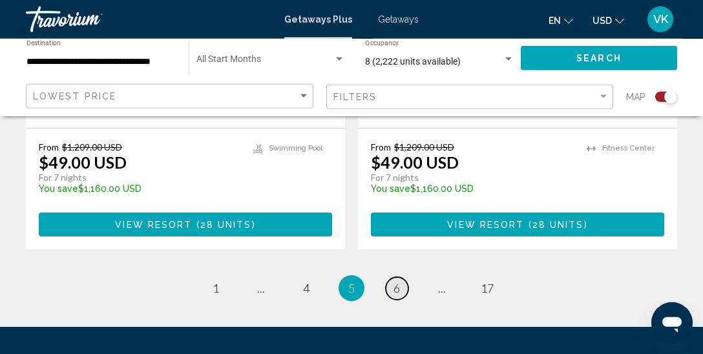
click at [394, 277] on link "page 6" at bounding box center [397, 288] width 23 height 23
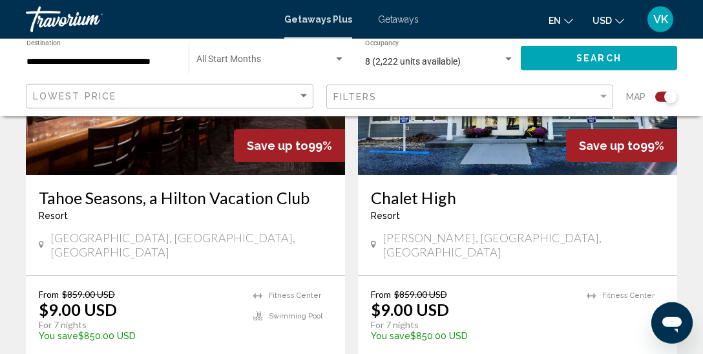
scroll to position [1518, 0]
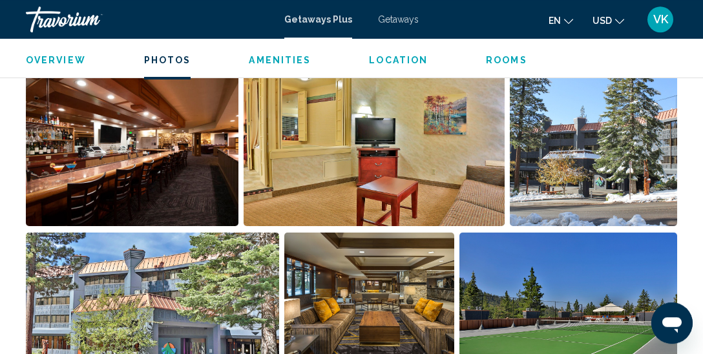
scroll to position [884, 0]
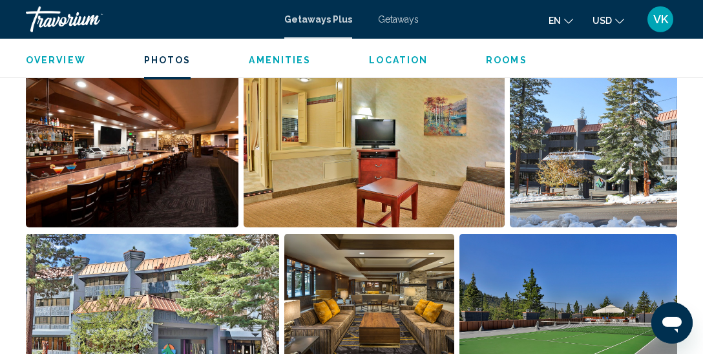
click at [164, 173] on img "Open full-screen image slider" at bounding box center [132, 147] width 213 height 160
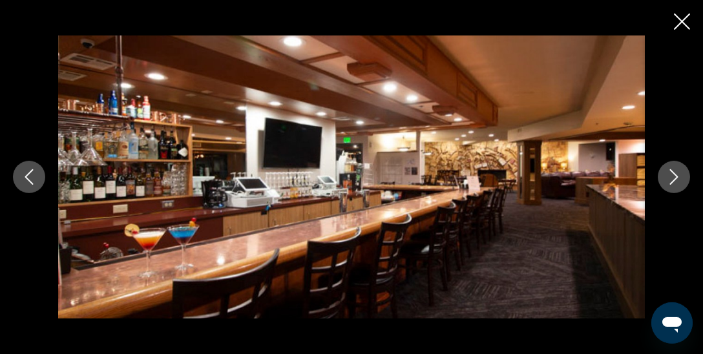
click at [675, 182] on icon "Next image" at bounding box center [675, 177] width 16 height 16
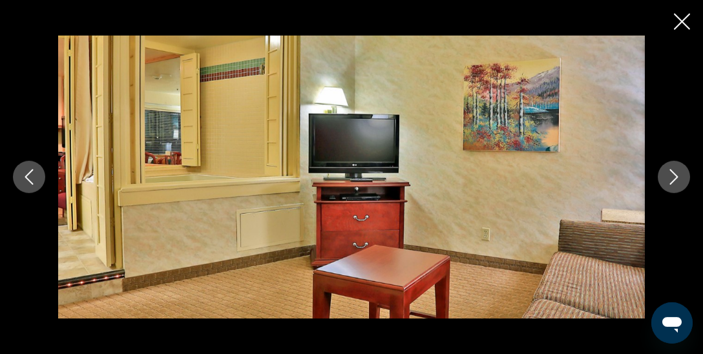
click at [675, 182] on icon "Next image" at bounding box center [675, 177] width 16 height 16
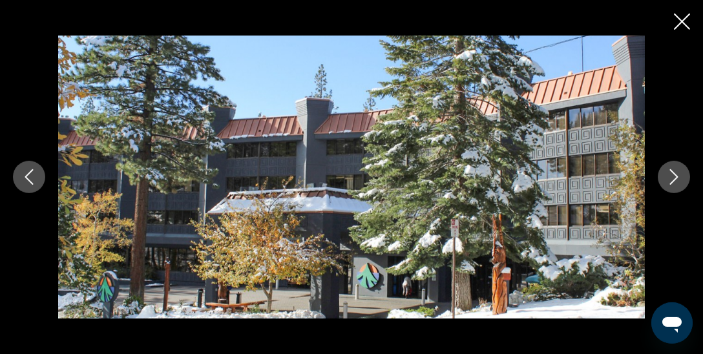
click at [675, 182] on icon "Next image" at bounding box center [675, 177] width 16 height 16
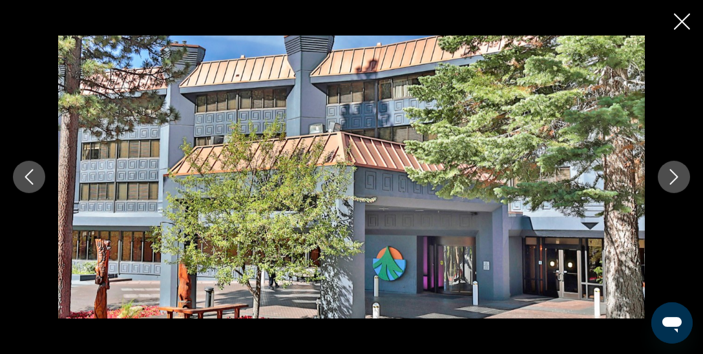
click at [675, 182] on icon "Next image" at bounding box center [675, 177] width 16 height 16
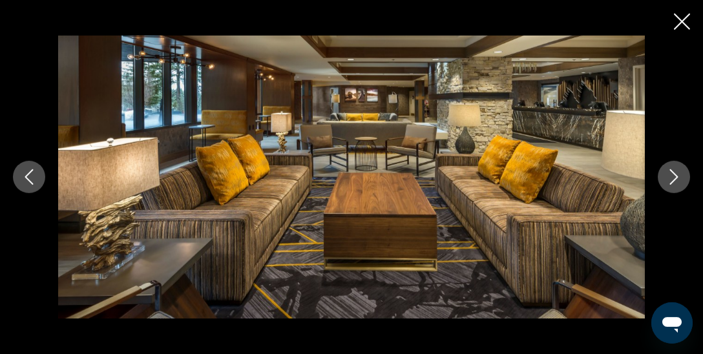
click at [675, 182] on icon "Next image" at bounding box center [675, 177] width 16 height 16
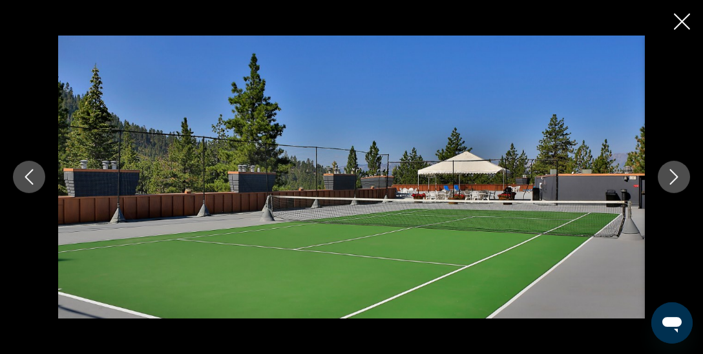
click at [675, 182] on icon "Next image" at bounding box center [675, 177] width 16 height 16
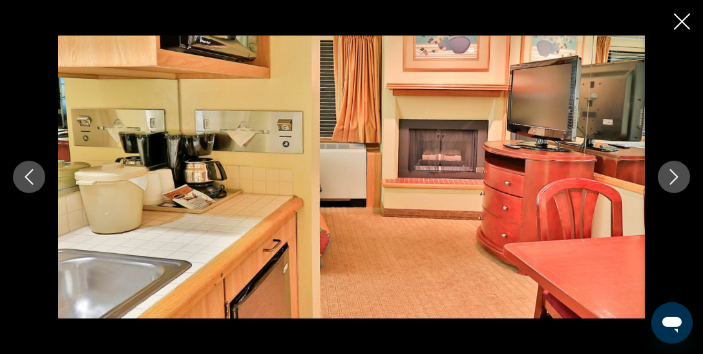
click at [675, 182] on icon "Next image" at bounding box center [675, 177] width 16 height 16
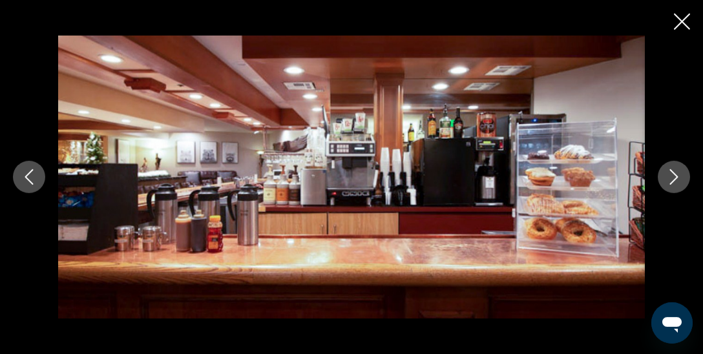
click at [675, 182] on icon "Next image" at bounding box center [675, 177] width 16 height 16
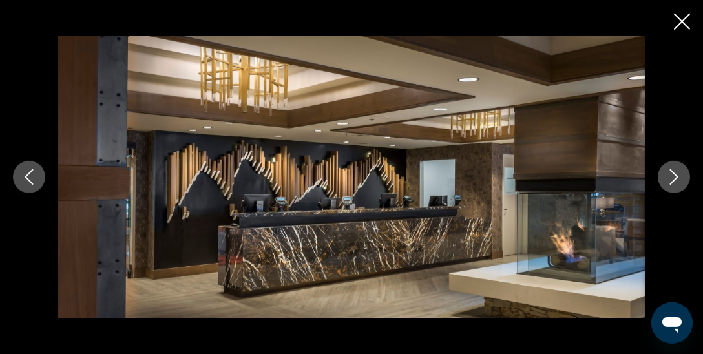
click at [675, 182] on icon "Next image" at bounding box center [675, 177] width 16 height 16
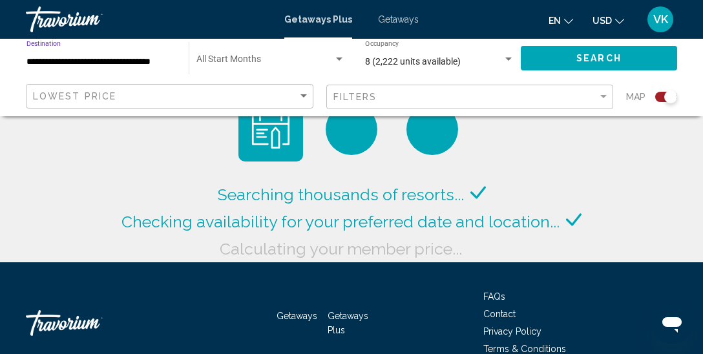
click at [149, 63] on input "**********" at bounding box center [101, 62] width 149 height 10
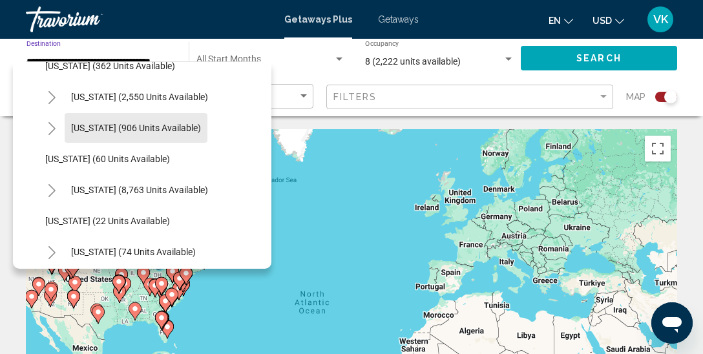
scroll to position [144, 0]
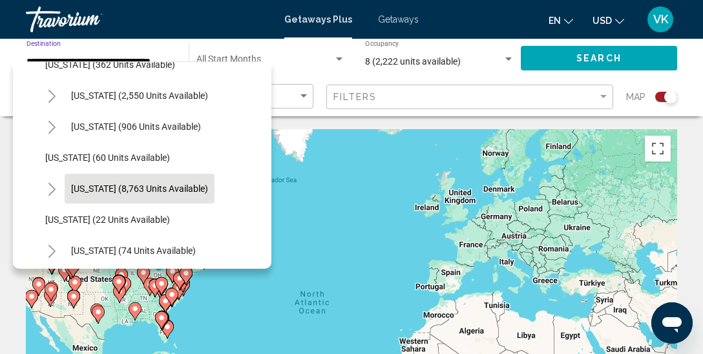
click at [161, 193] on span "[US_STATE] (8,763 units available)" at bounding box center [139, 189] width 137 height 10
type input "**********"
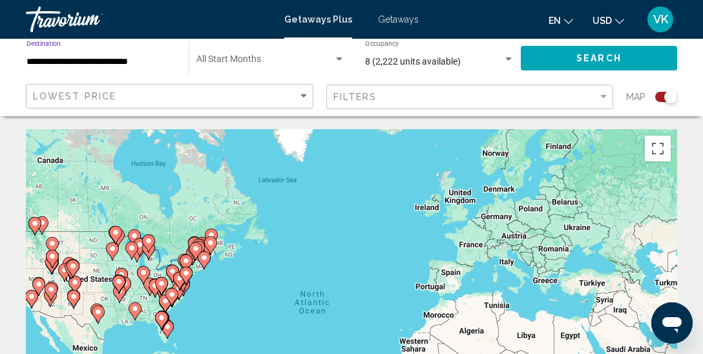
click at [592, 58] on span "Search" at bounding box center [599, 59] width 45 height 10
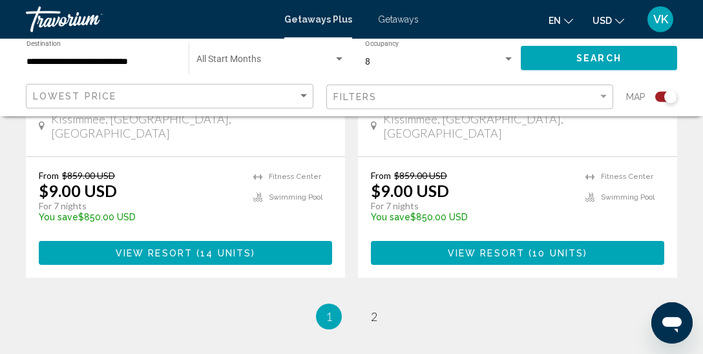
scroll to position [3077, 0]
click at [380, 306] on link "page 2" at bounding box center [374, 317] width 23 height 23
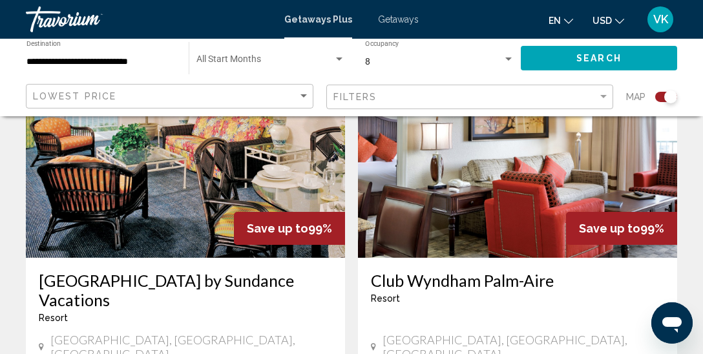
scroll to position [994, 0]
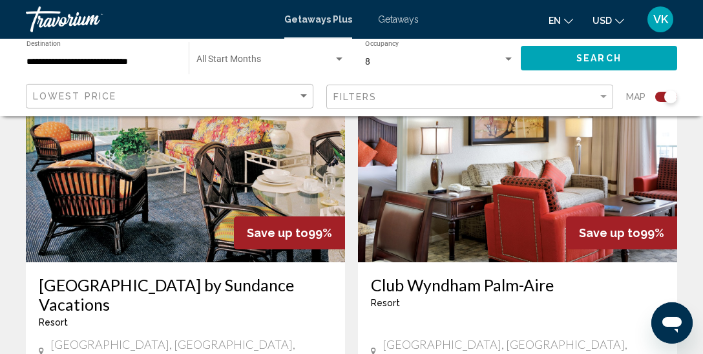
click at [521, 187] on img "Main content" at bounding box center [517, 159] width 319 height 207
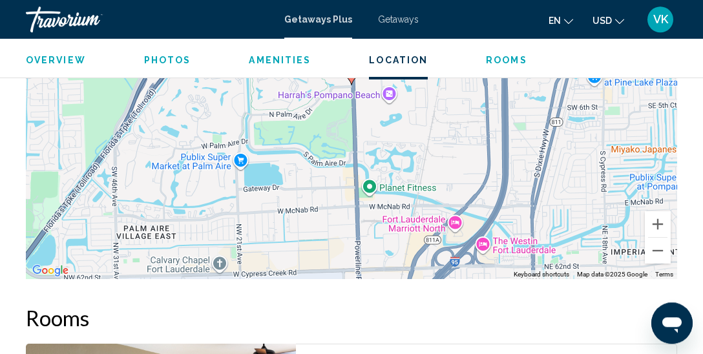
scroll to position [2313, 0]
